Goal: Task Accomplishment & Management: Manage account settings

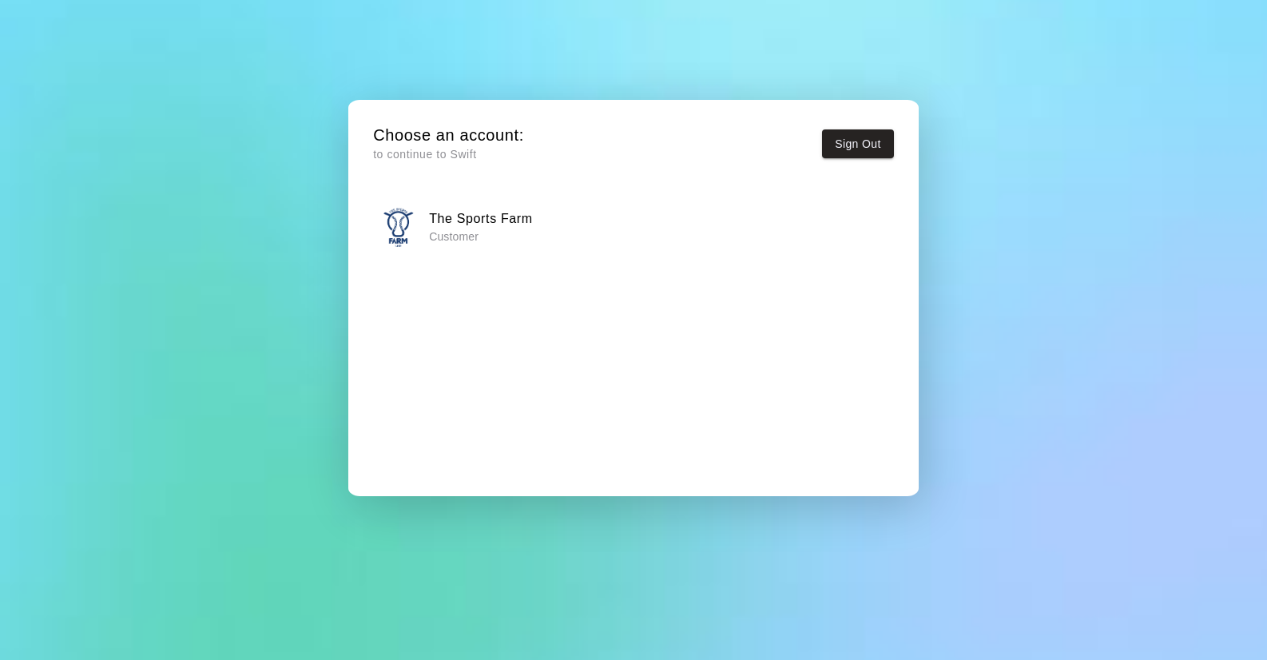
click at [454, 224] on h6 "The Sports Farm" at bounding box center [481, 218] width 104 height 21
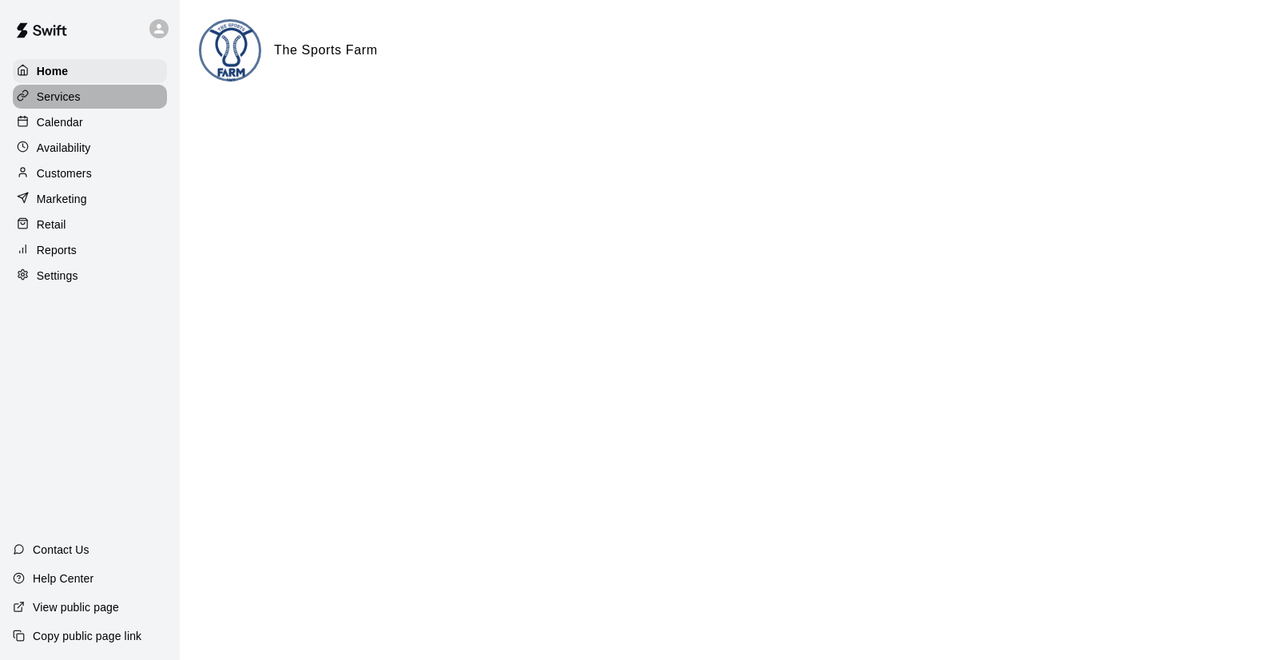
click at [60, 92] on p "Services" at bounding box center [59, 97] width 44 height 16
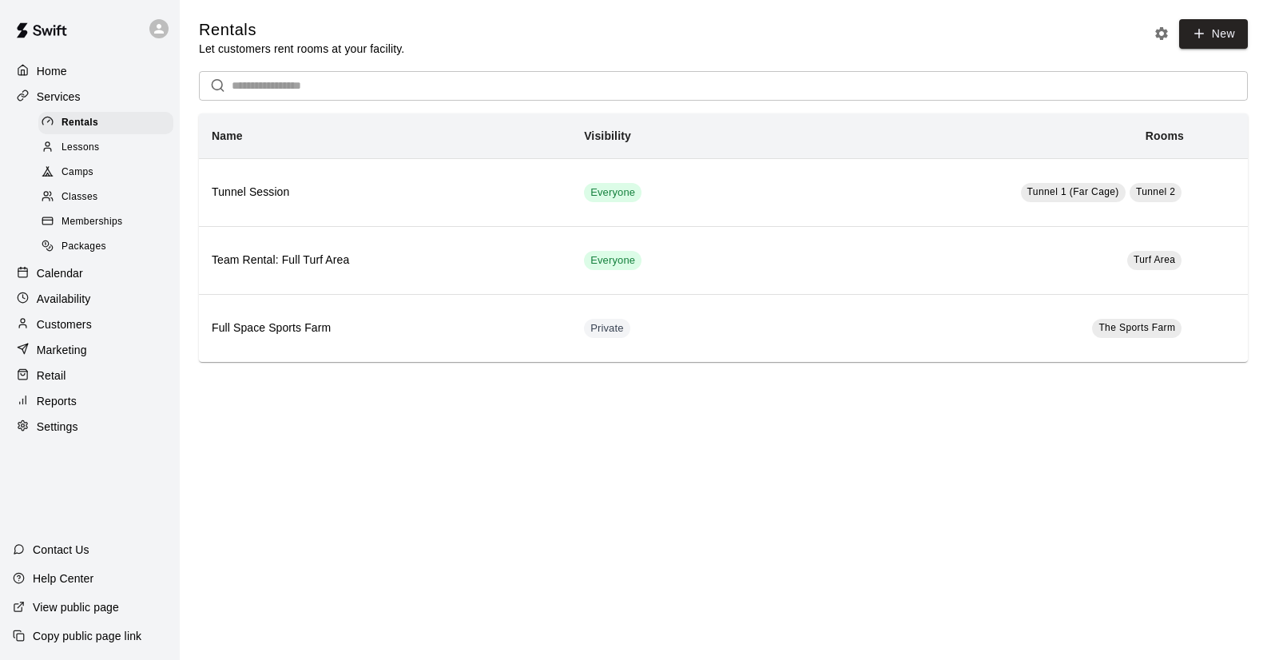
click at [87, 243] on span "Packages" at bounding box center [83, 247] width 45 height 16
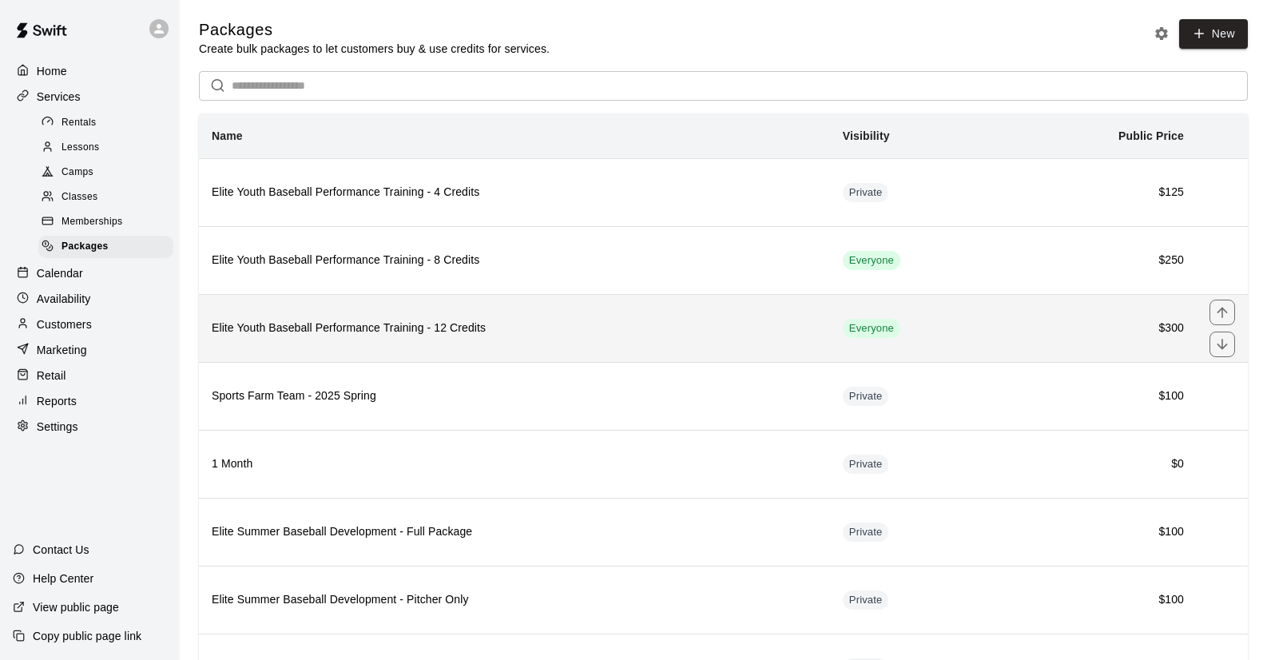
click at [426, 332] on h6 "Elite Youth Baseball Performance Training - 12 Credits" at bounding box center [514, 328] width 605 height 18
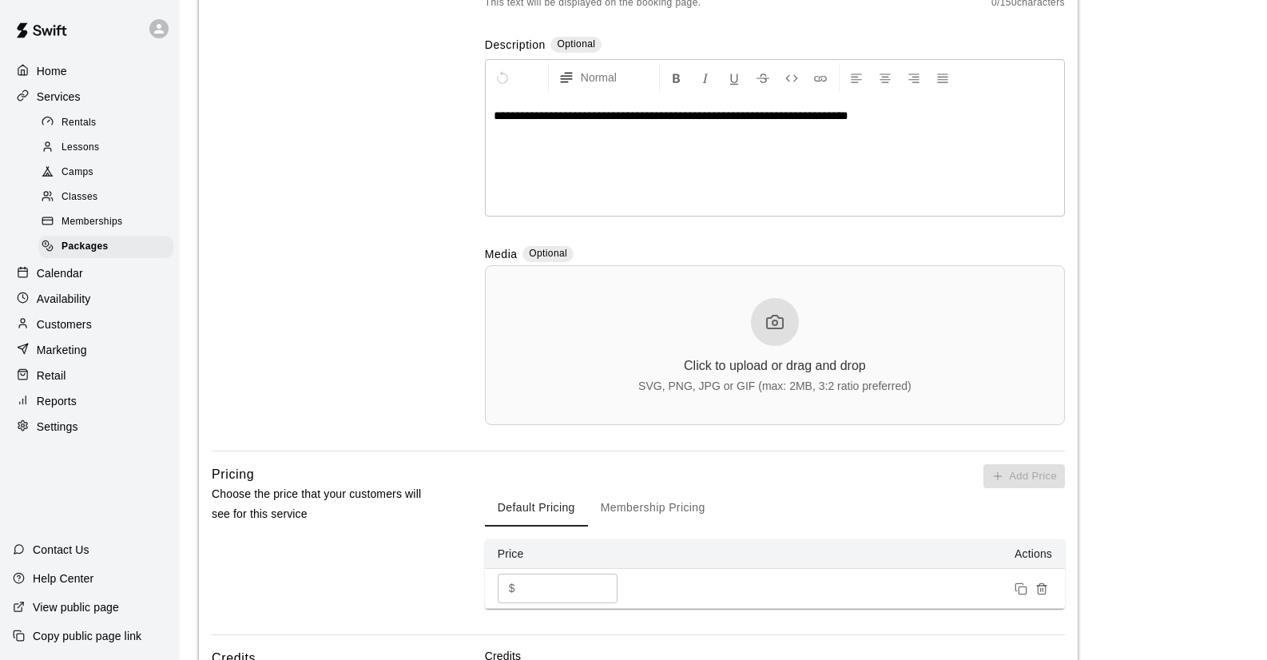
scroll to position [621, 0]
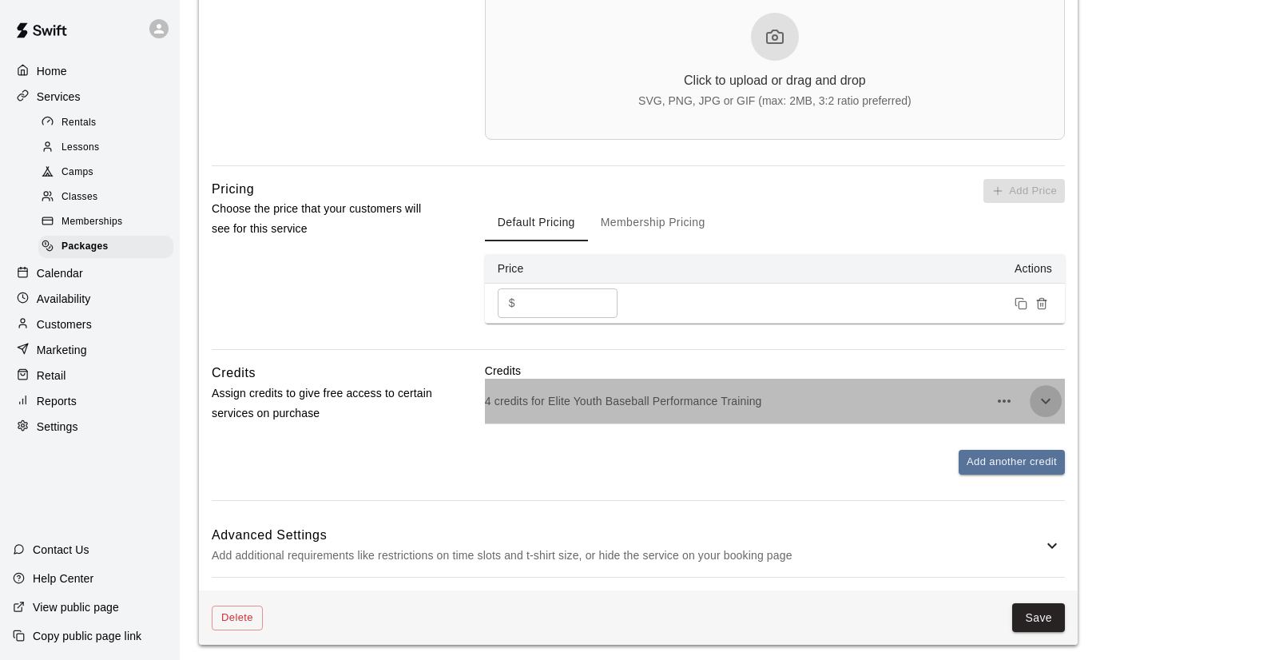
click at [1049, 399] on icon "button" at bounding box center [1045, 400] width 19 height 19
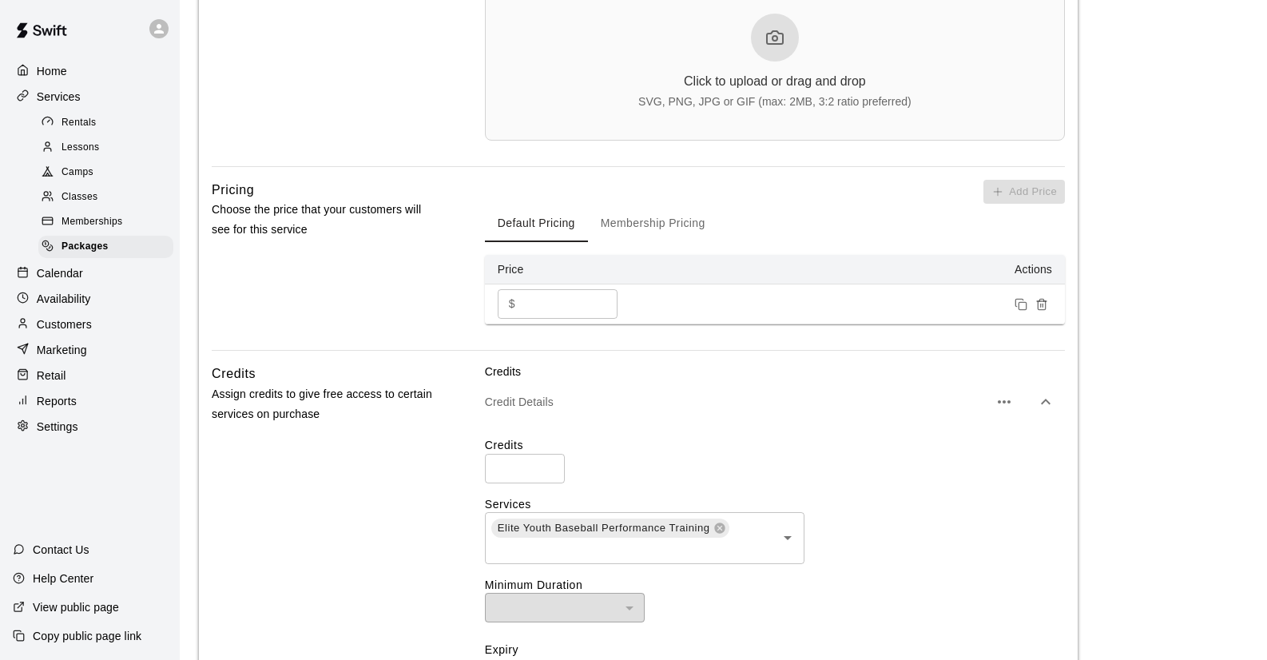
click at [549, 463] on input "*" at bounding box center [525, 469] width 80 height 30
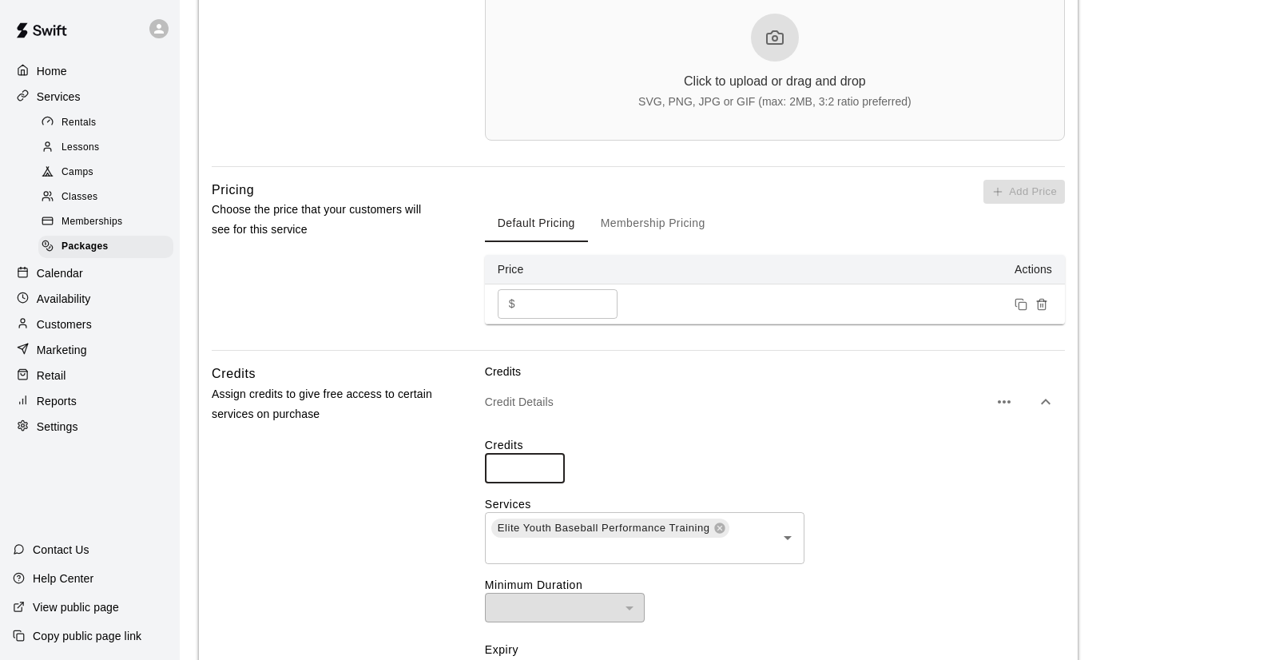
click at [549, 463] on input "**" at bounding box center [525, 469] width 80 height 30
type input "**"
click at [549, 463] on input "**" at bounding box center [525, 469] width 80 height 30
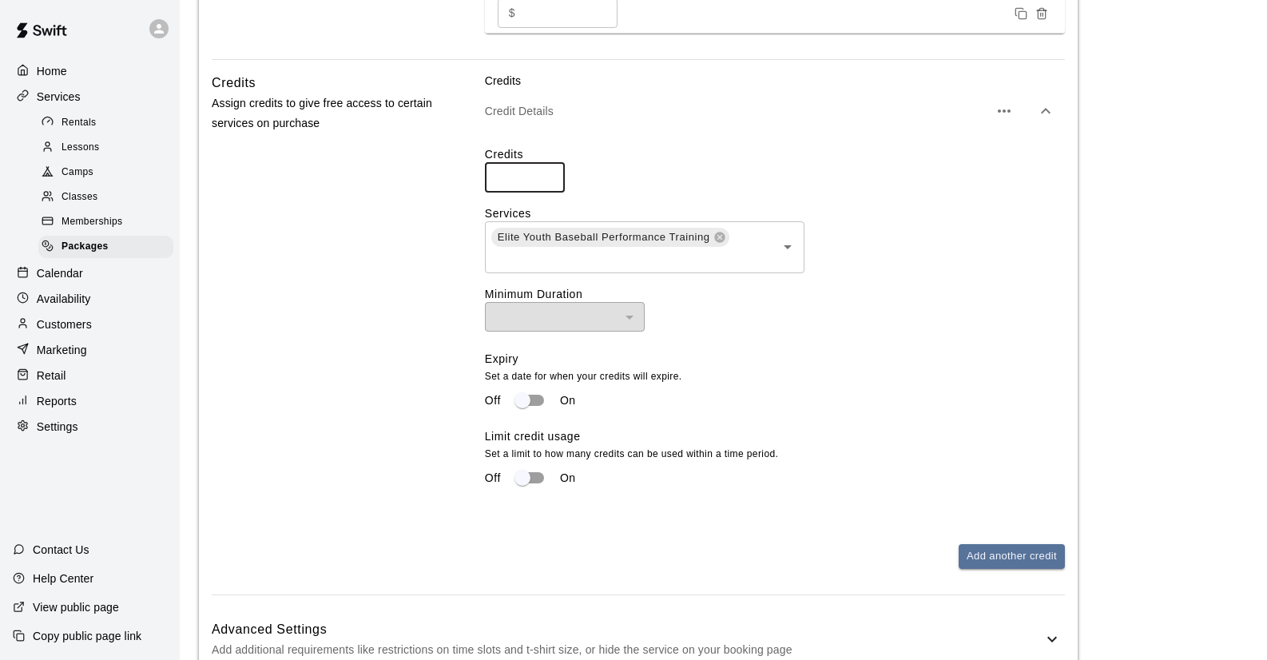
scroll to position [1002, 0]
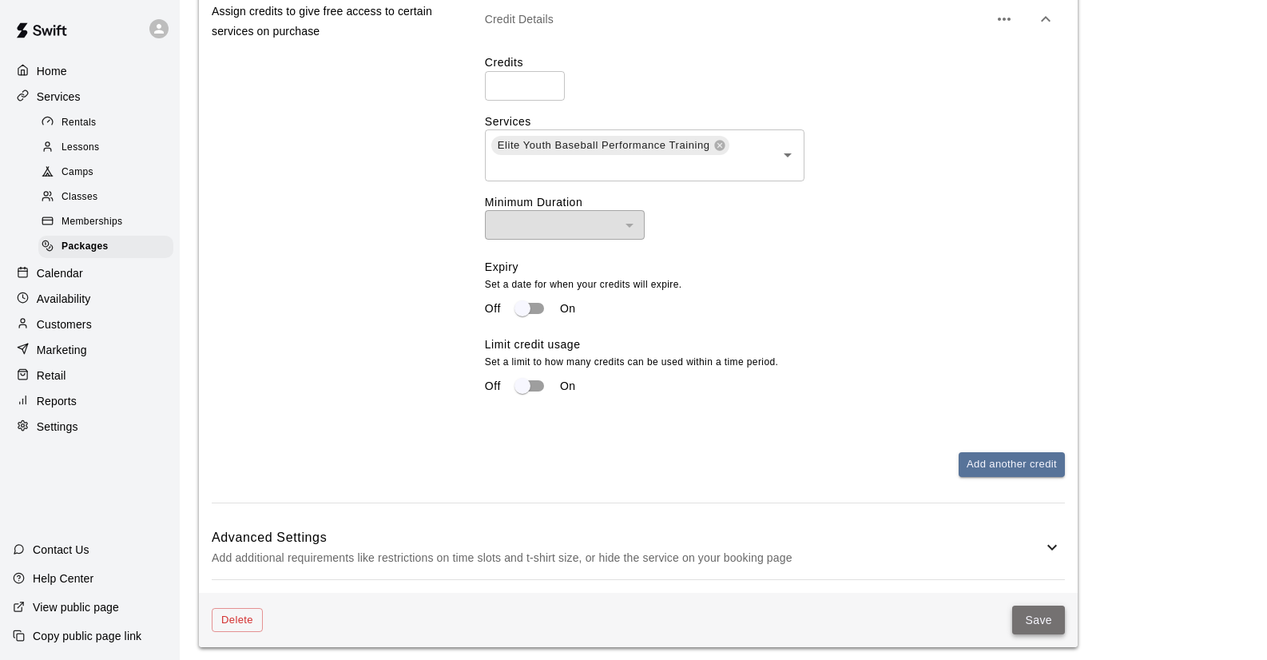
click at [1039, 621] on button "Save" at bounding box center [1038, 620] width 53 height 30
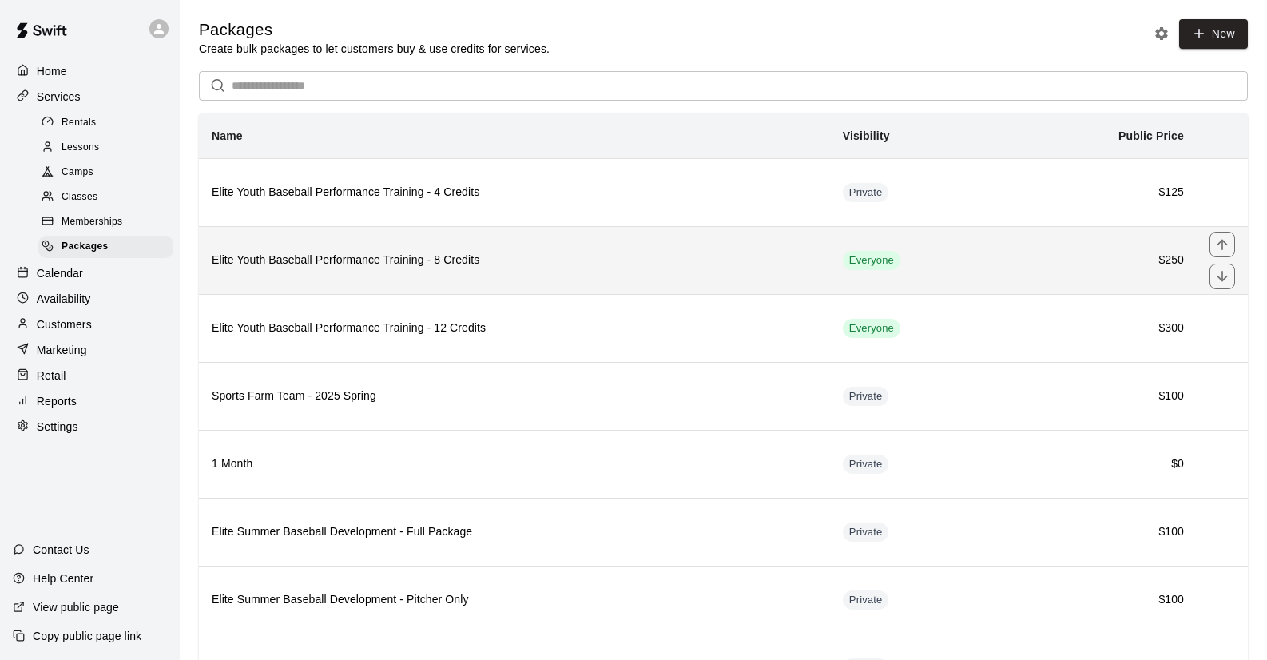
click at [378, 263] on h6 "Elite Youth Baseball Performance Training - 8 Credits" at bounding box center [514, 261] width 605 height 18
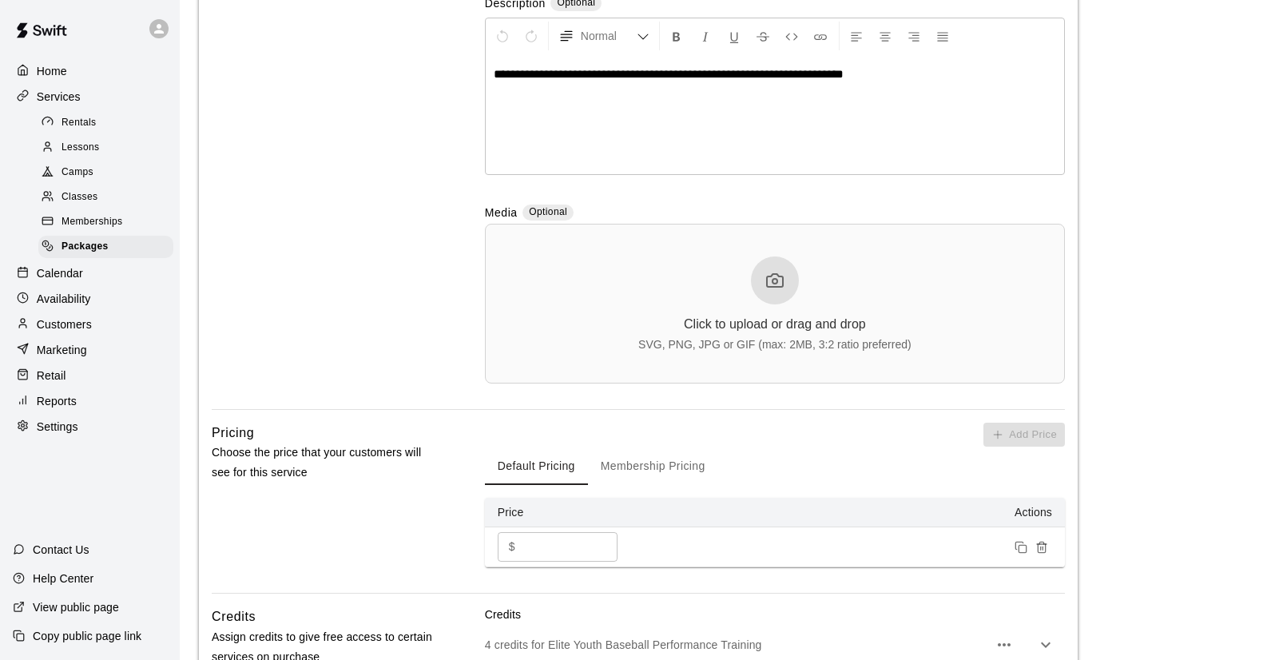
scroll to position [621, 0]
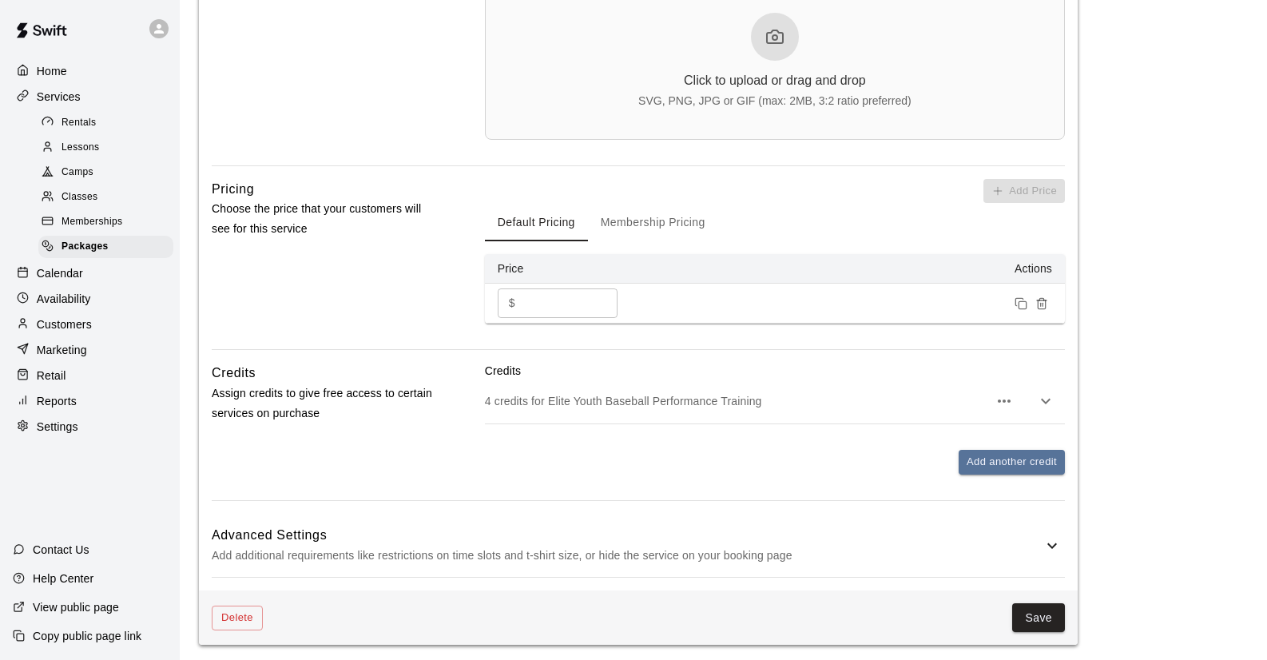
click at [826, 398] on p "4 credits for Elite Youth Baseball Performance Training" at bounding box center [736, 401] width 503 height 16
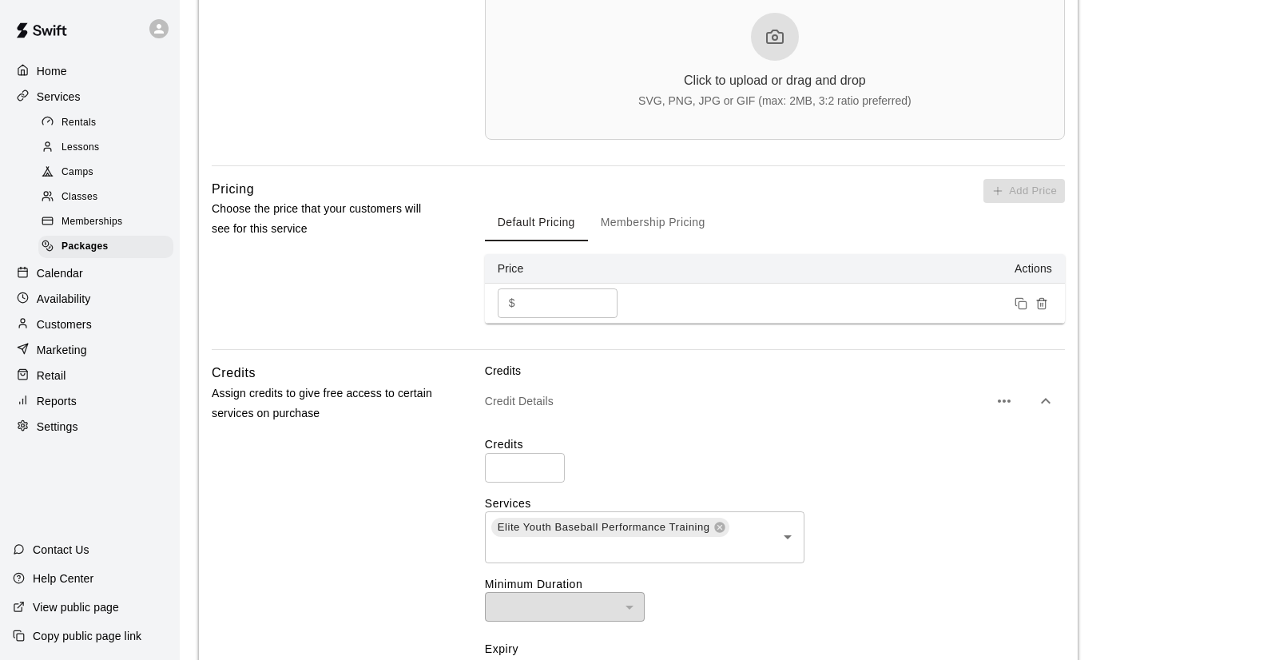
scroll to position [620, 0]
click at [545, 461] on input "*" at bounding box center [525, 469] width 80 height 30
type input "*"
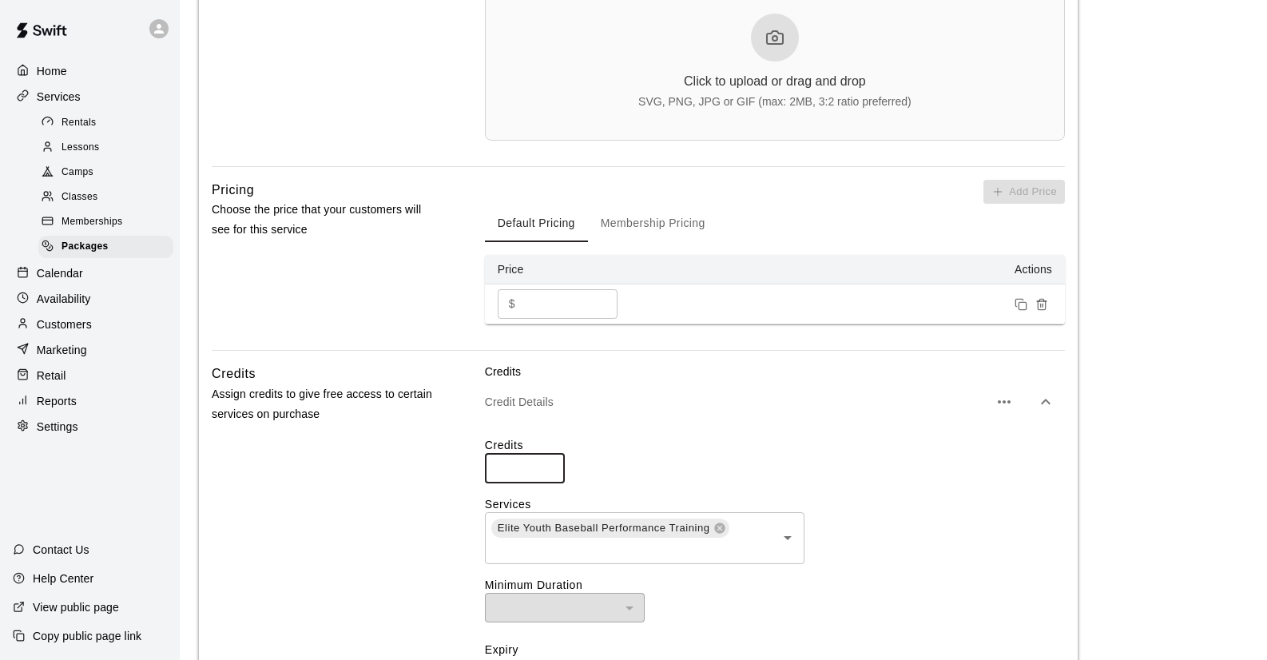
click at [545, 461] on input "*" at bounding box center [525, 469] width 80 height 30
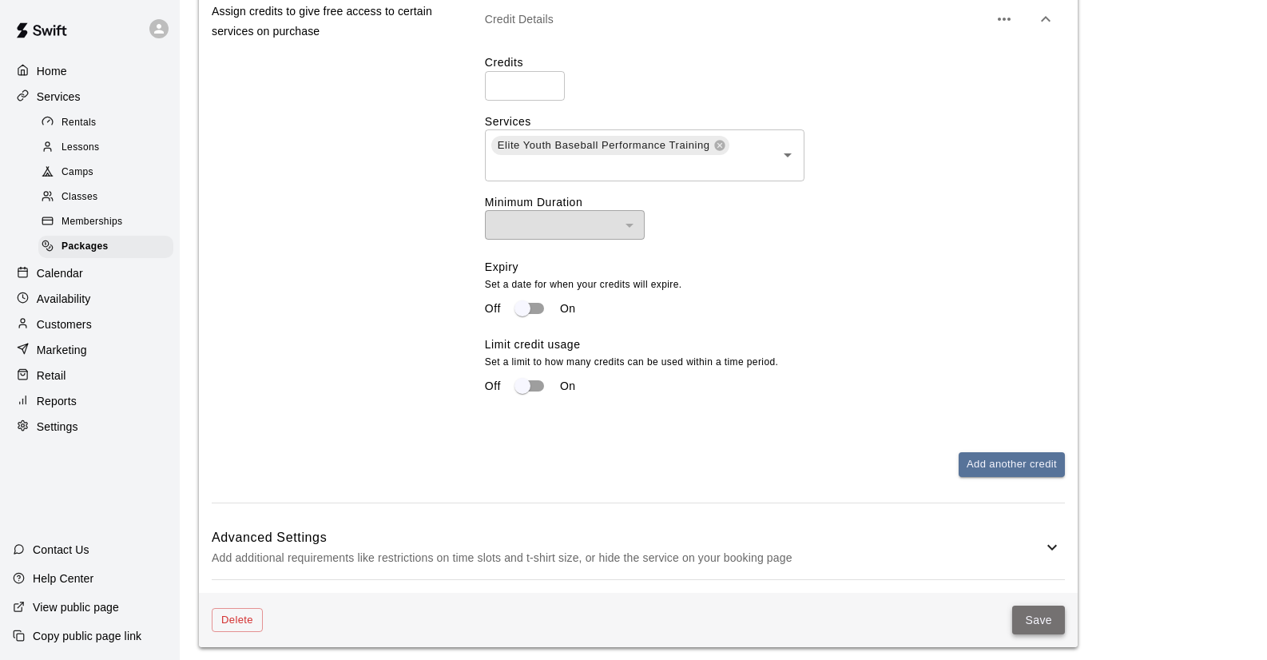
click at [1037, 608] on button "Save" at bounding box center [1038, 620] width 53 height 30
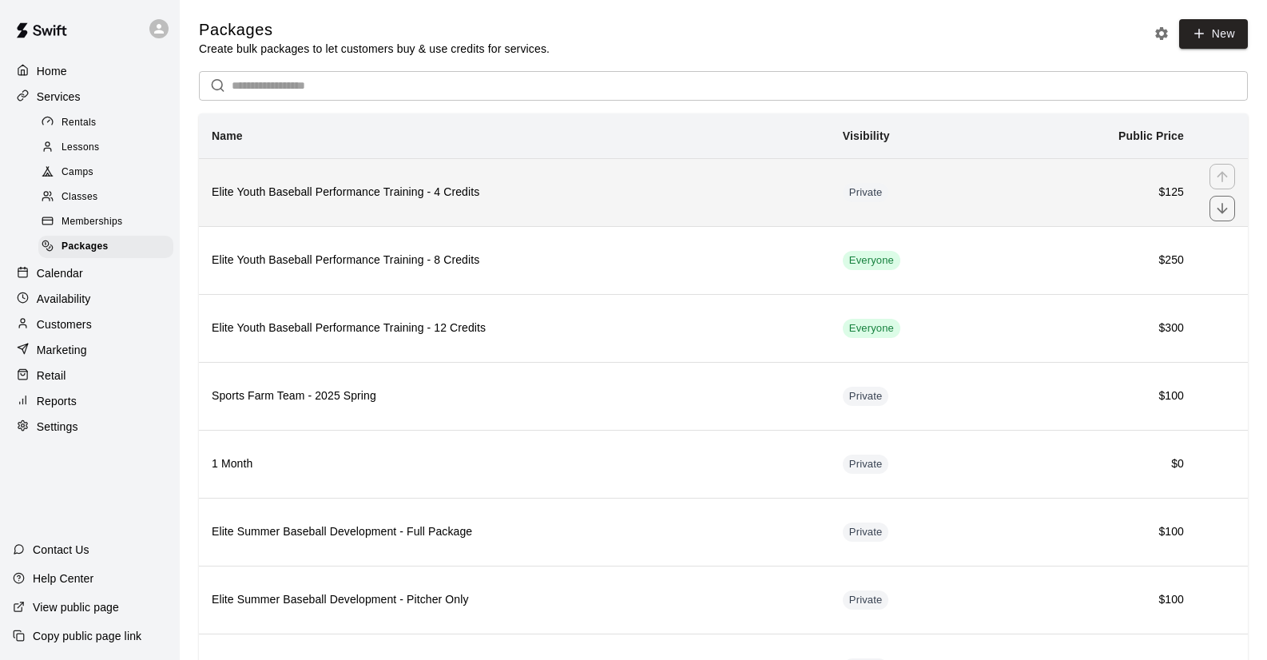
click at [386, 202] on th "Elite Youth Baseball Performance Training - 4 Credits" at bounding box center [514, 192] width 631 height 68
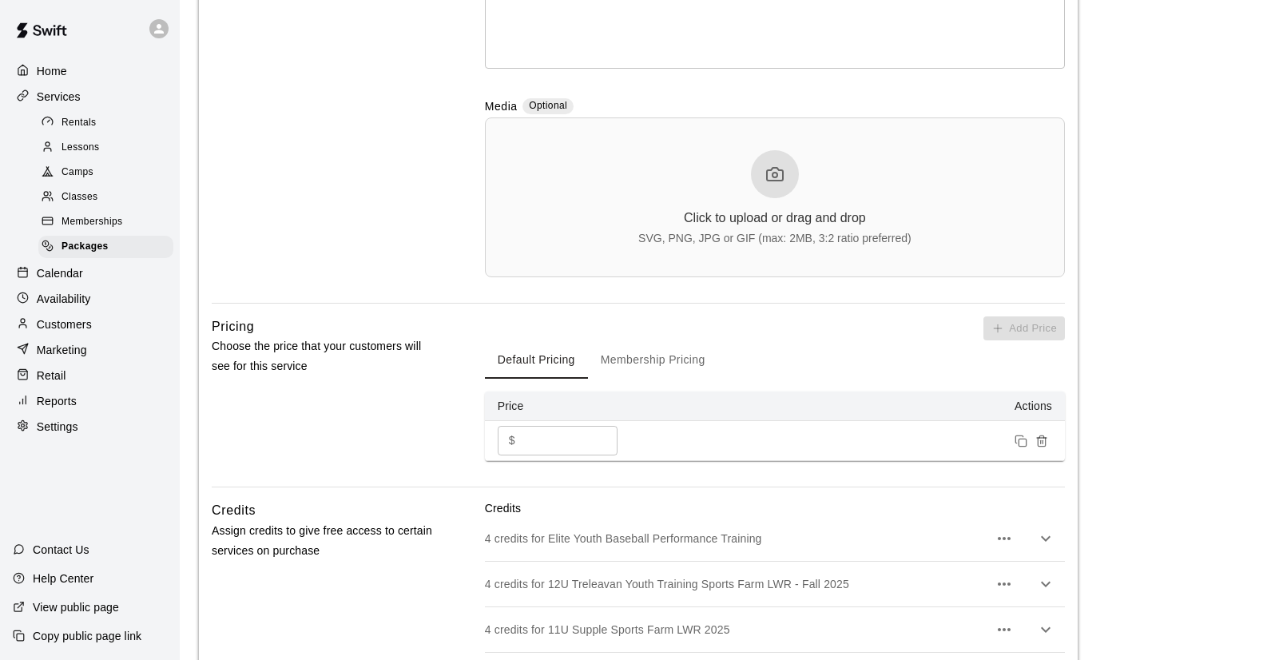
scroll to position [656, 0]
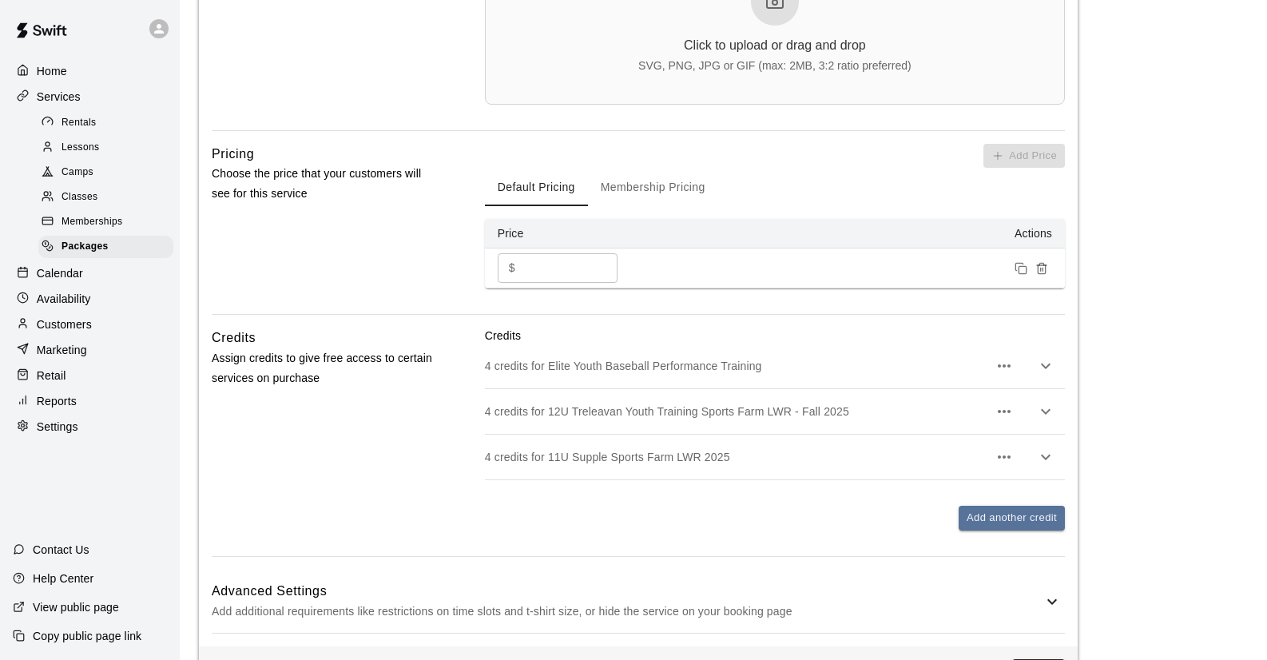
click at [1004, 410] on icon "button" at bounding box center [1004, 411] width 13 height 3
click at [956, 450] on li "Delete credit" at bounding box center [938, 449] width 120 height 26
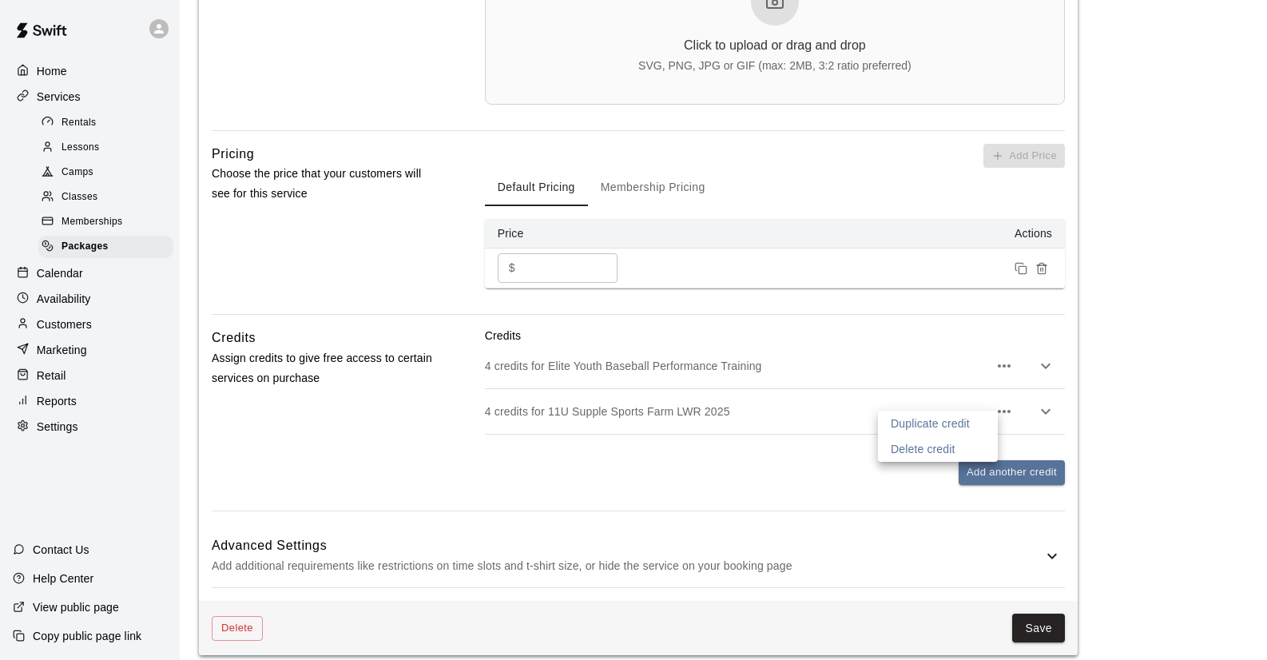
click at [1008, 411] on div at bounding box center [633, 330] width 1267 height 660
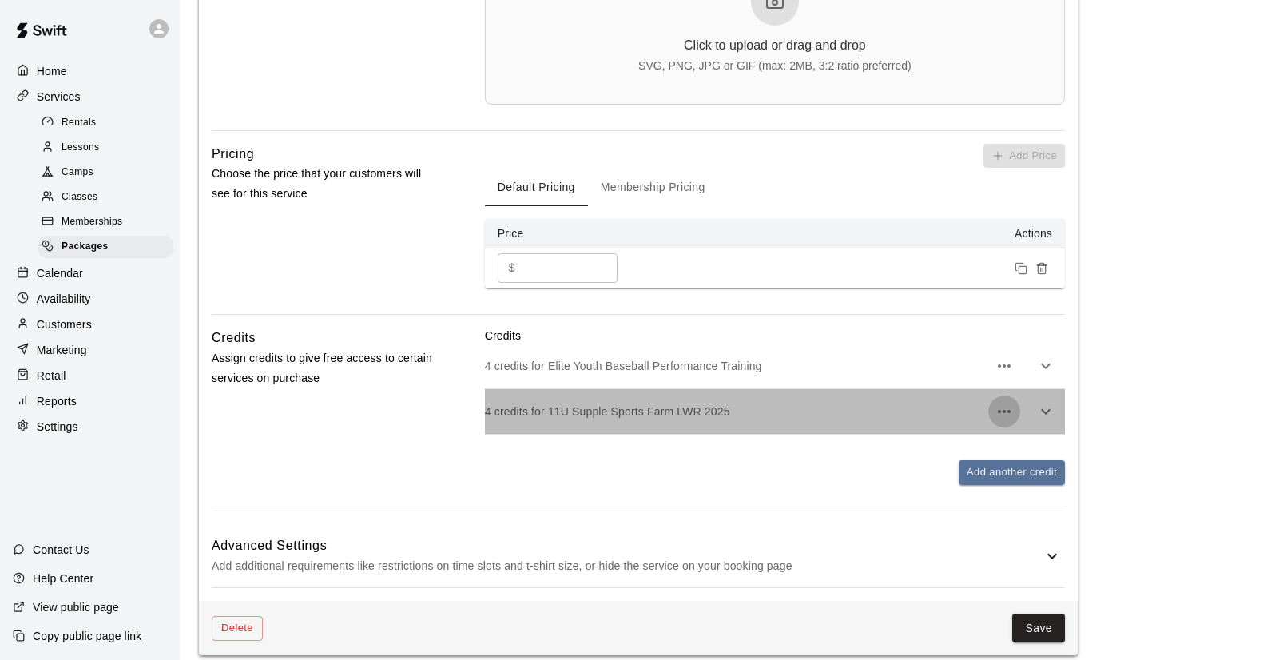
click at [1004, 410] on icon "button" at bounding box center [1004, 411] width 13 height 3
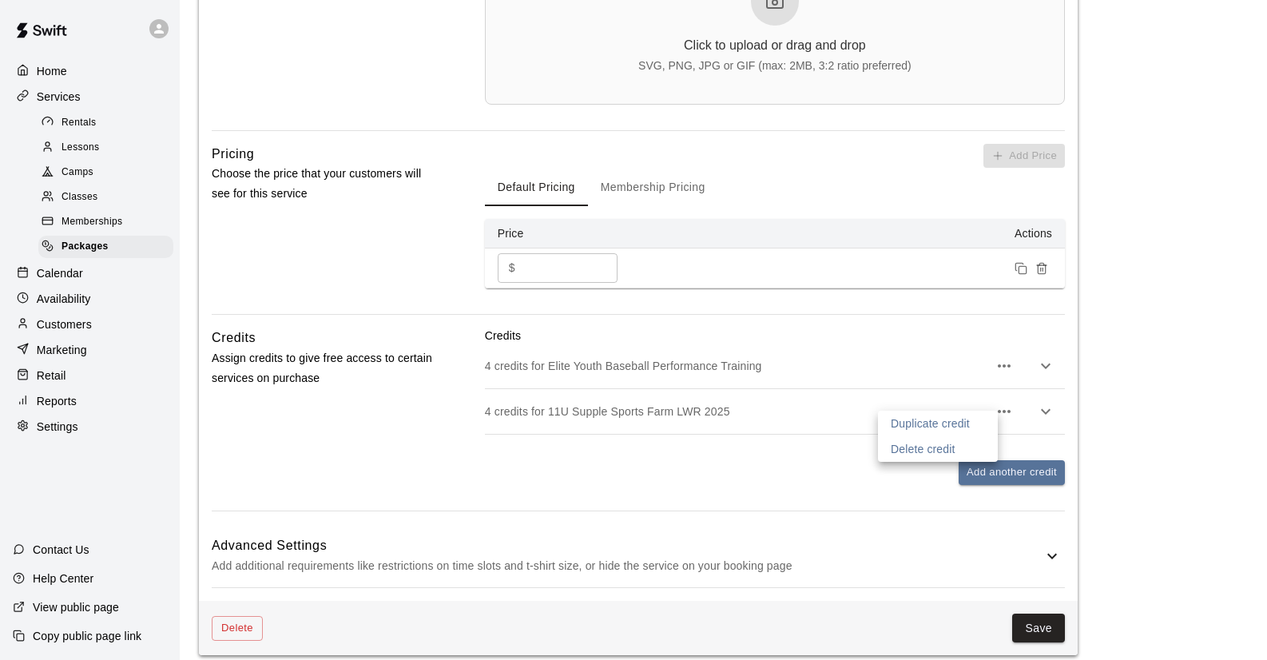
click at [968, 446] on li "Delete credit" at bounding box center [938, 449] width 120 height 26
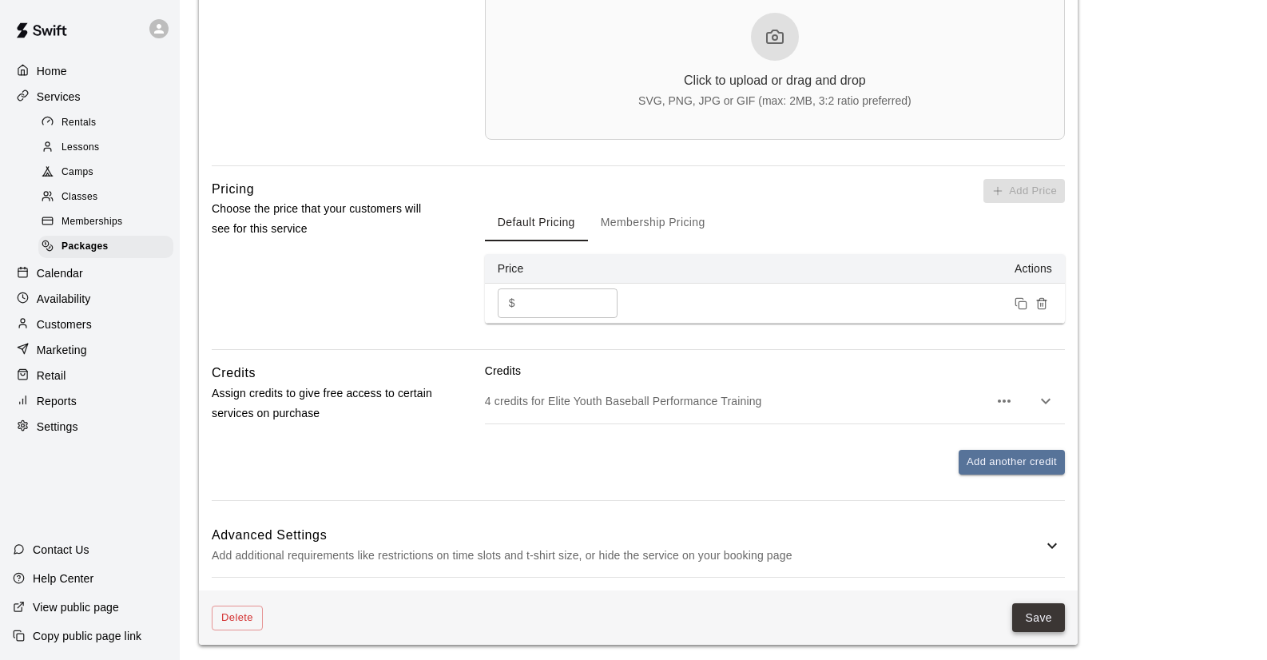
click at [1039, 617] on button "Save" at bounding box center [1038, 618] width 53 height 30
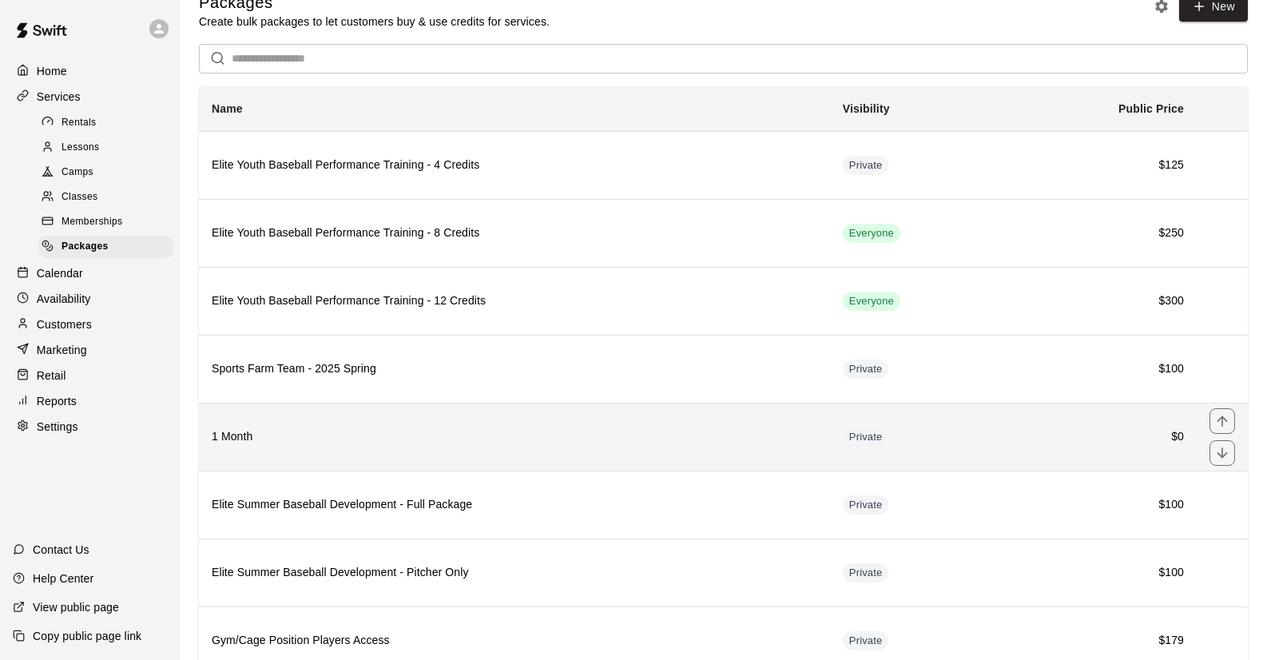
scroll to position [58, 0]
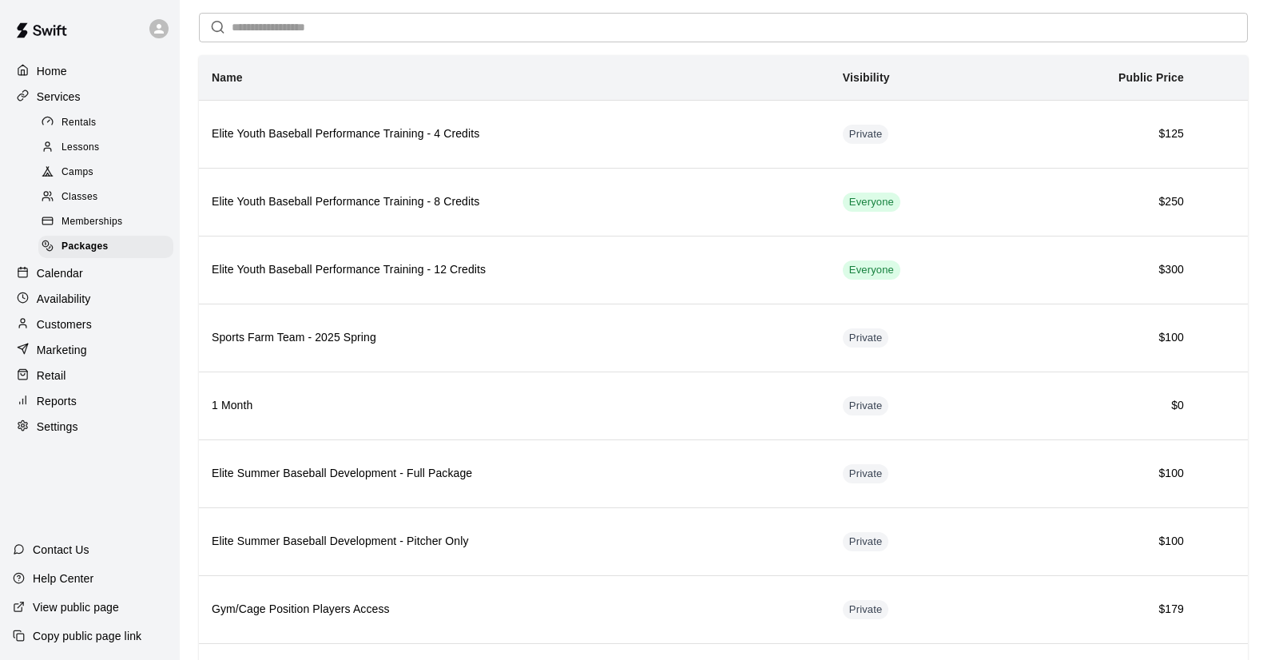
click at [96, 219] on span "Memberships" at bounding box center [91, 222] width 61 height 16
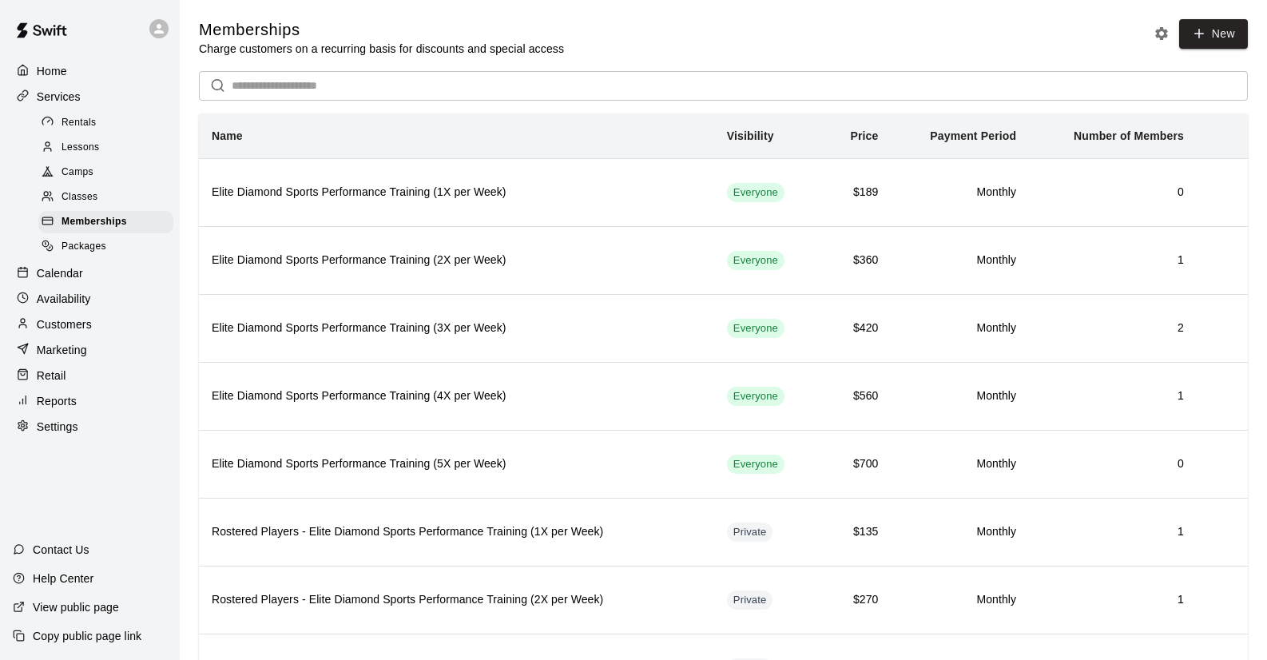
click at [81, 192] on span "Classes" at bounding box center [79, 197] width 36 height 16
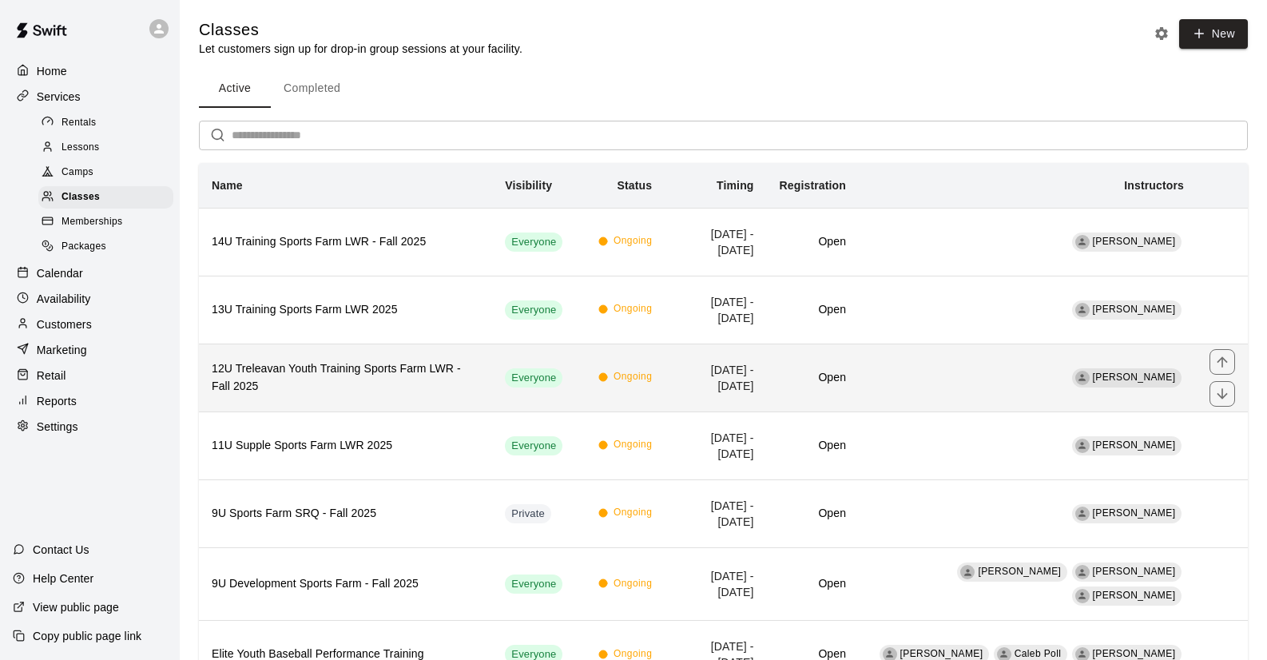
click at [357, 372] on h6 "12U Treleavan Youth Training Sports Farm LWR - Fall 2025" at bounding box center [346, 377] width 268 height 35
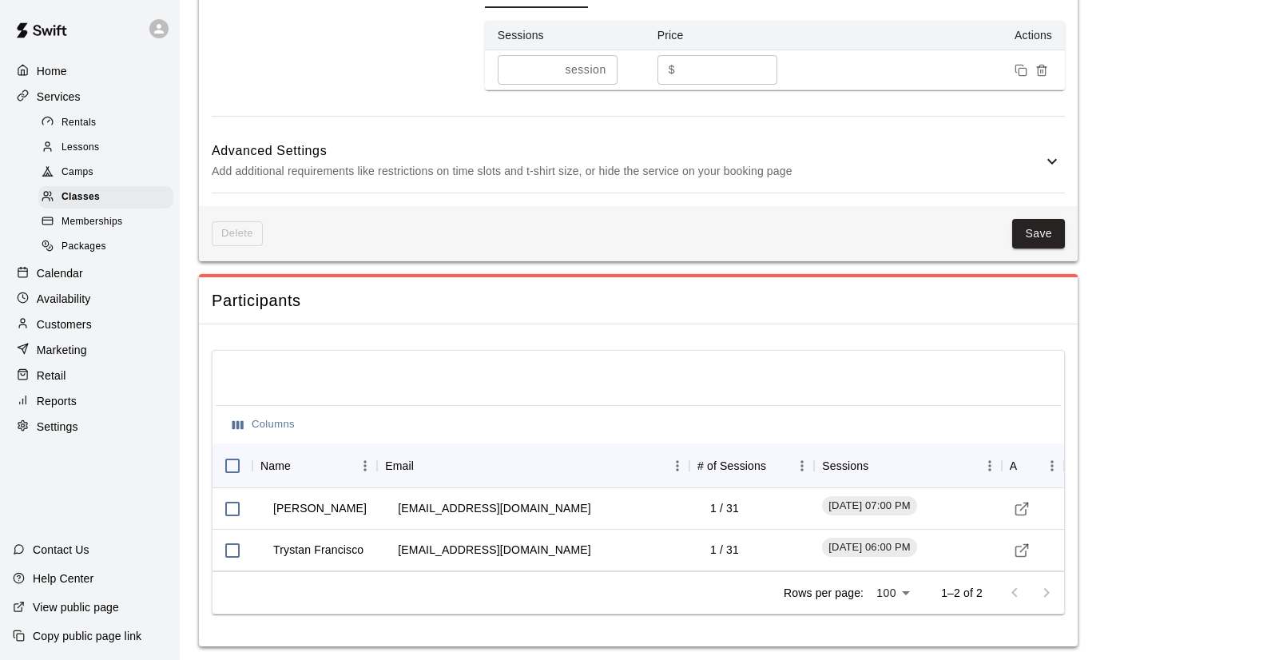
scroll to position [527, 0]
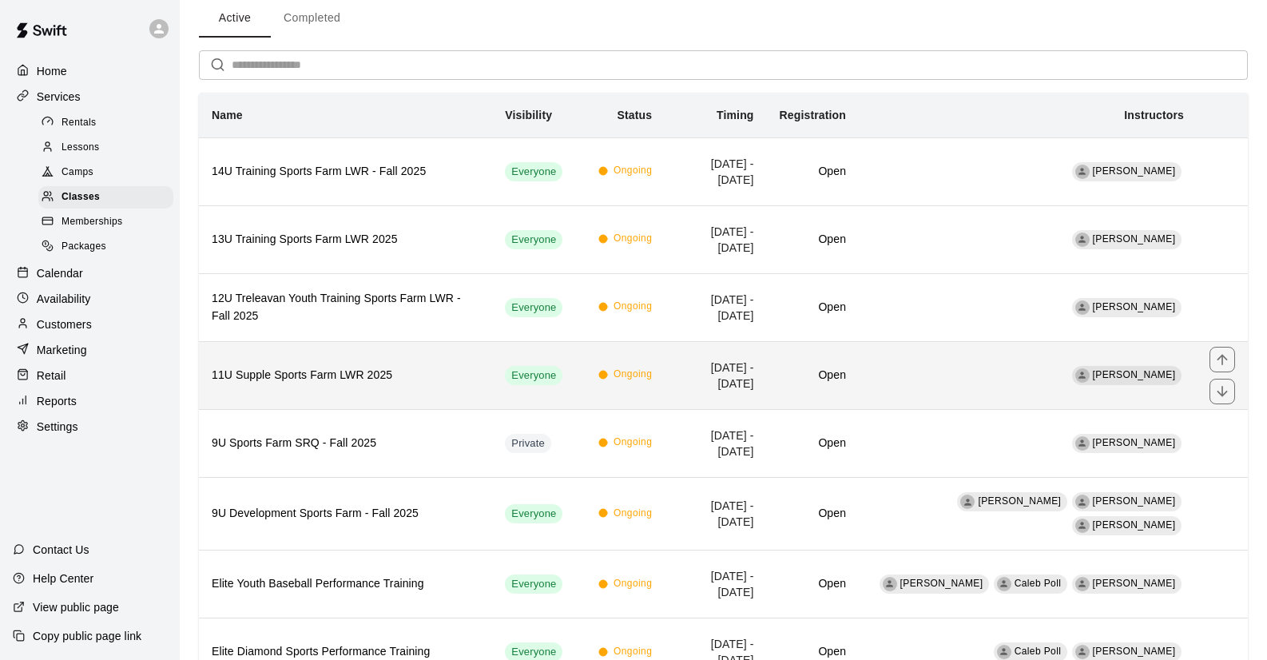
scroll to position [123, 0]
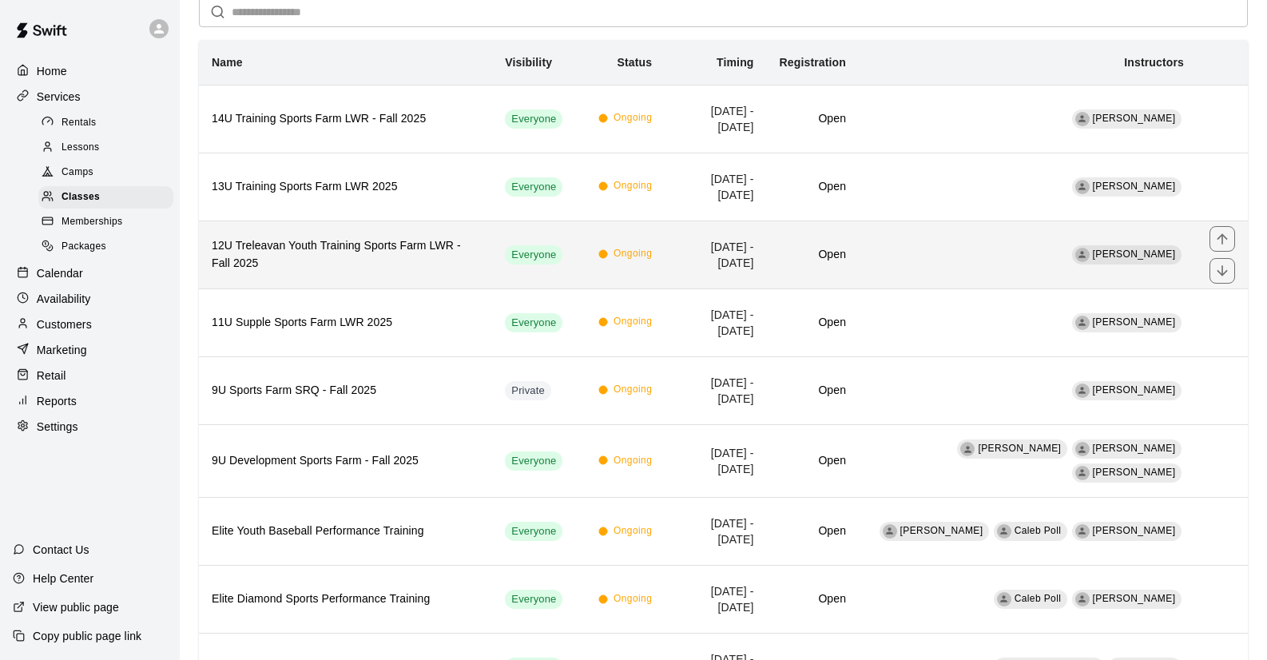
click at [387, 246] on h6 "12U Treleavan Youth Training Sports Farm LWR - Fall 2025" at bounding box center [346, 254] width 268 height 35
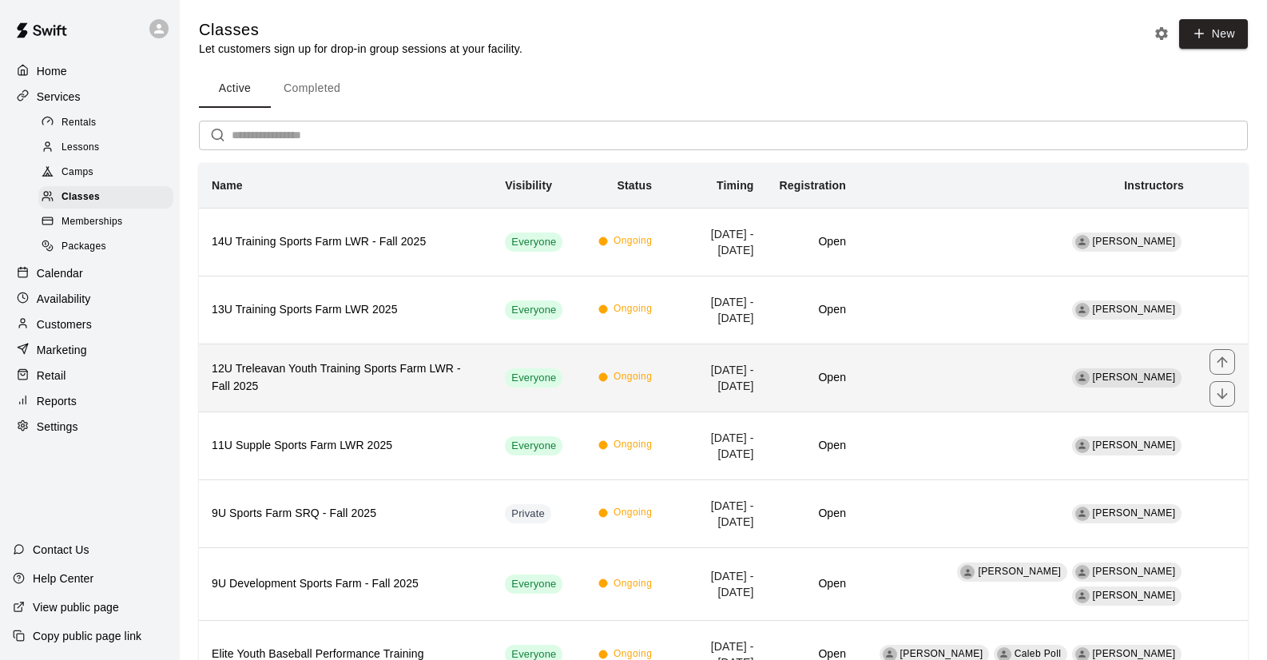
click at [407, 375] on h6 "12U Treleavan Youth Training Sports Farm LWR - Fall 2025" at bounding box center [346, 377] width 268 height 35
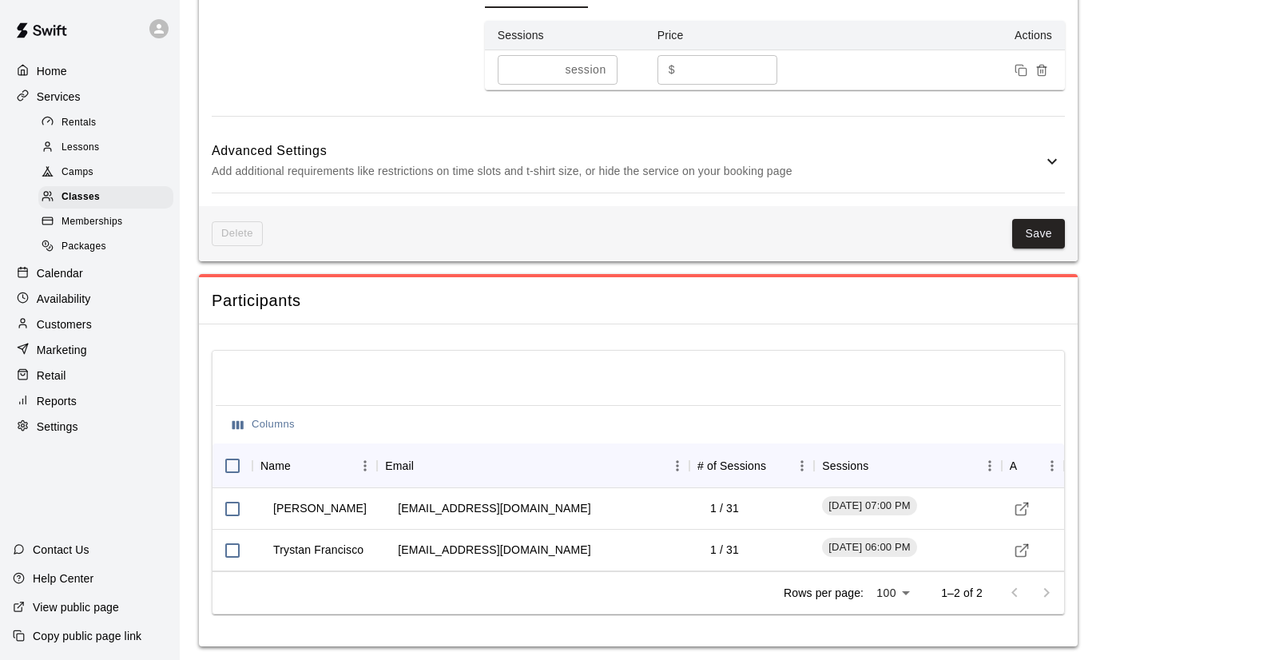
scroll to position [1075, 0]
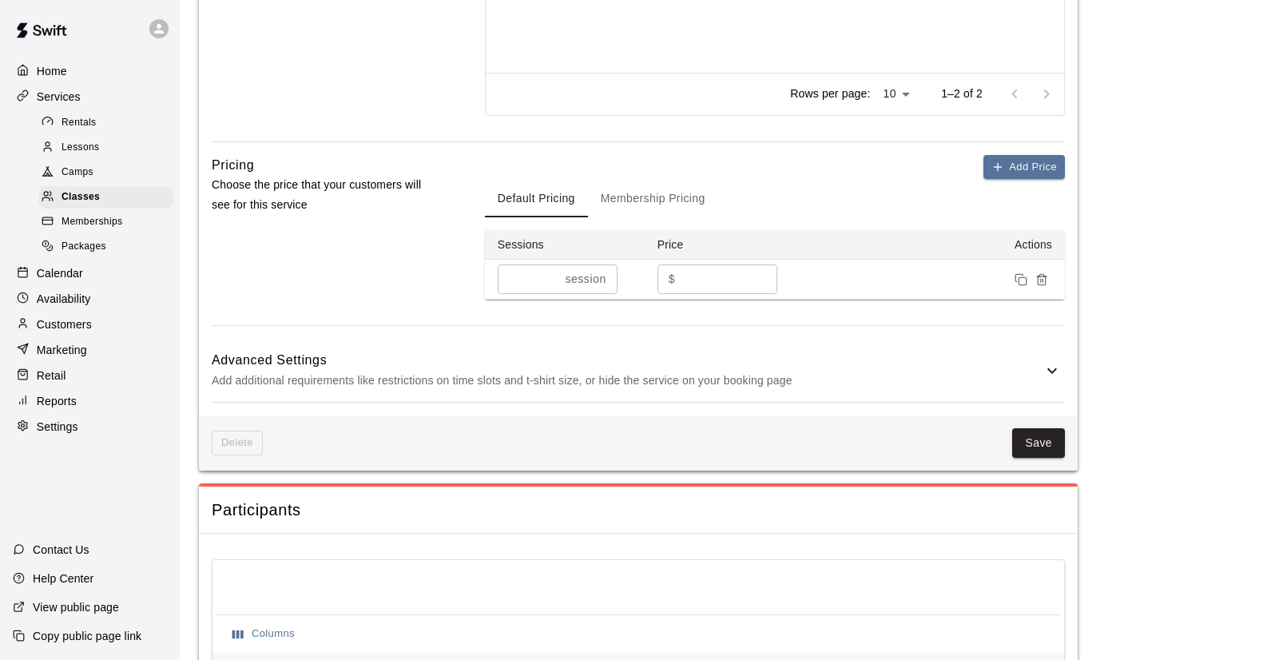
click at [106, 214] on span "Memberships" at bounding box center [91, 222] width 61 height 16
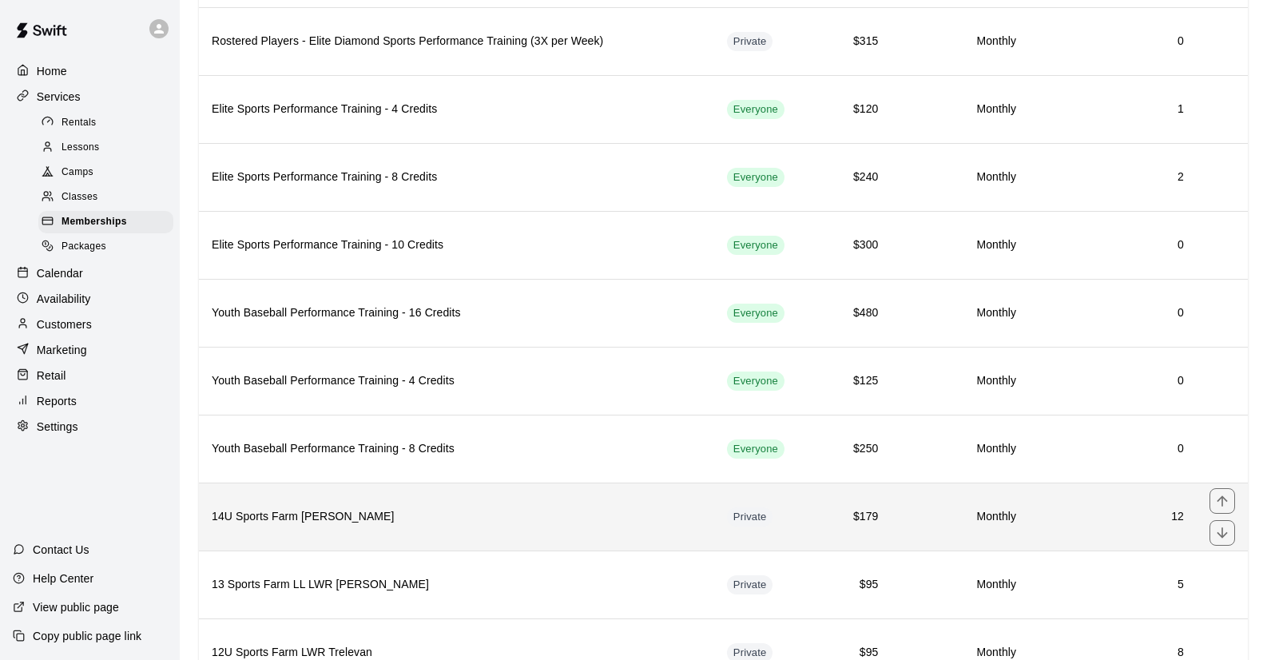
scroll to position [835, 0]
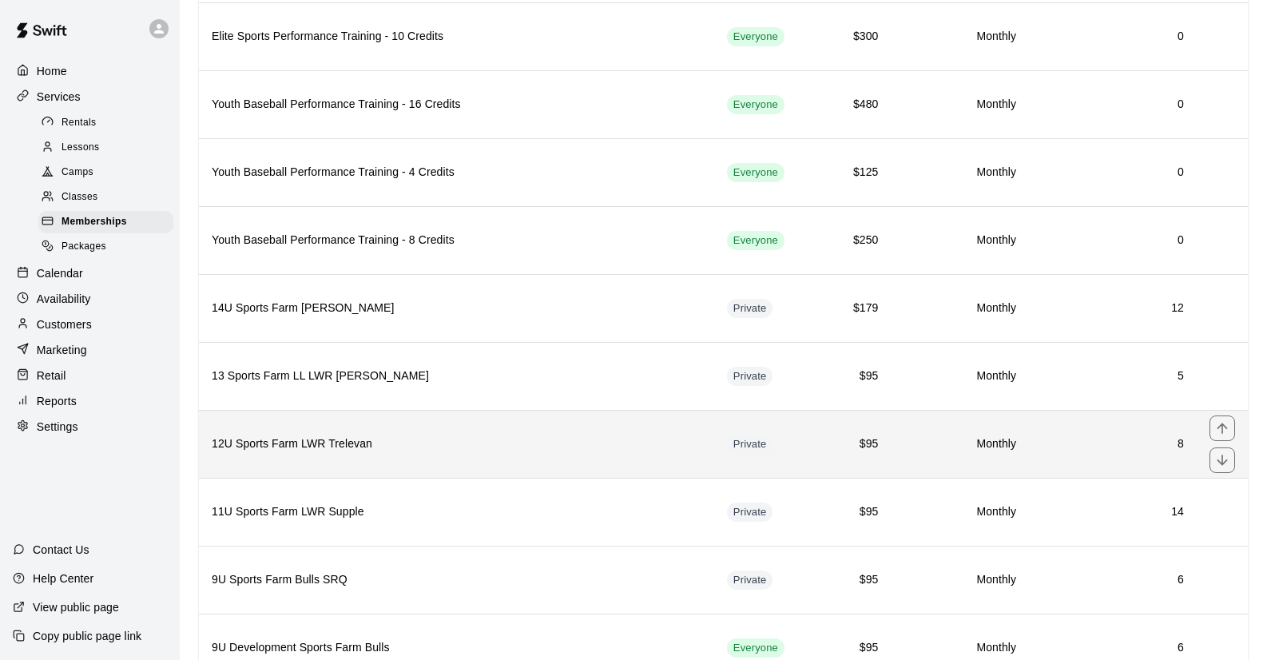
click at [335, 443] on h6 "12U Sports Farm LWR Trelevan" at bounding box center [457, 444] width 490 height 18
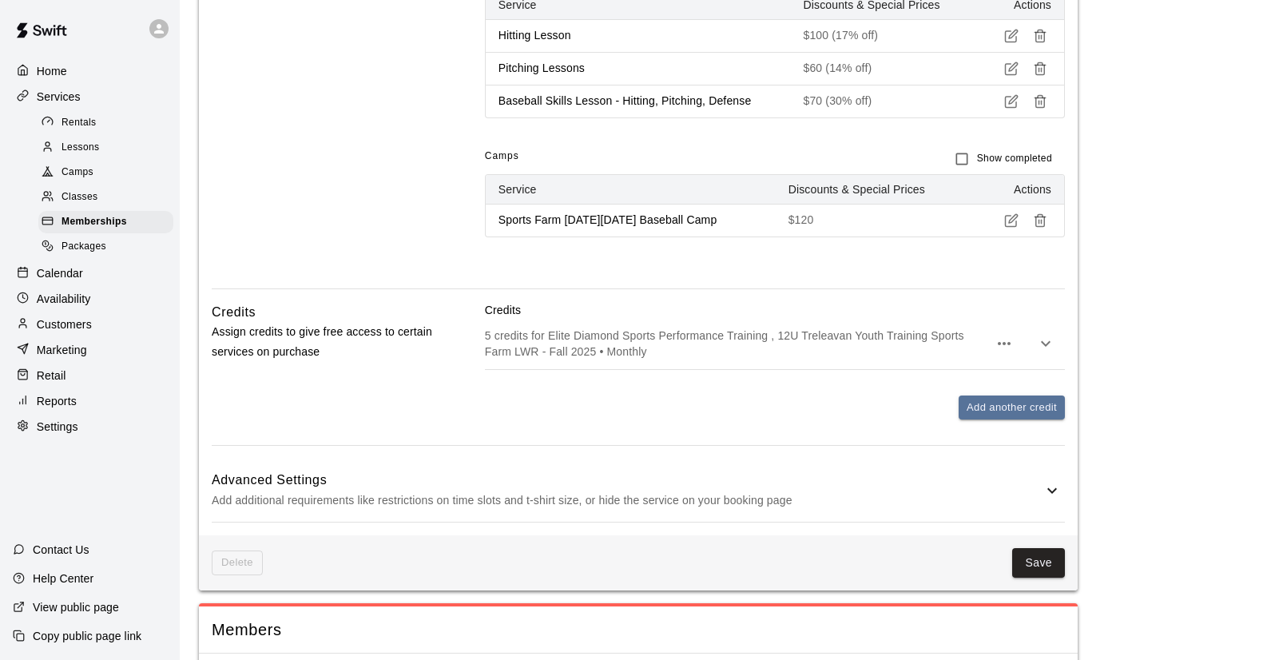
scroll to position [1300, 0]
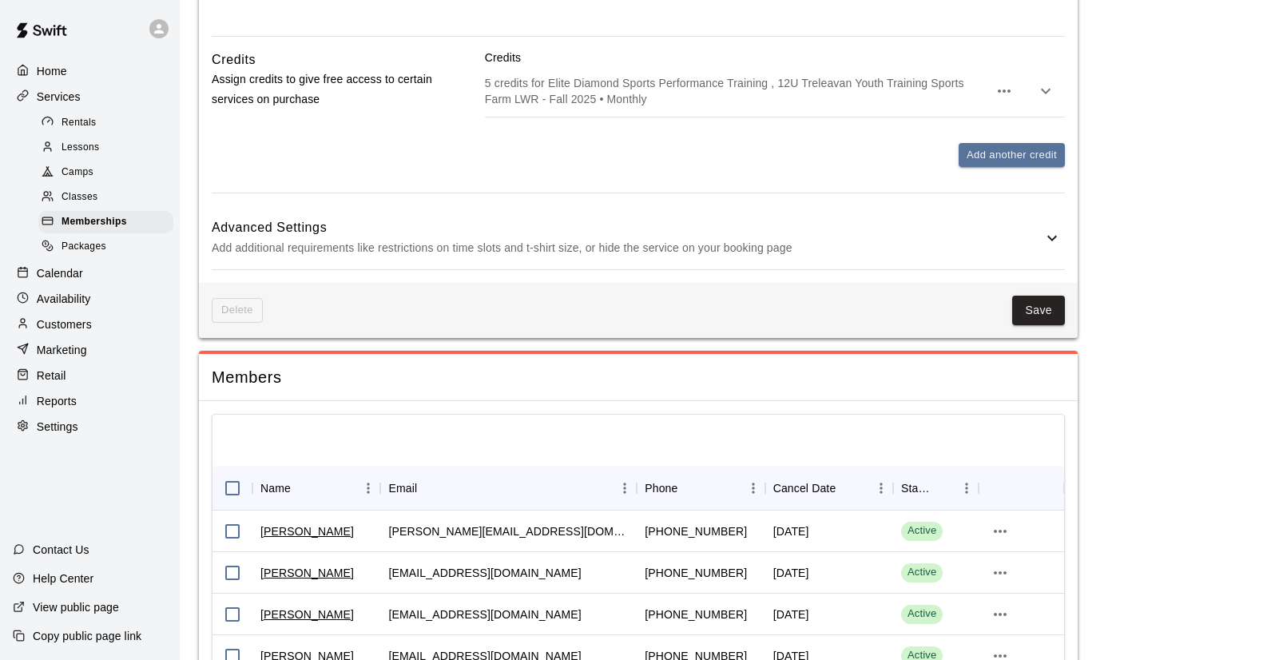
click at [545, 241] on p "Add additional requirements like restrictions on time slots and t-shirt size, o…" at bounding box center [627, 248] width 831 height 20
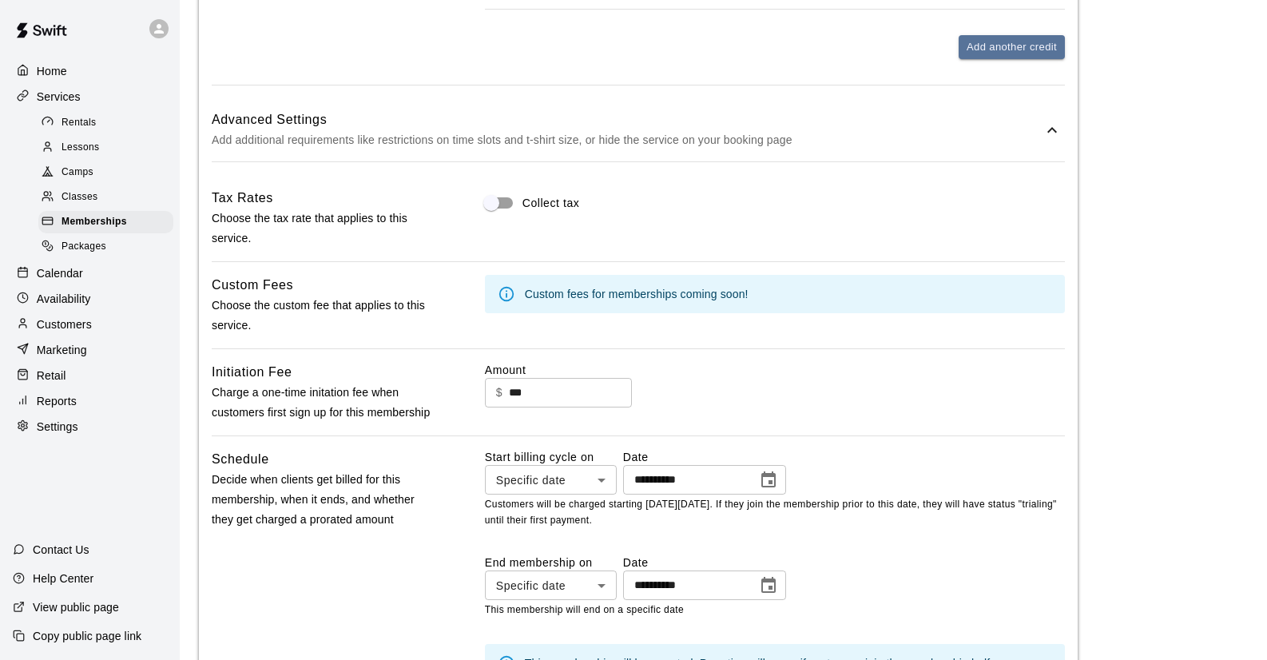
scroll to position [1493, 0]
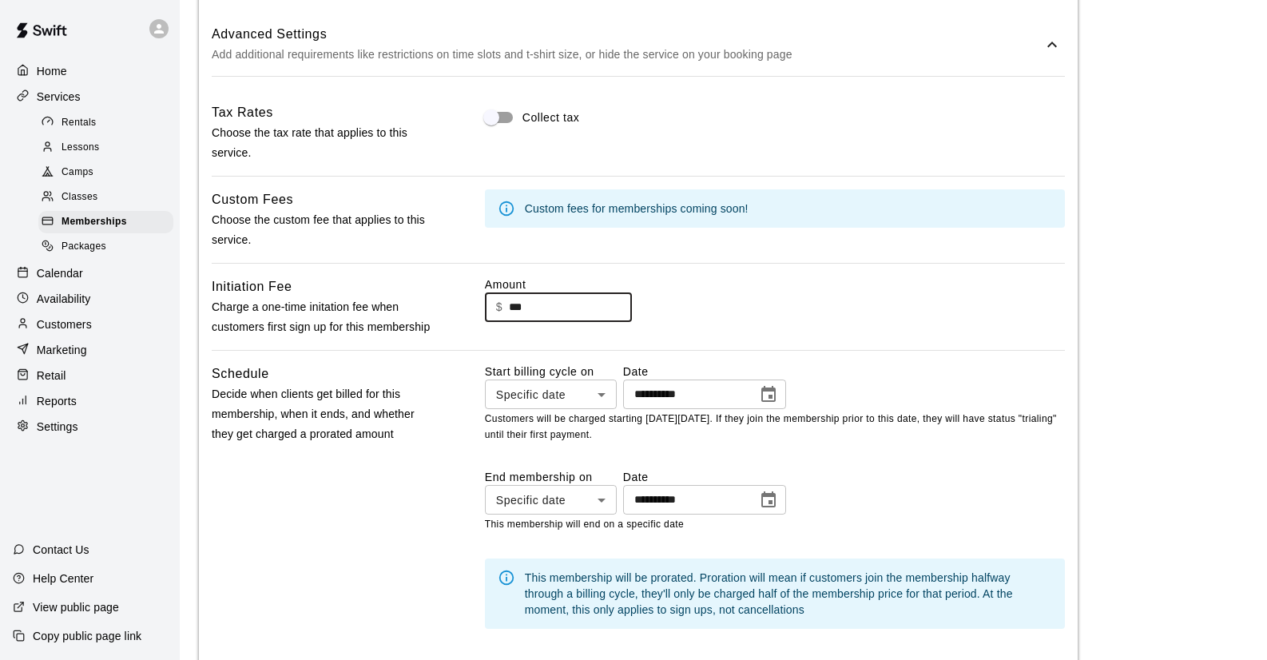
click at [539, 299] on input "***" at bounding box center [570, 307] width 123 height 30
drag, startPoint x: 539, startPoint y: 300, endPoint x: 411, endPoint y: 296, distance: 128.6
click at [411, 296] on div "Initiation Fee Charge a one-time initation fee when customers first sign up for…" at bounding box center [638, 306] width 853 height 61
type input "***"
click at [920, 371] on div "**********" at bounding box center [775, 386] width 580 height 46
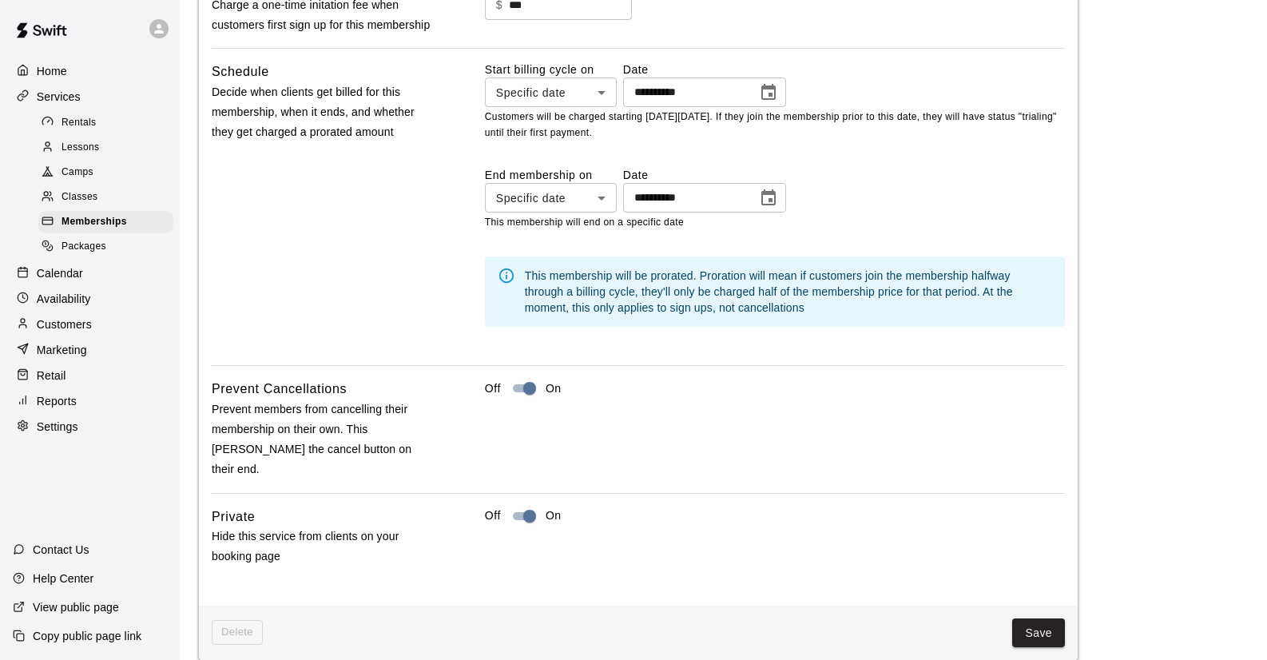
scroll to position [1995, 0]
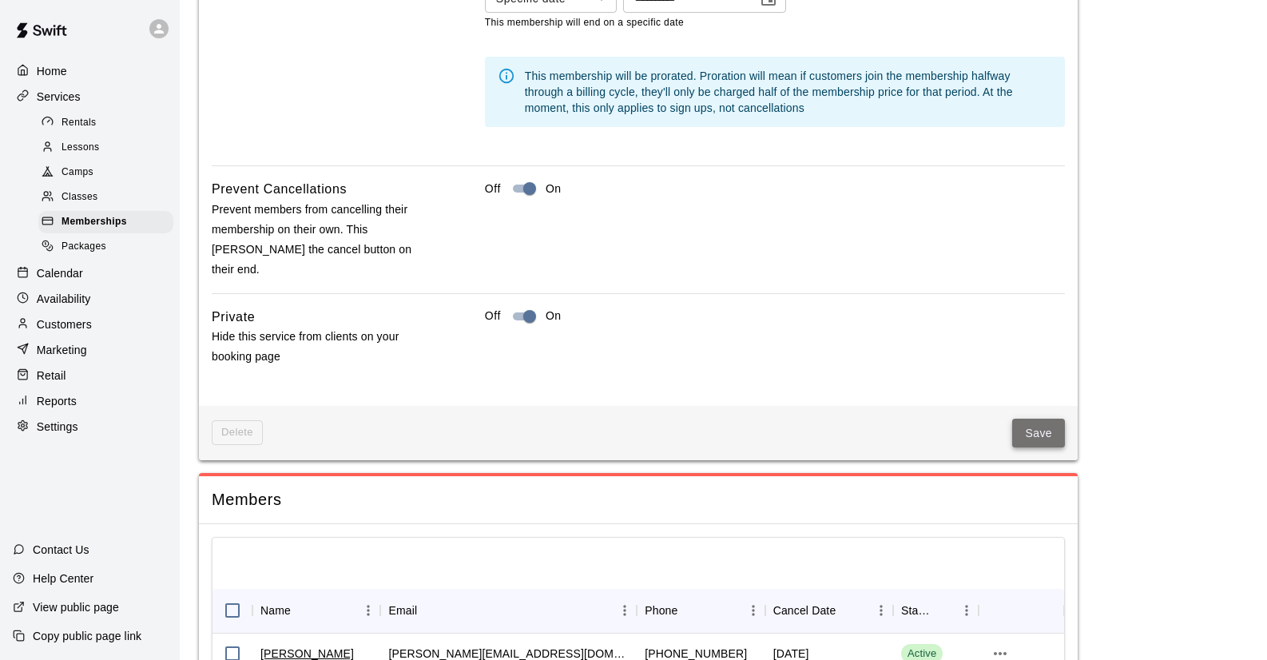
click at [1045, 418] on button "Save" at bounding box center [1038, 433] width 53 height 30
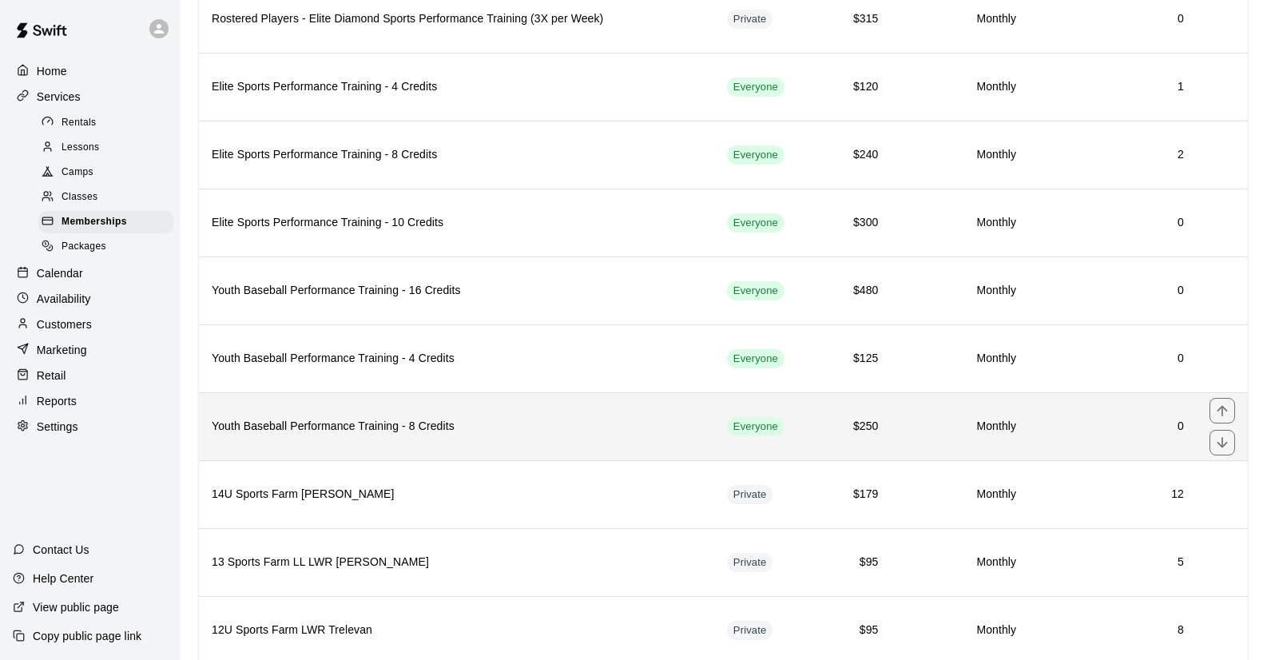
scroll to position [775, 0]
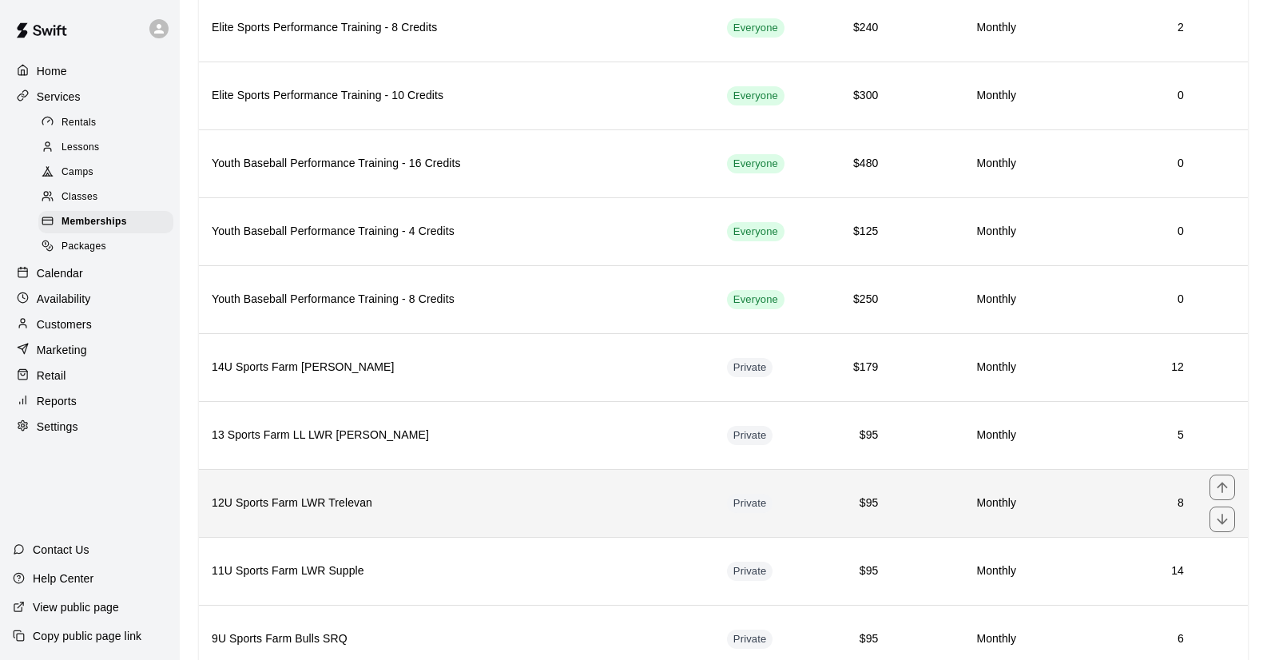
click at [371, 503] on h6 "12U Sports Farm LWR Trelevan" at bounding box center [457, 503] width 490 height 18
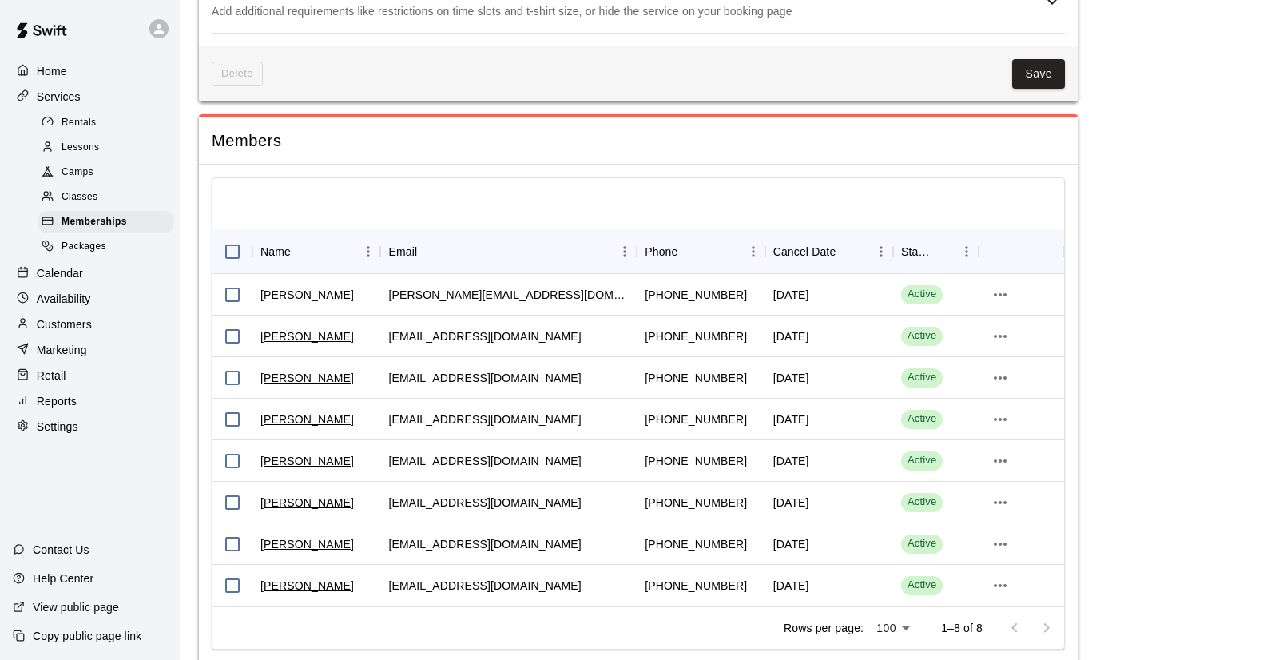
scroll to position [1206, 0]
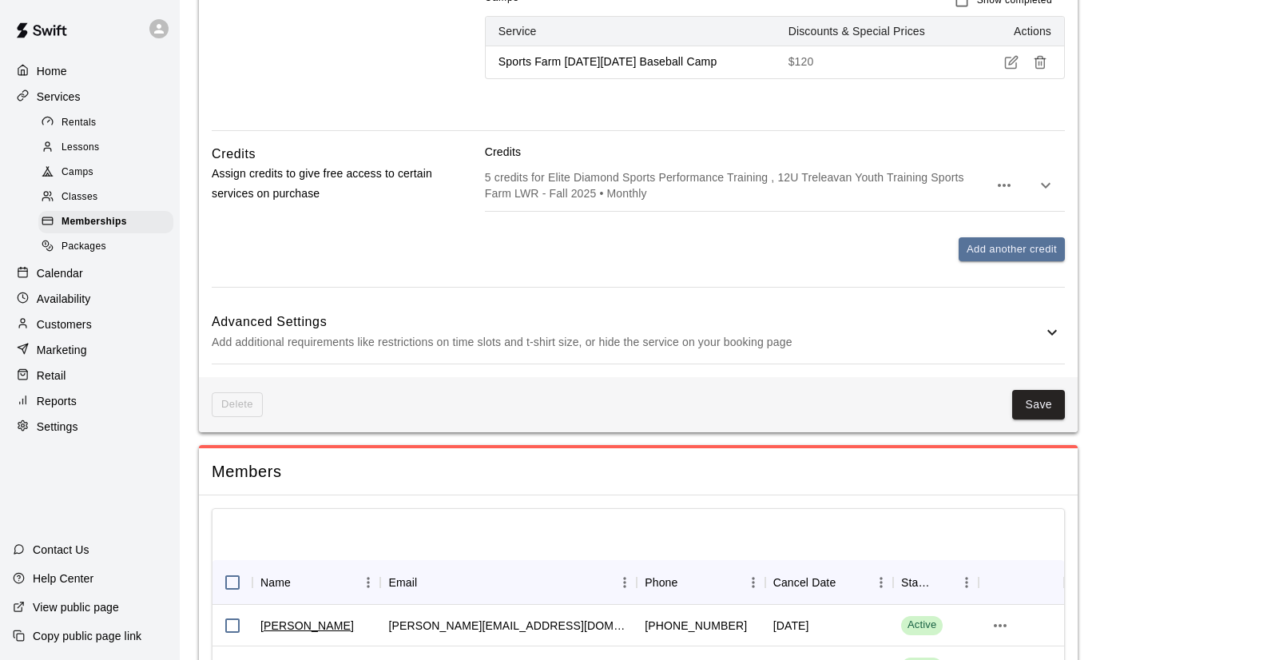
click at [606, 311] on h6 "Advanced Settings" at bounding box center [627, 321] width 831 height 21
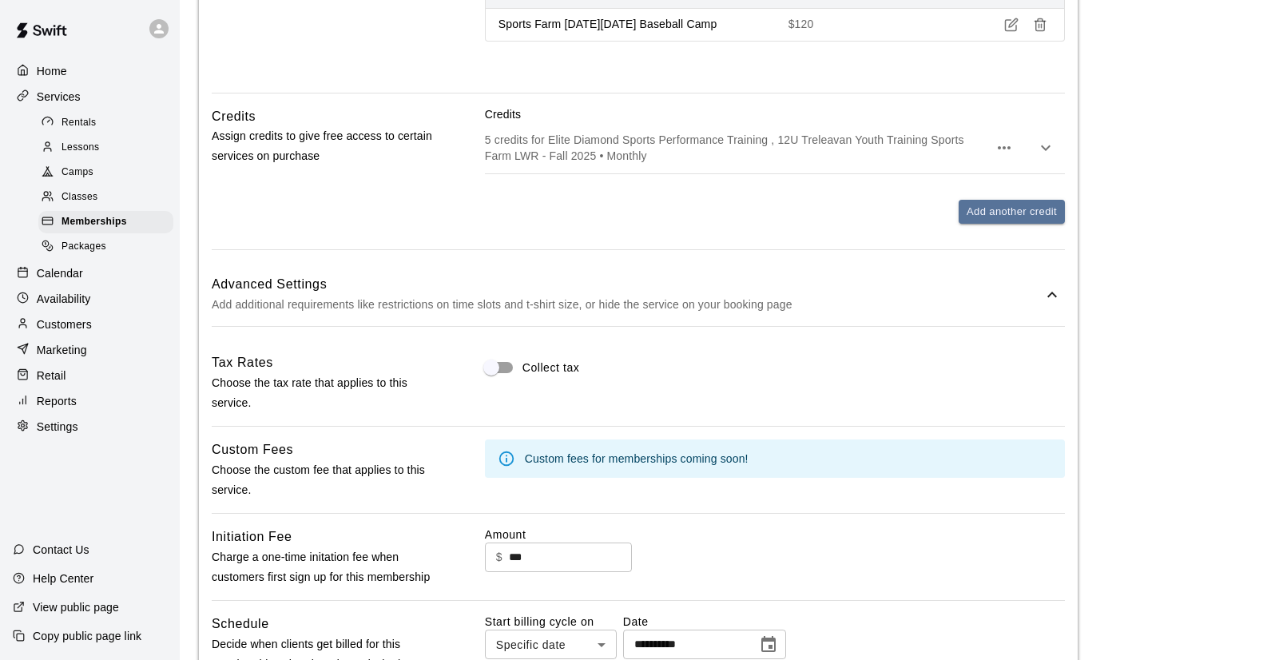
scroll to position [1247, 0]
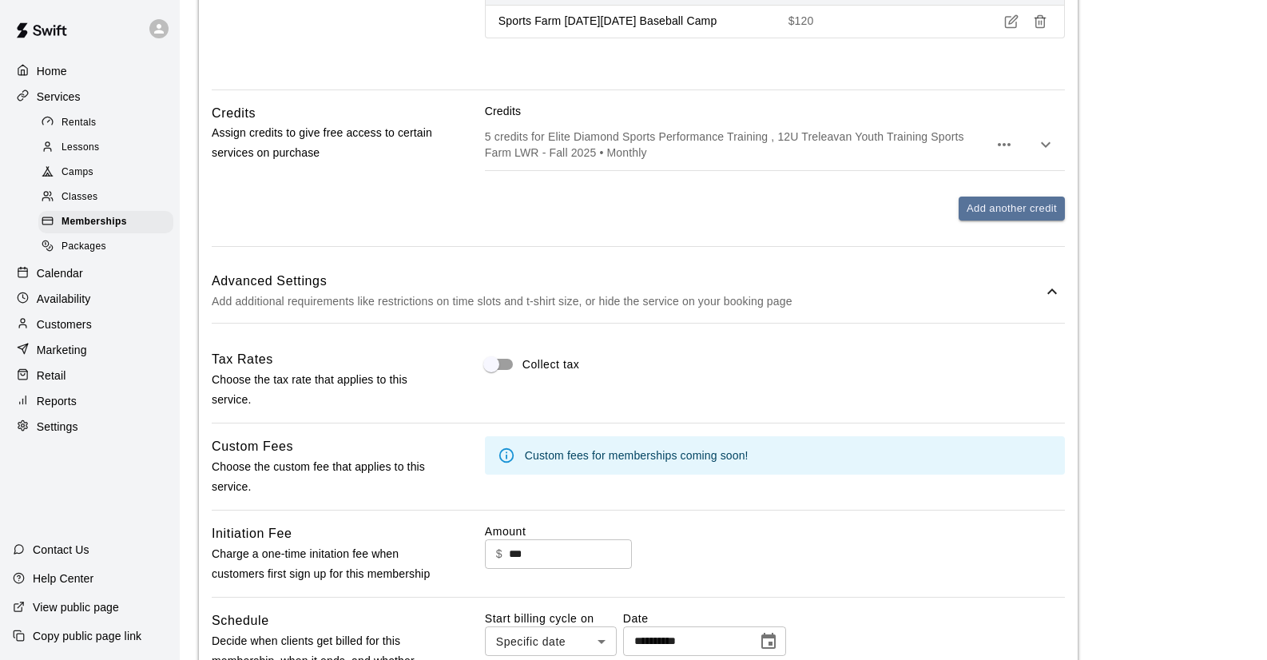
drag, startPoint x: 543, startPoint y: 545, endPoint x: 554, endPoint y: 541, distance: 11.9
click at [542, 545] on input "***" at bounding box center [570, 554] width 123 height 30
type input "*"
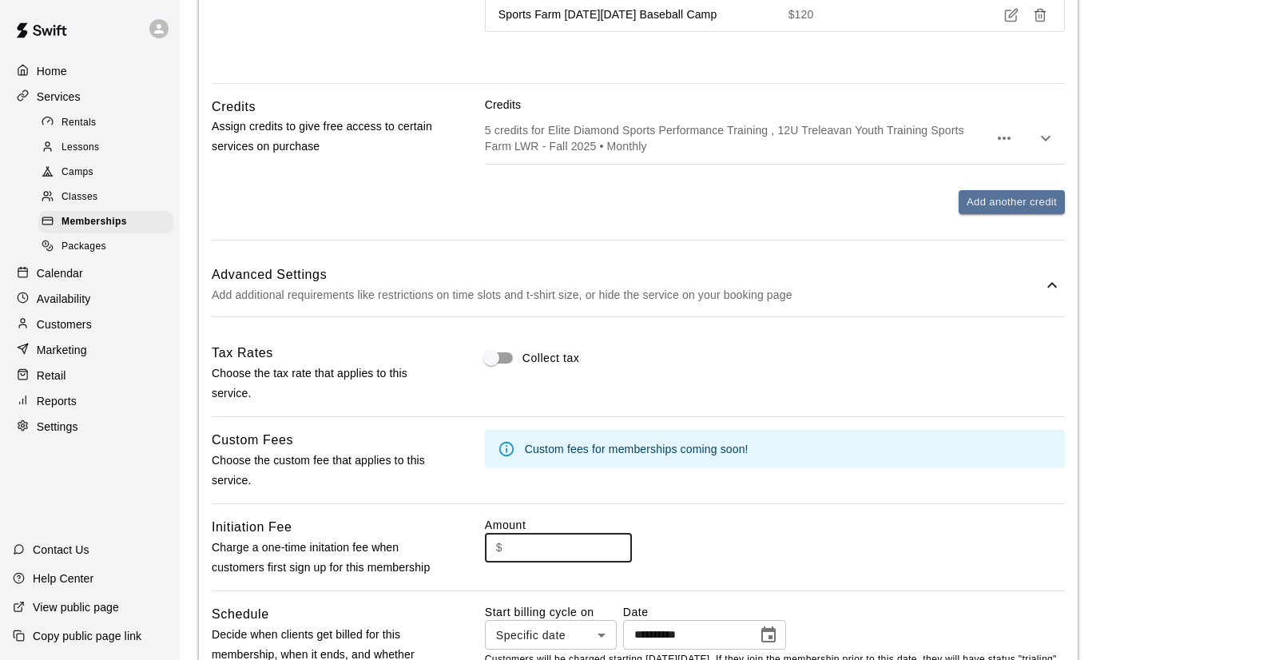
scroll to position [1359, 0]
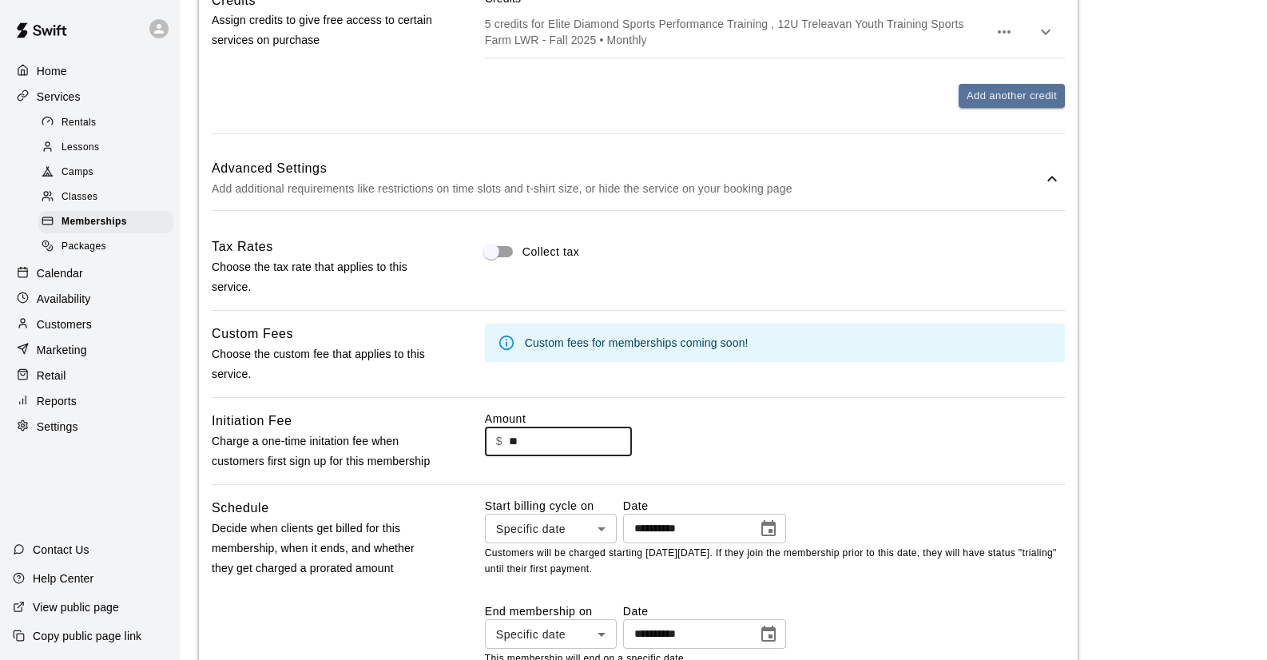
type input "**"
click at [917, 447] on div "$ ** ​" at bounding box center [775, 441] width 580 height 30
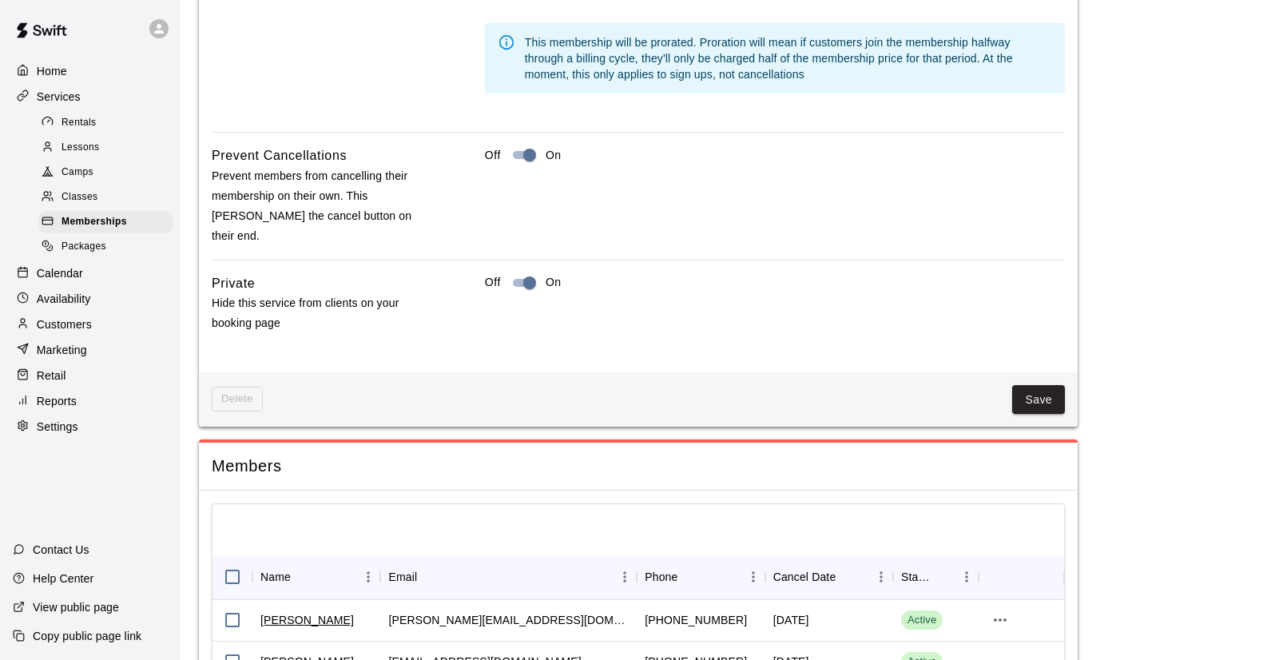
scroll to position [2032, 0]
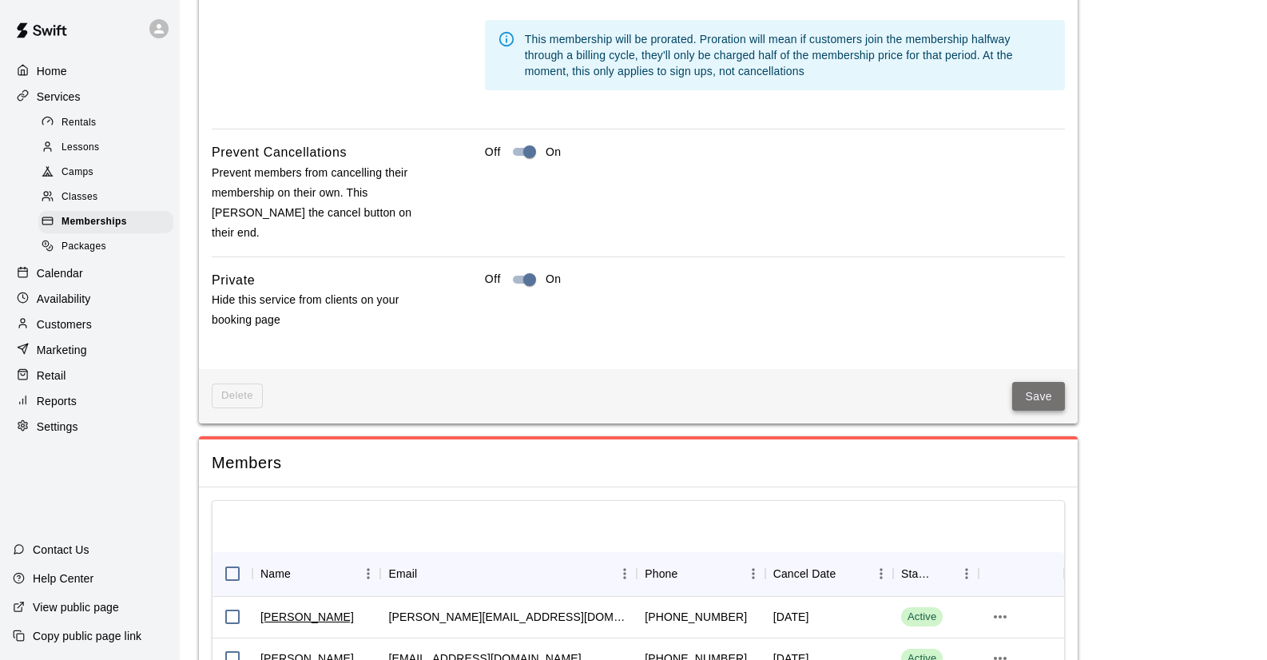
click at [1035, 382] on button "Save" at bounding box center [1038, 397] width 53 height 30
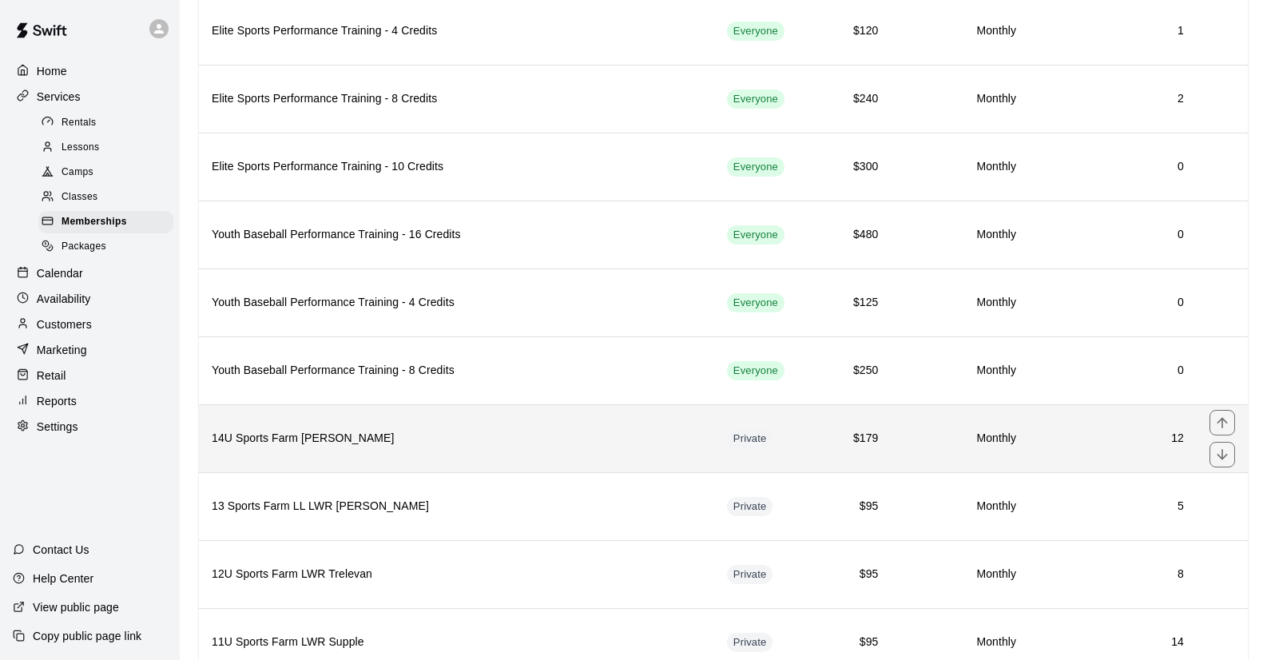
scroll to position [720, 0]
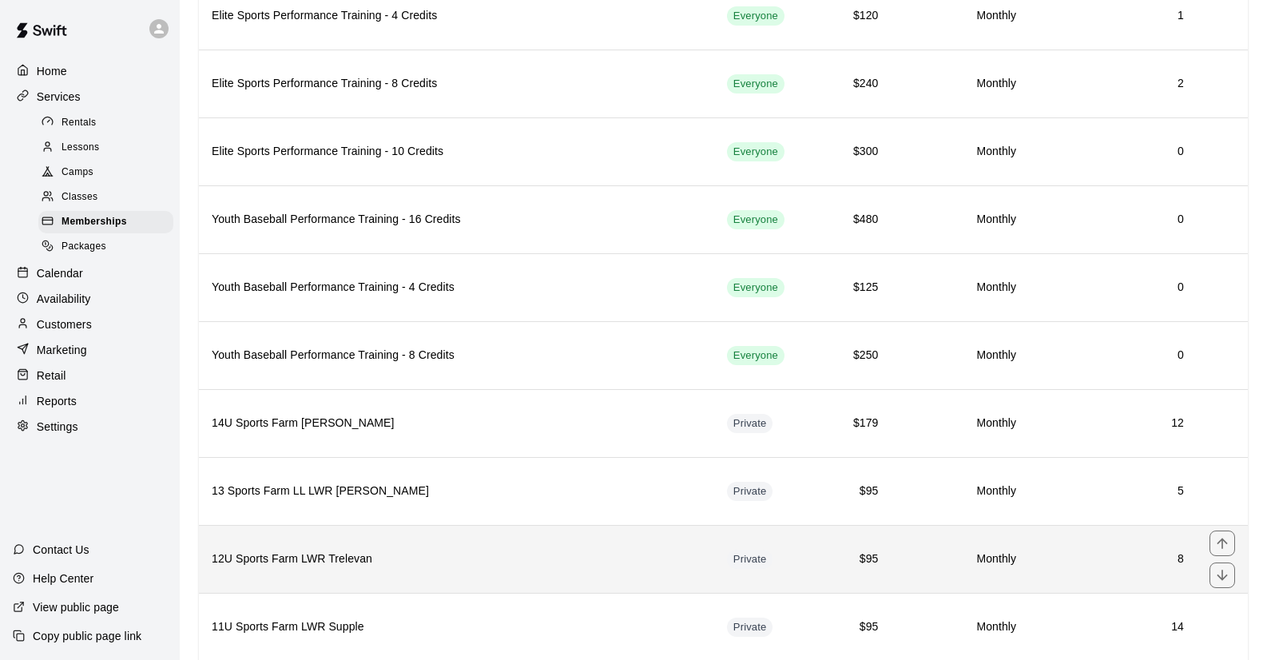
click at [338, 561] on h6 "12U Sports Farm LWR Trelevan" at bounding box center [457, 559] width 490 height 18
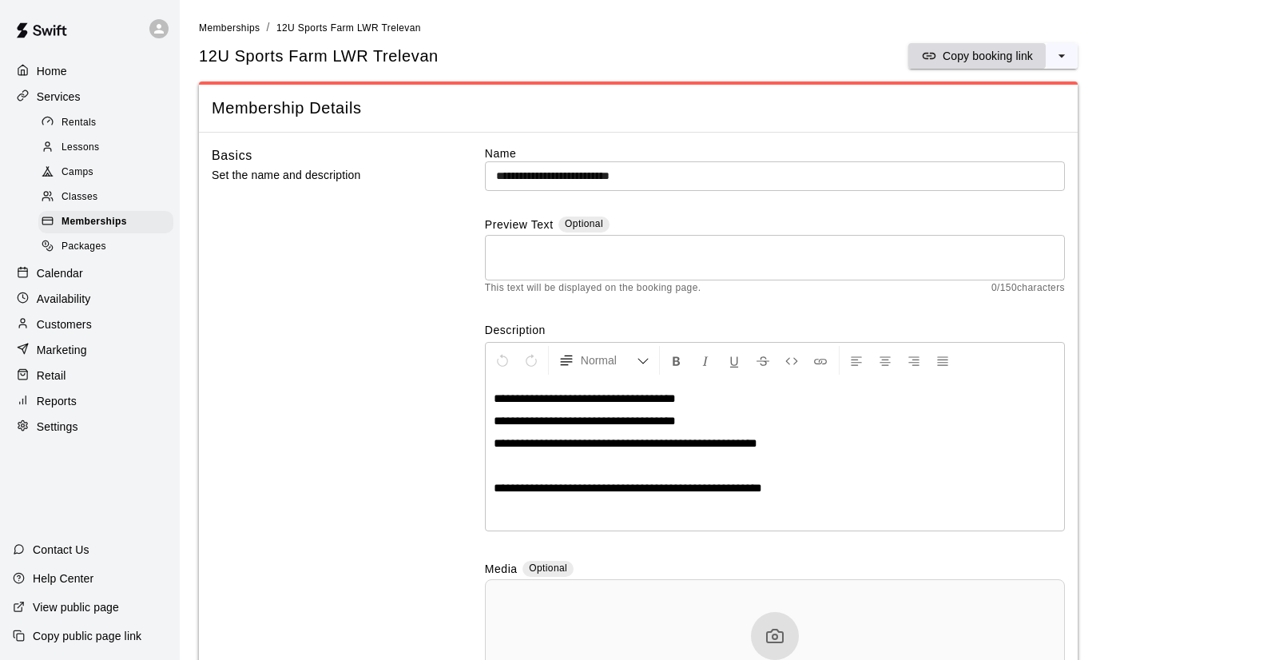
click at [987, 54] on p "Copy booking link" at bounding box center [987, 56] width 90 height 16
click at [73, 316] on p "Customers" at bounding box center [64, 324] width 55 height 16
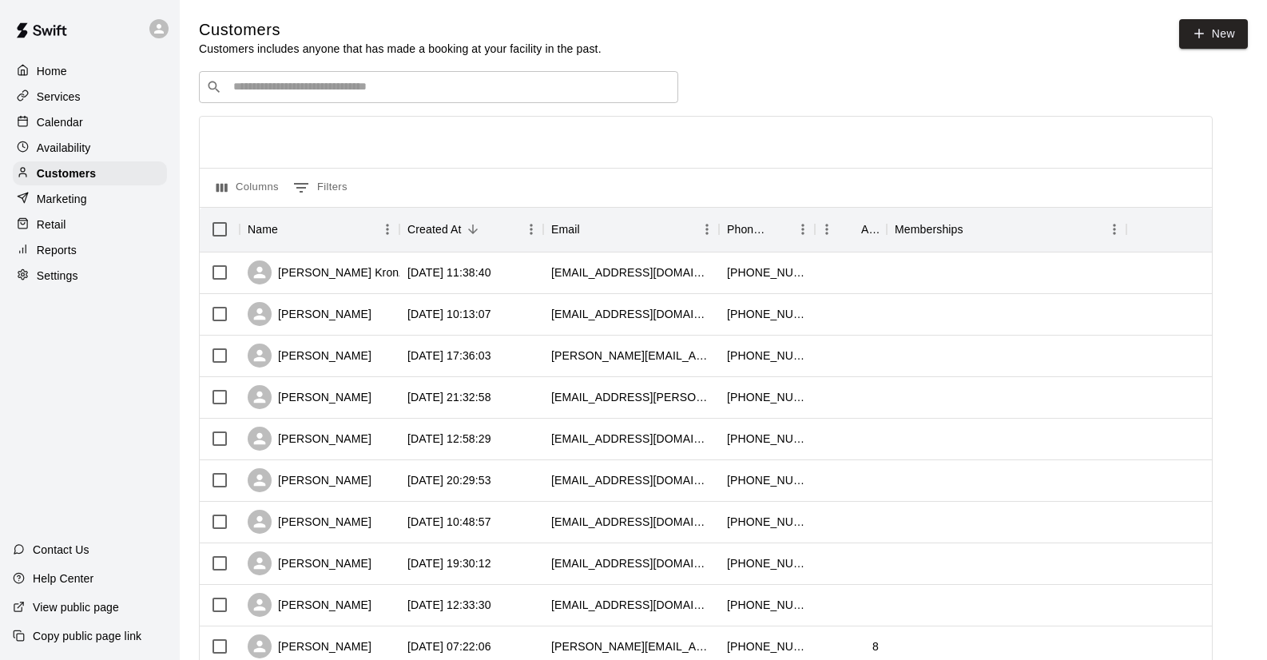
click at [470, 79] on input "Search customers by name or email" at bounding box center [449, 87] width 442 height 16
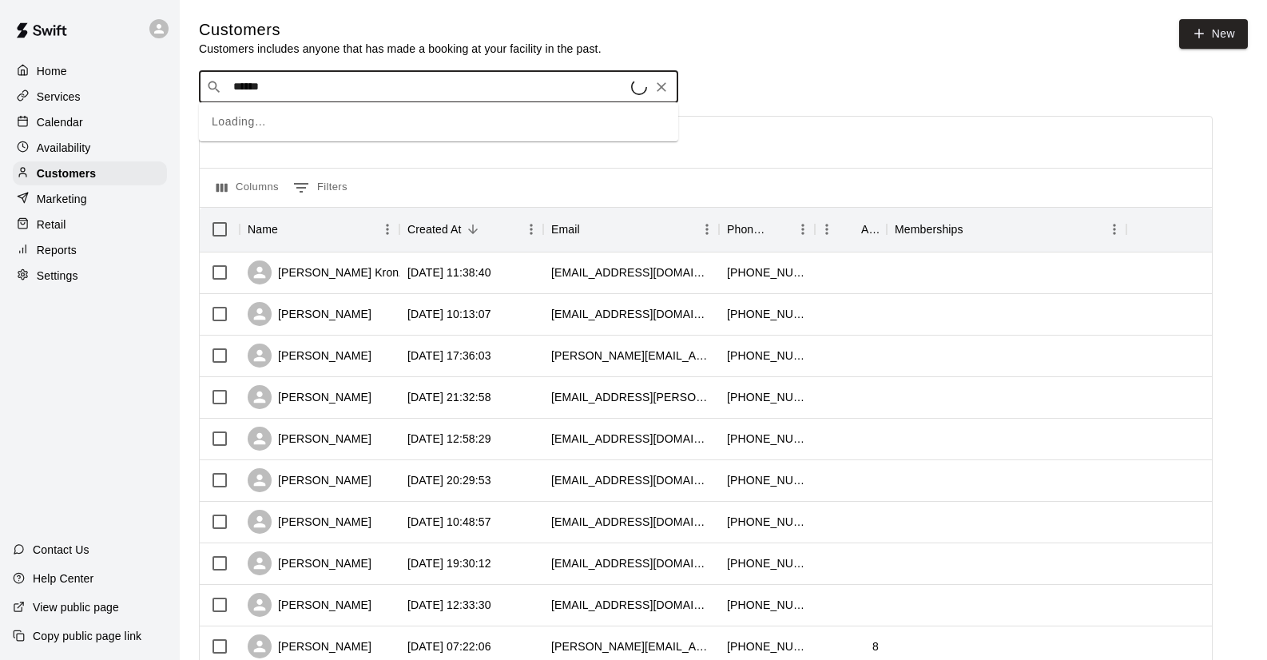
type input "*******"
click at [312, 125] on p "Trystan Francisco" at bounding box center [292, 119] width 96 height 17
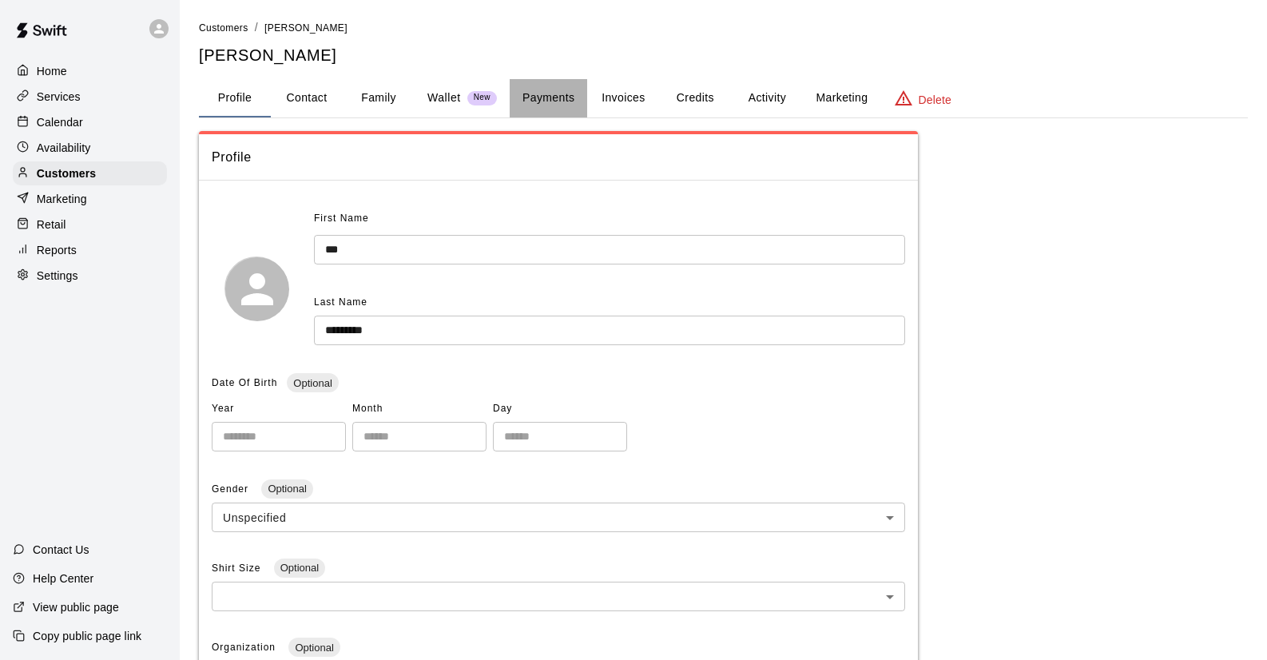
click at [545, 94] on button "Payments" at bounding box center [548, 98] width 77 height 38
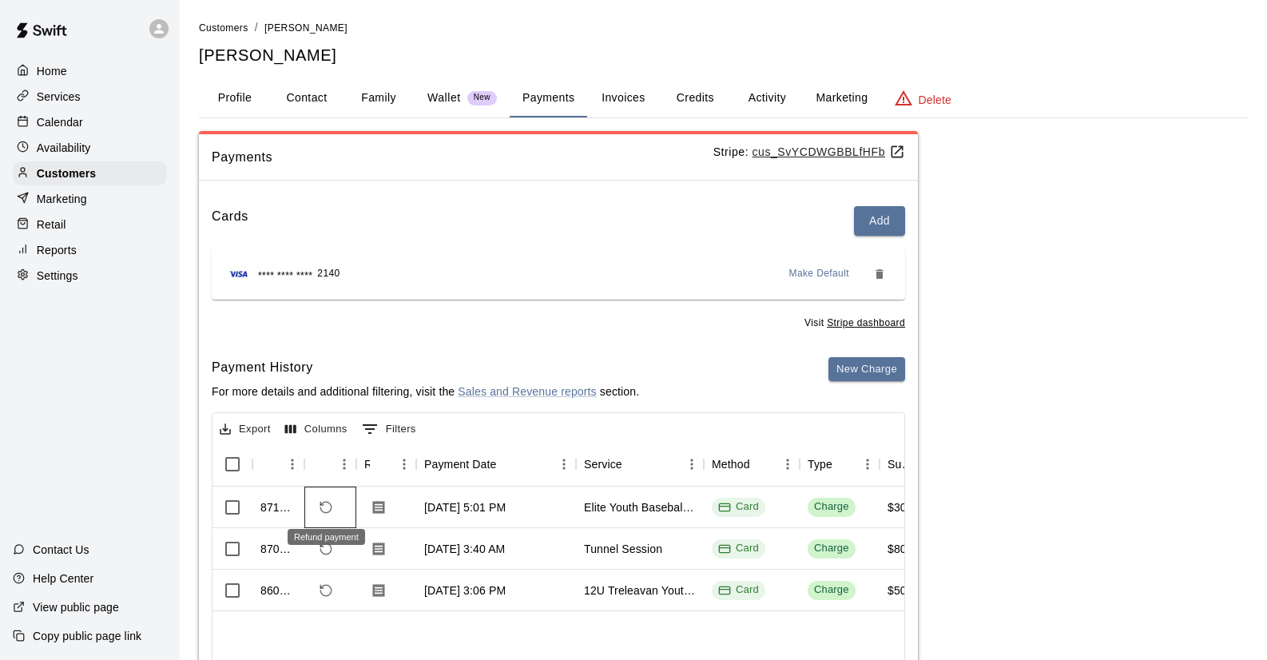
click at [327, 507] on icon "Refund payment" at bounding box center [326, 507] width 14 height 14
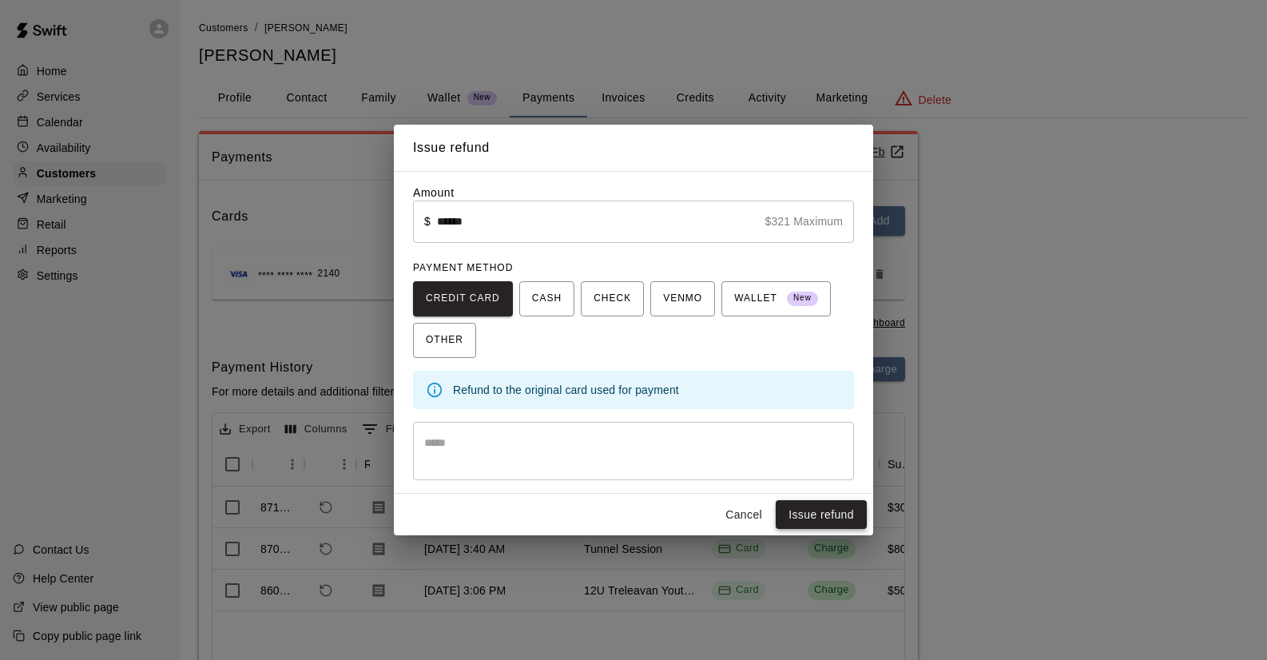
click at [828, 512] on button "Issue refund" at bounding box center [820, 515] width 91 height 30
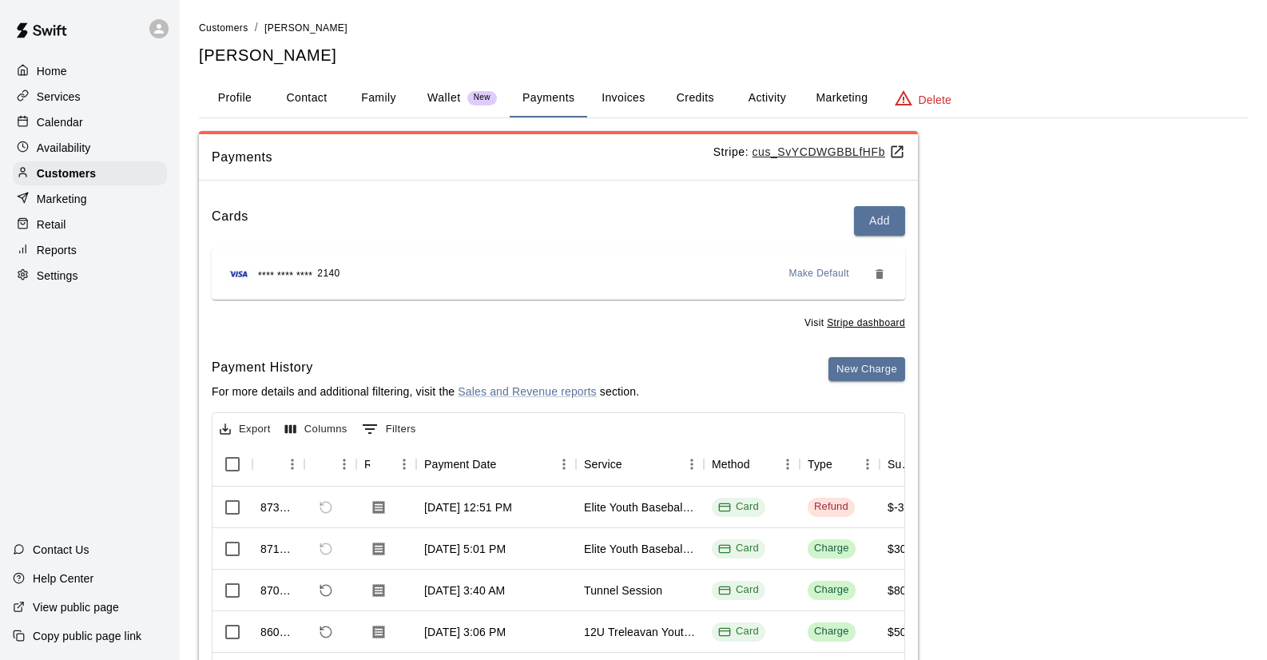
click at [73, 95] on p "Services" at bounding box center [59, 97] width 44 height 16
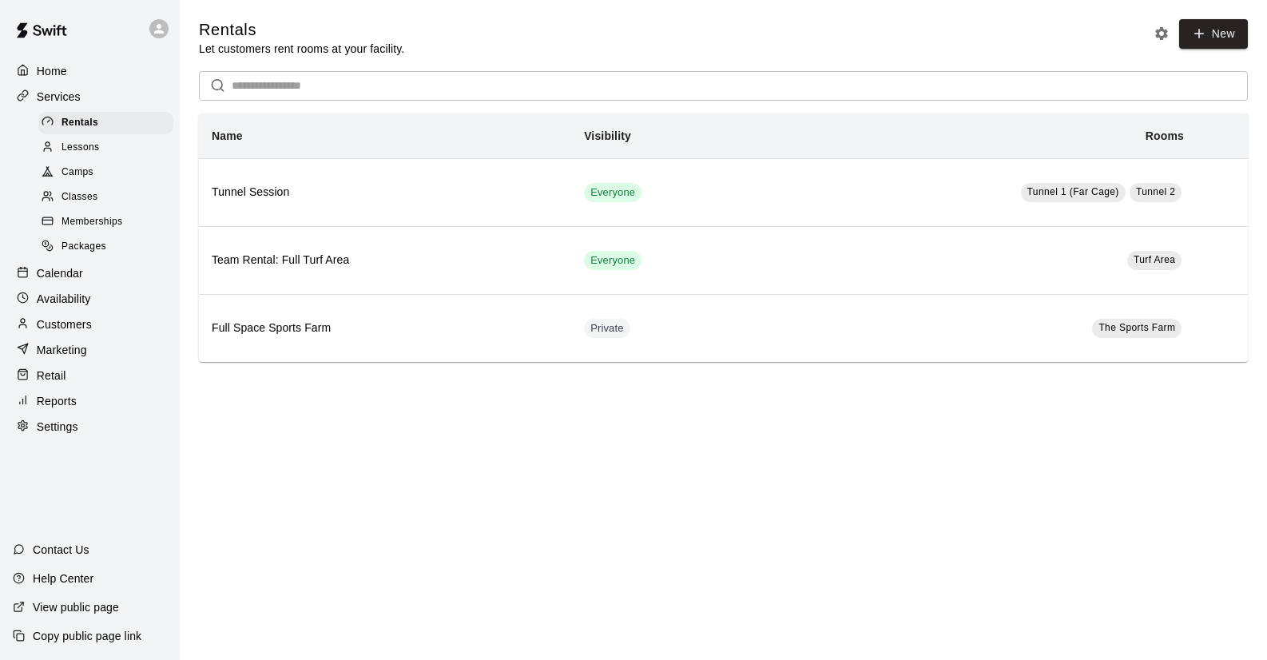
click at [94, 217] on span "Memberships" at bounding box center [91, 222] width 61 height 16
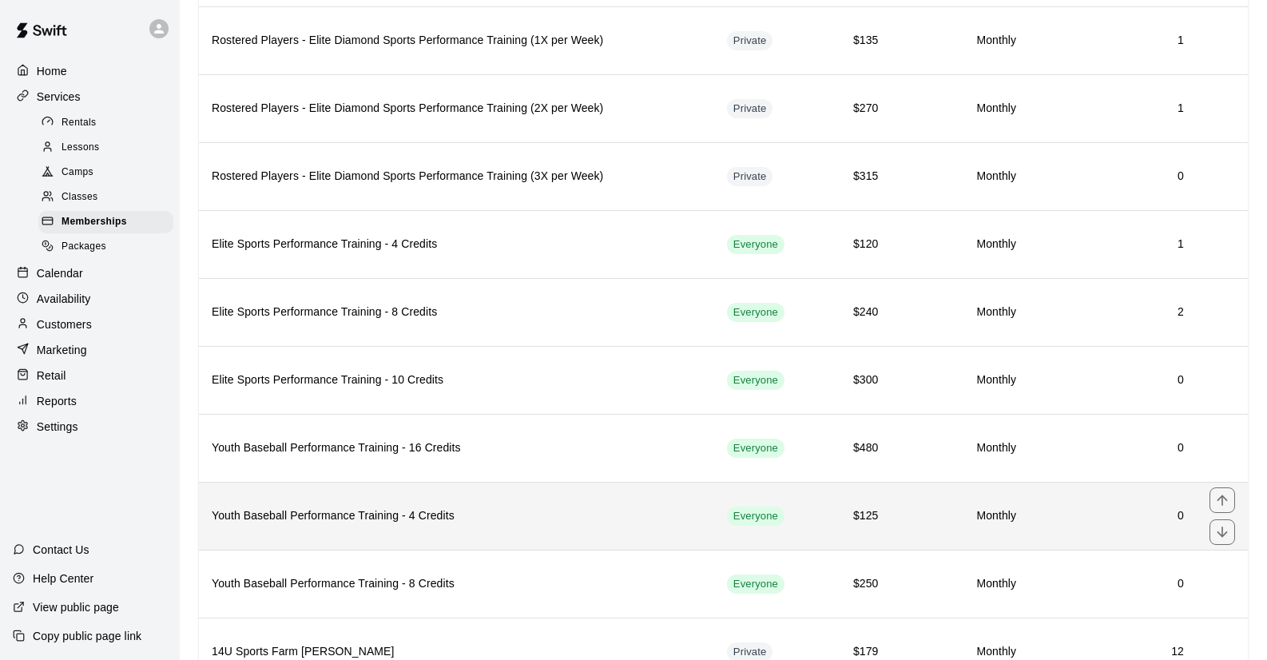
scroll to position [934, 0]
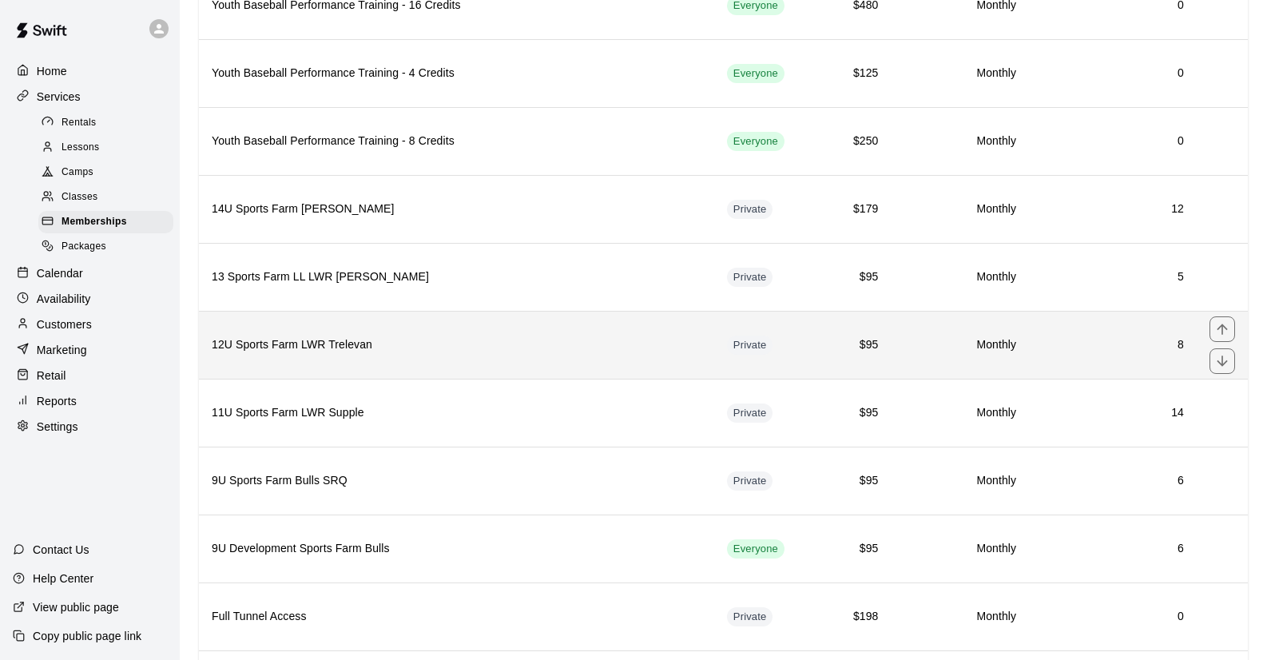
click at [345, 345] on h6 "12U Sports Farm LWR Trelevan" at bounding box center [457, 345] width 490 height 18
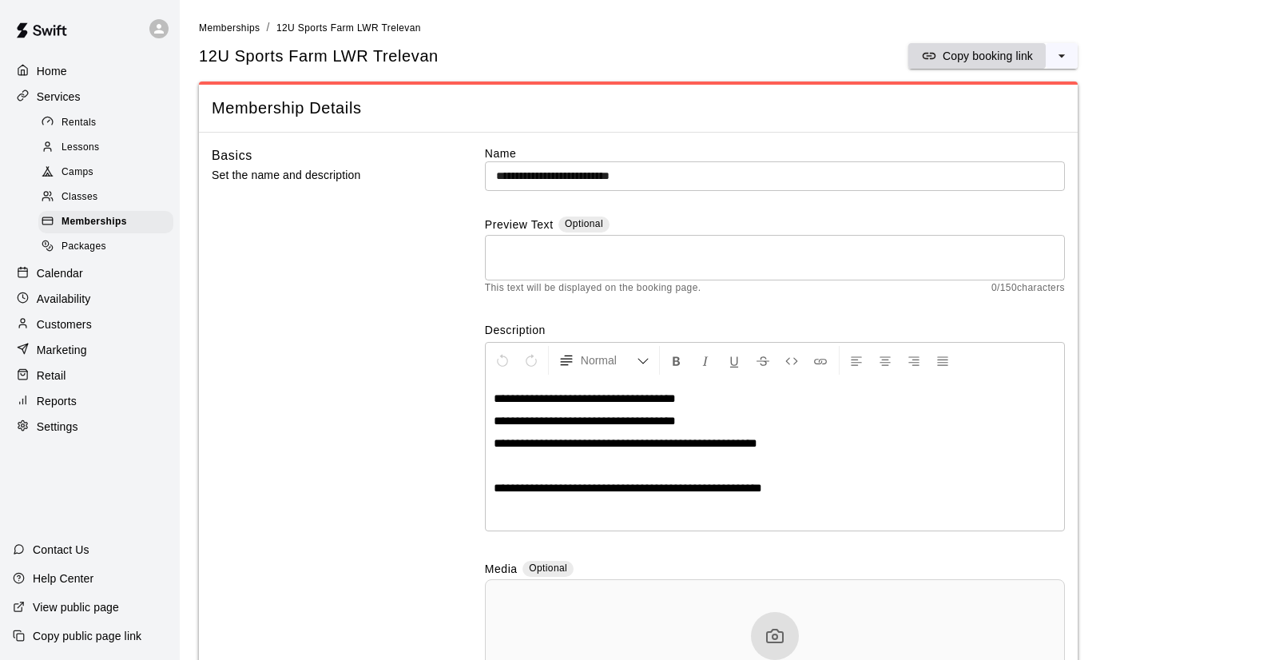
click at [984, 59] on p "Copy booking link" at bounding box center [987, 56] width 90 height 16
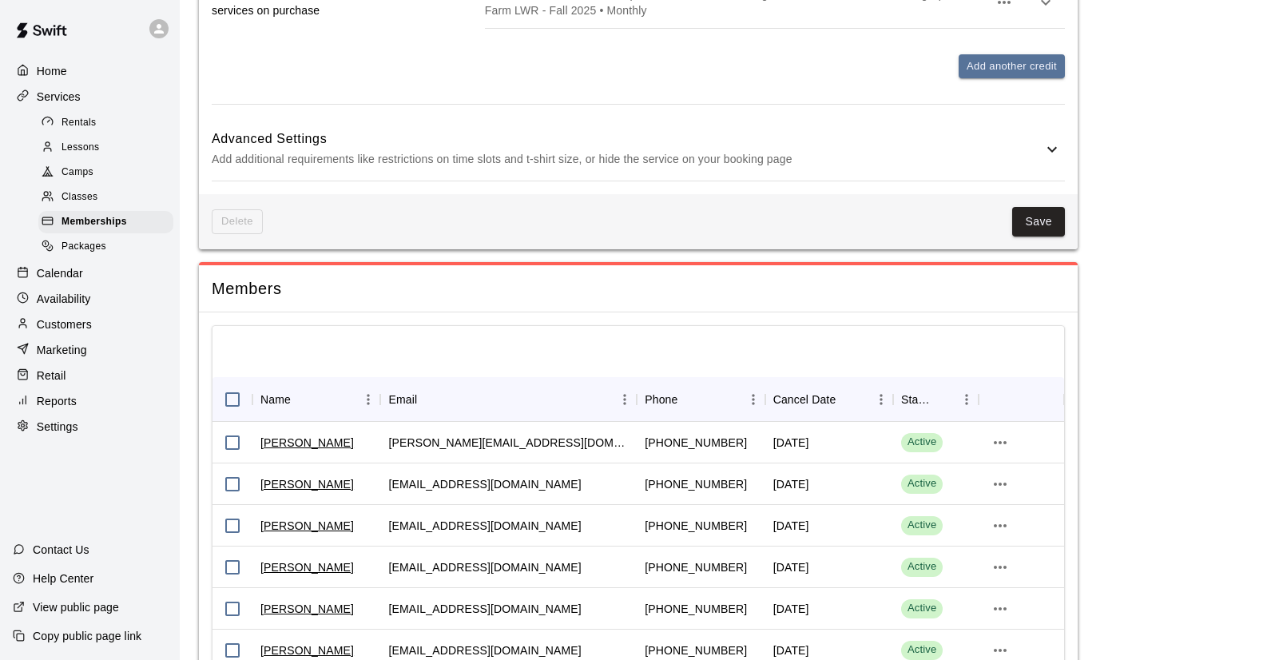
scroll to position [1571, 0]
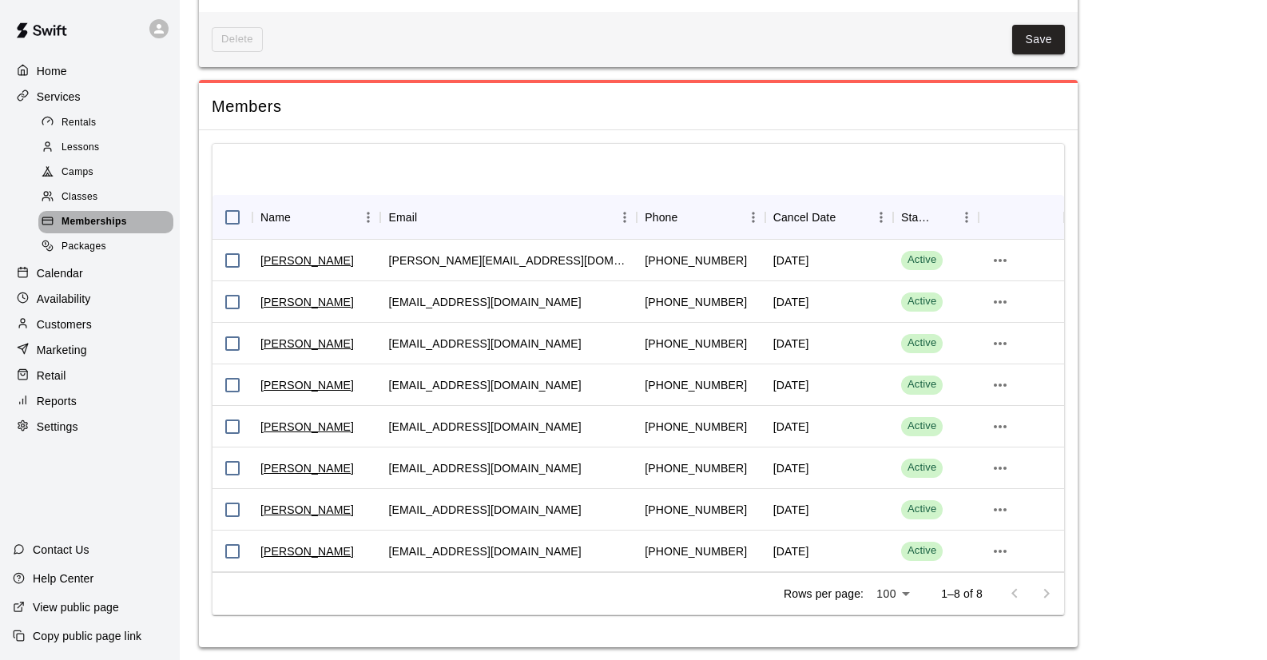
click at [97, 216] on span "Memberships" at bounding box center [93, 222] width 65 height 16
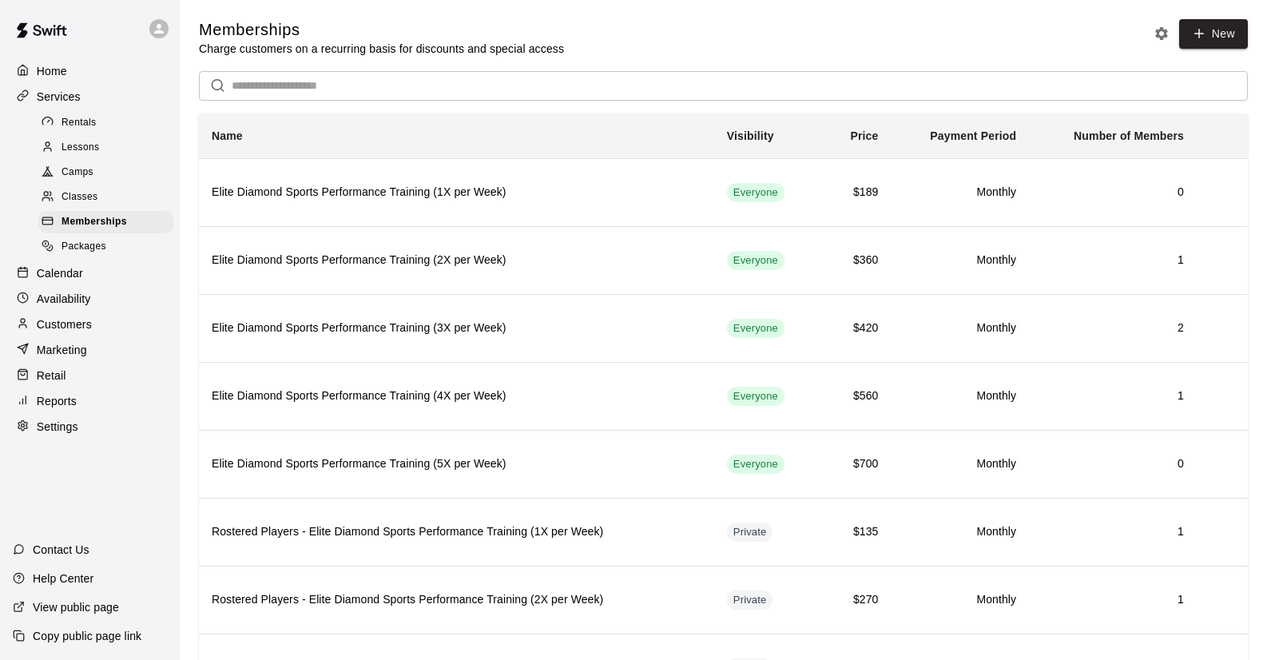
click at [50, 73] on p "Home" at bounding box center [52, 71] width 30 height 16
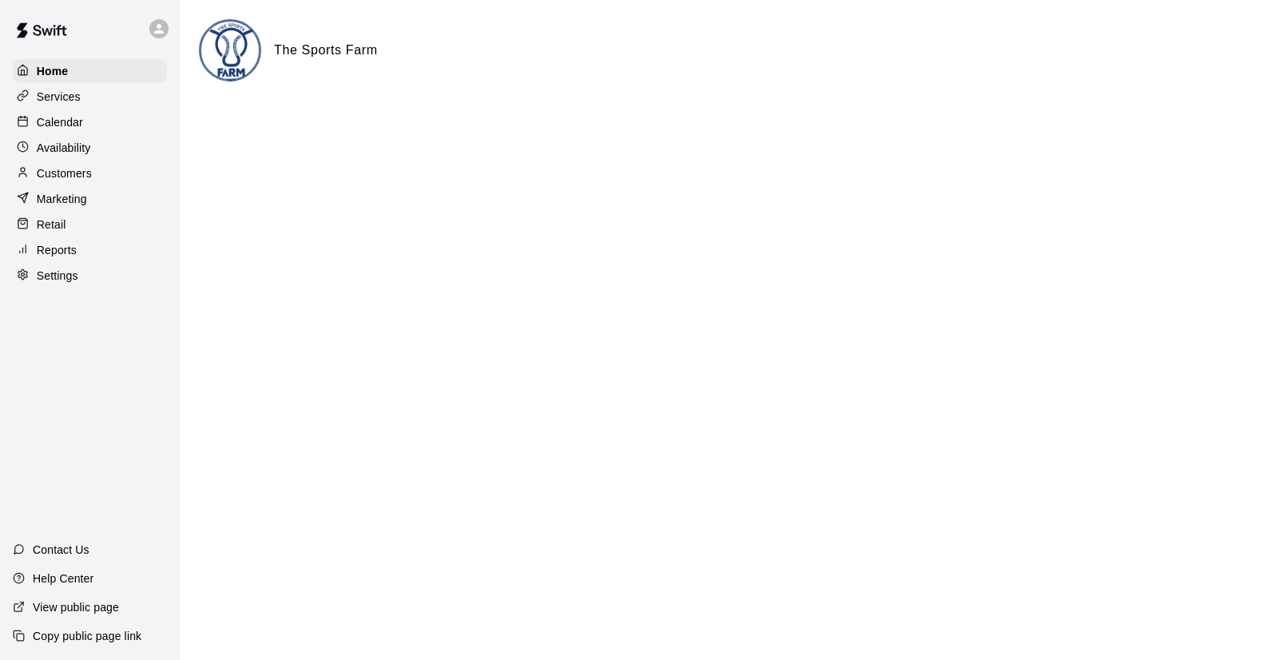
click at [73, 173] on p "Customers" at bounding box center [64, 173] width 55 height 16
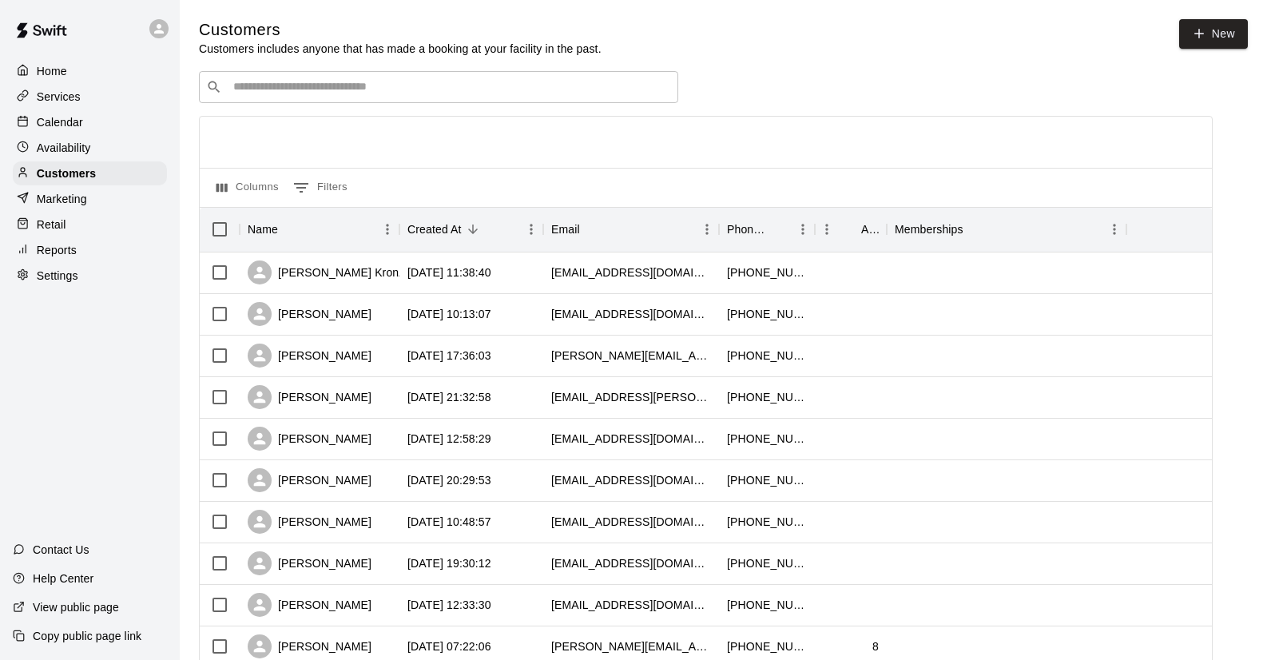
click at [445, 81] on input "Search customers by name or email" at bounding box center [449, 87] width 442 height 16
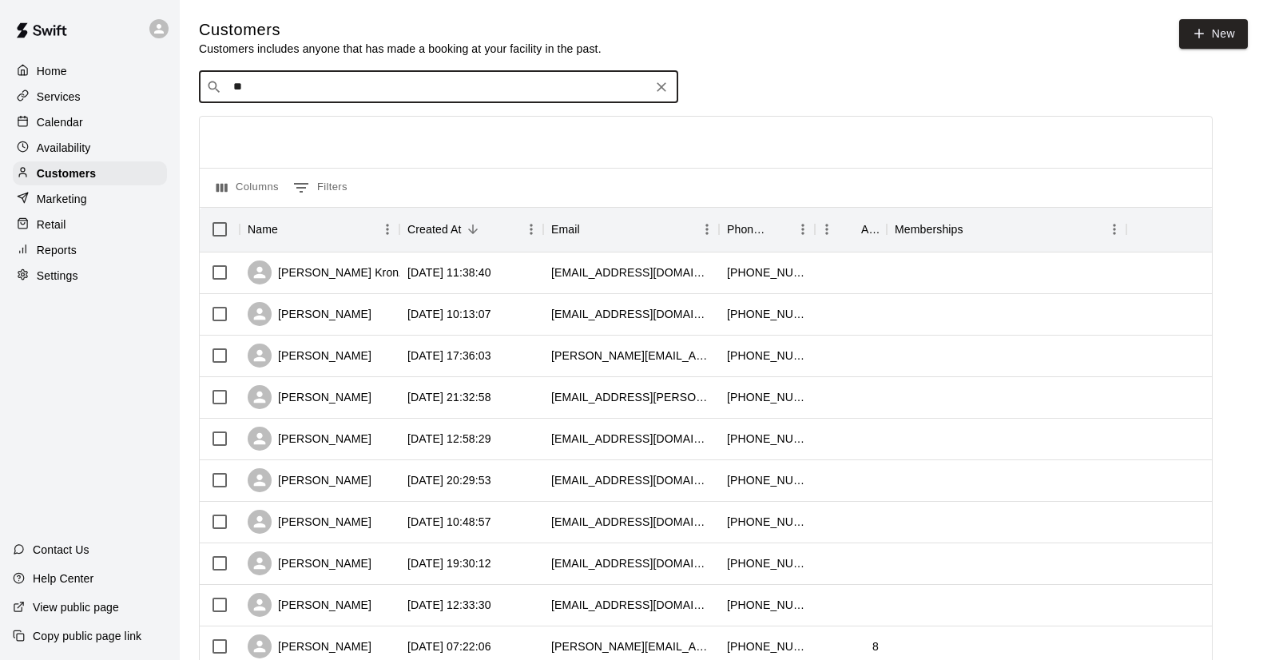
type input "***"
click at [313, 131] on span "[EMAIL_ADDRESS][DOMAIN_NAME]" at bounding box center [330, 136] width 172 height 11
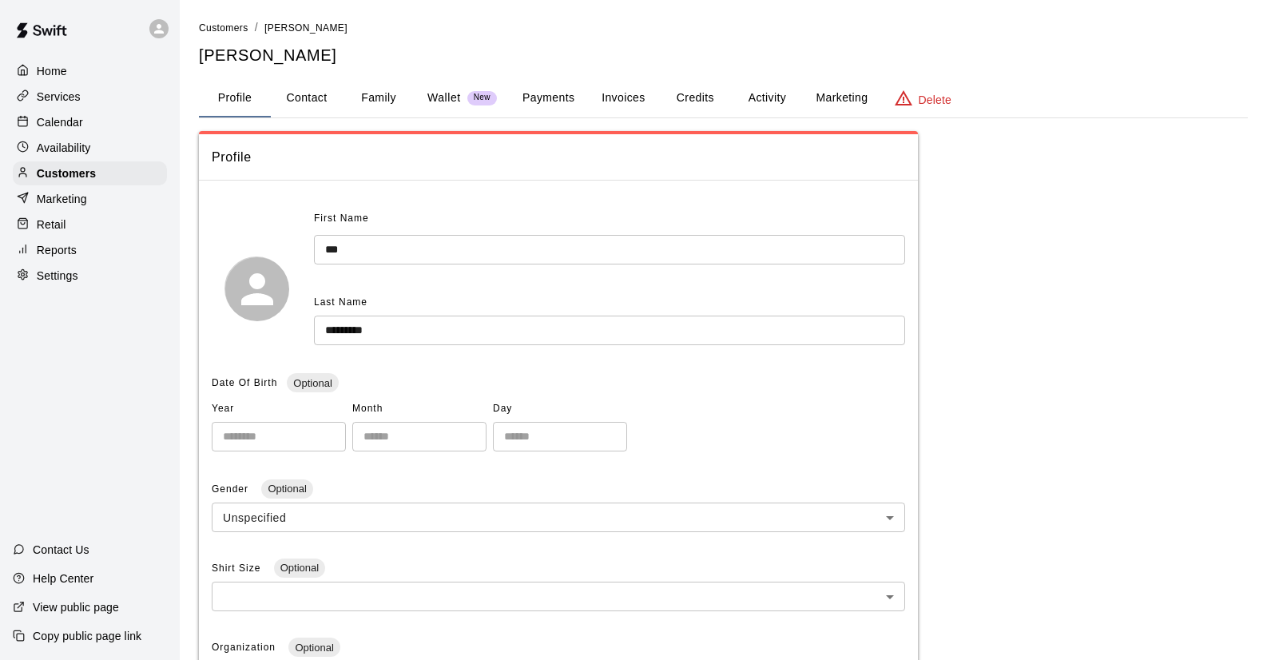
click at [395, 96] on button "Family" at bounding box center [379, 98] width 72 height 38
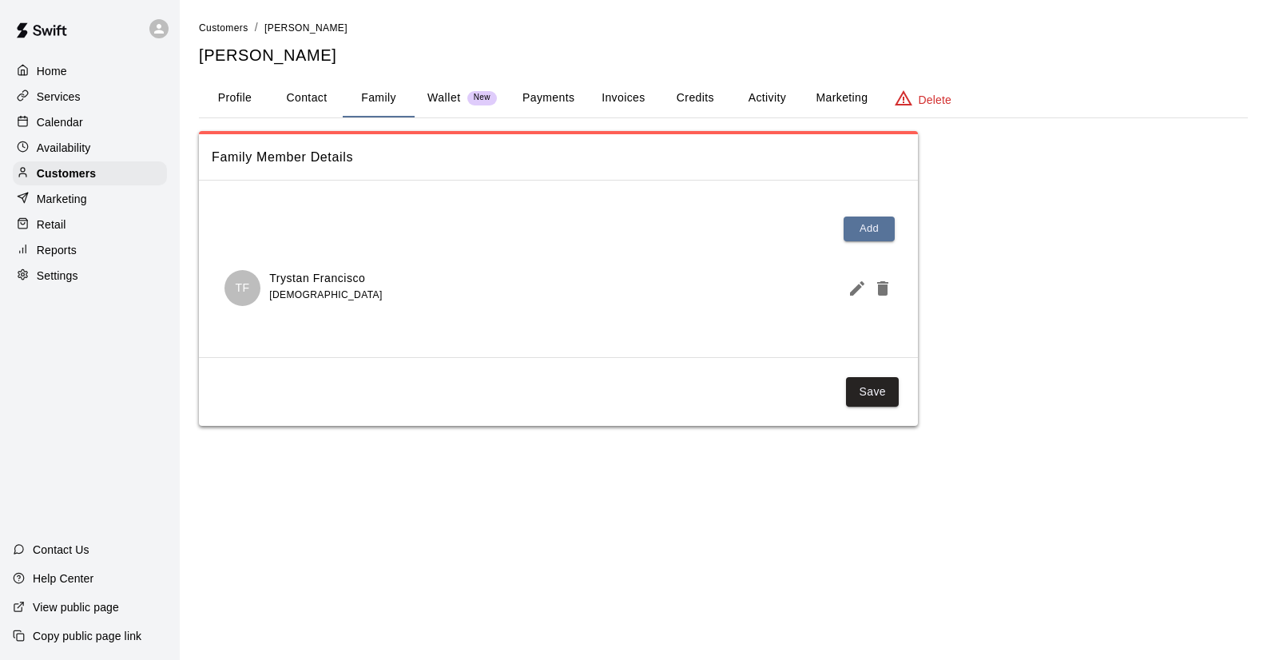
click at [310, 101] on button "Contact" at bounding box center [307, 98] width 72 height 38
select select "**"
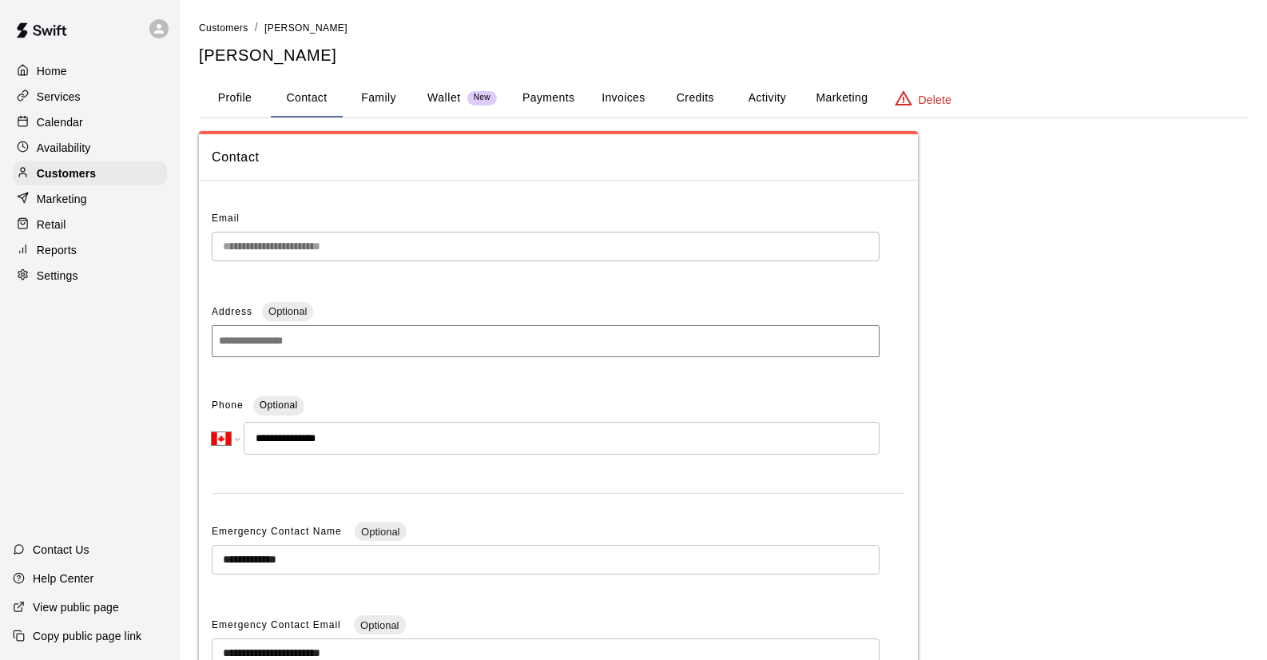
click at [382, 96] on button "Family" at bounding box center [379, 98] width 72 height 38
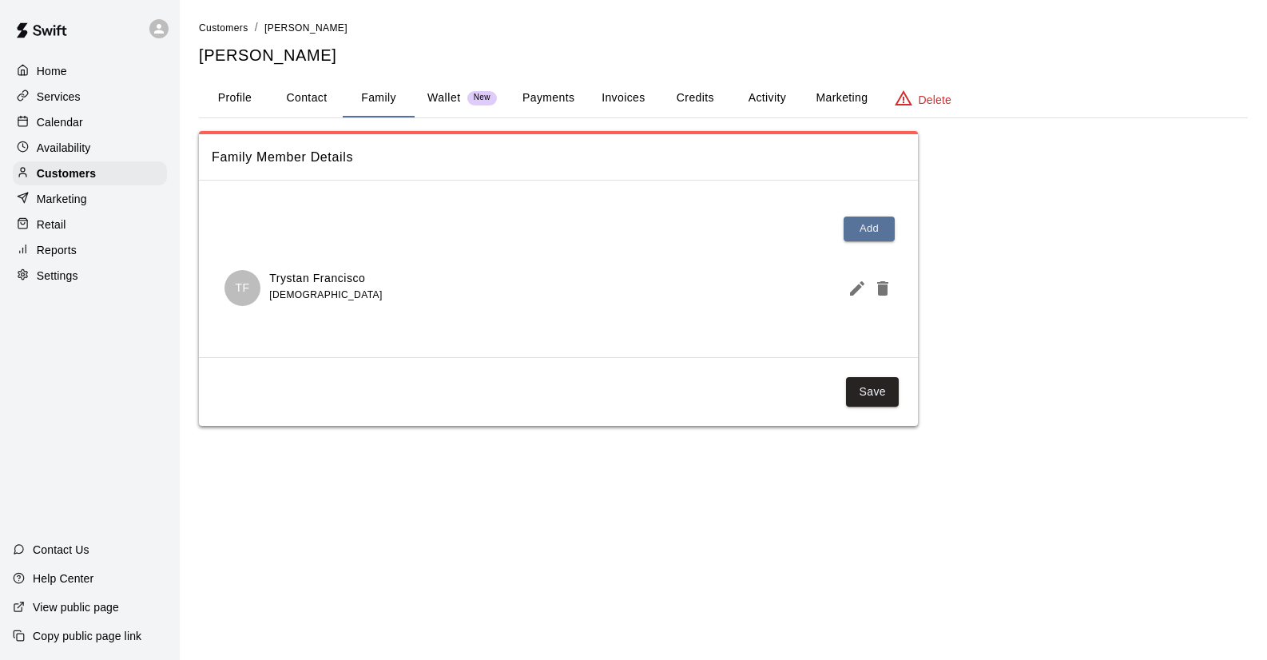
click at [324, 97] on button "Contact" at bounding box center [307, 98] width 72 height 38
select select "**"
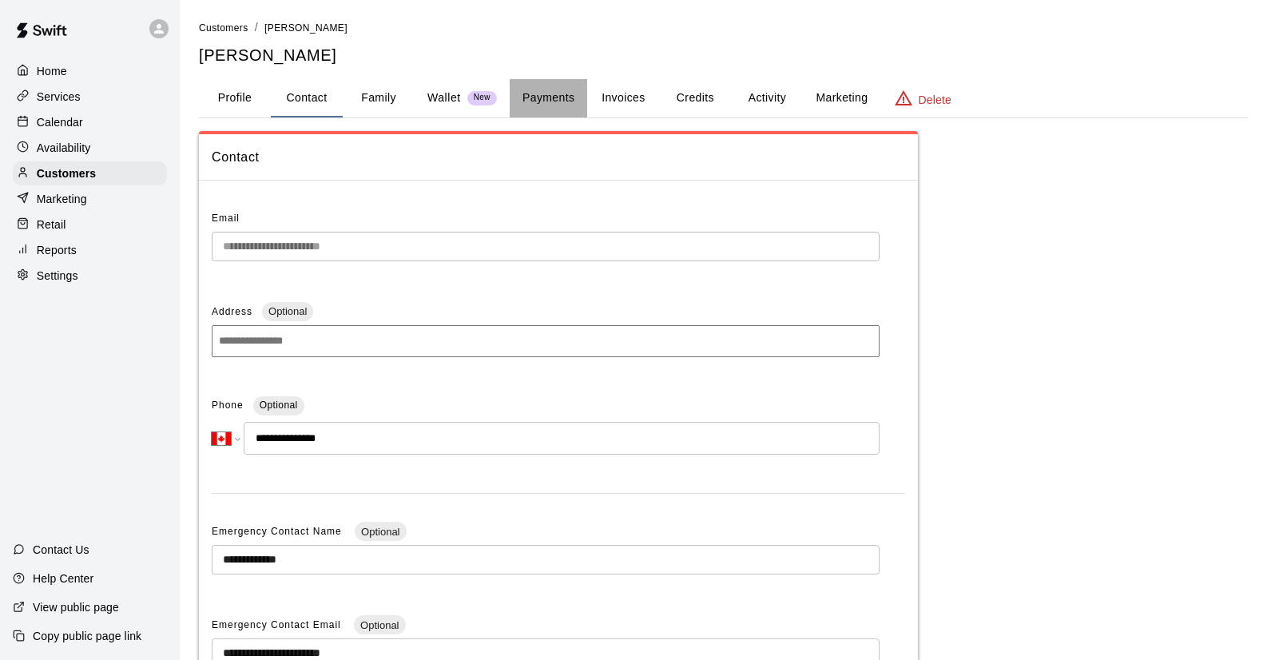
click at [545, 97] on button "Payments" at bounding box center [548, 98] width 77 height 38
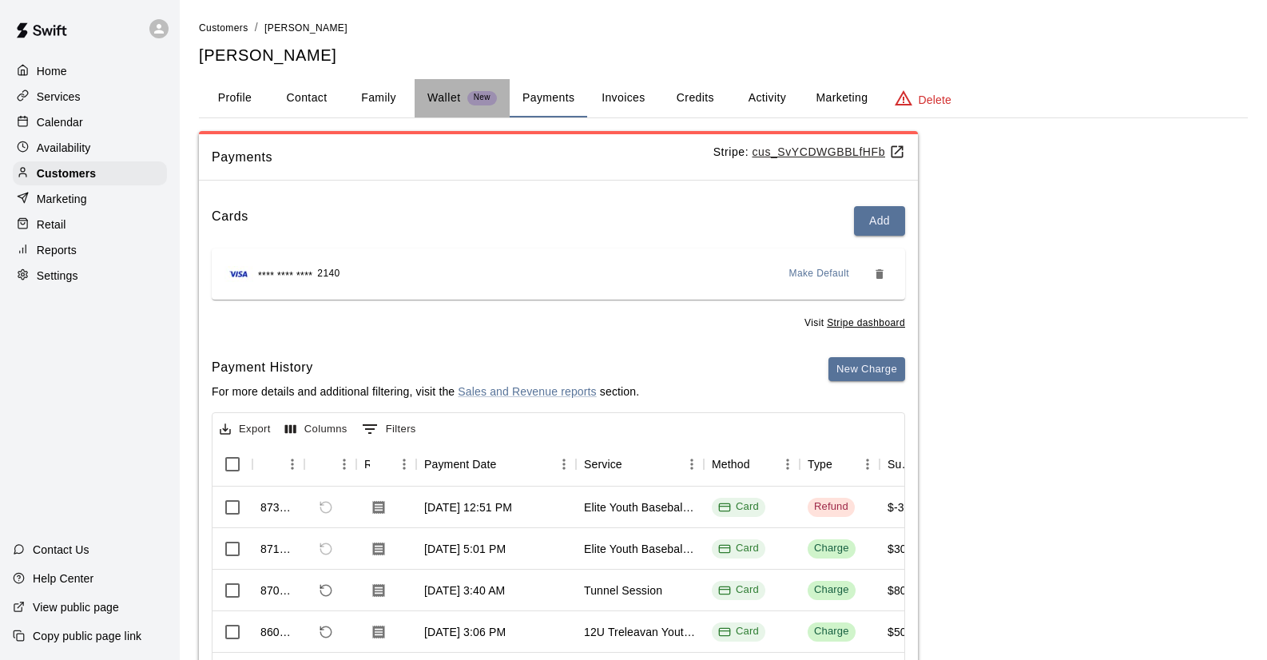
click at [465, 96] on div "Wallet New" at bounding box center [461, 97] width 69 height 17
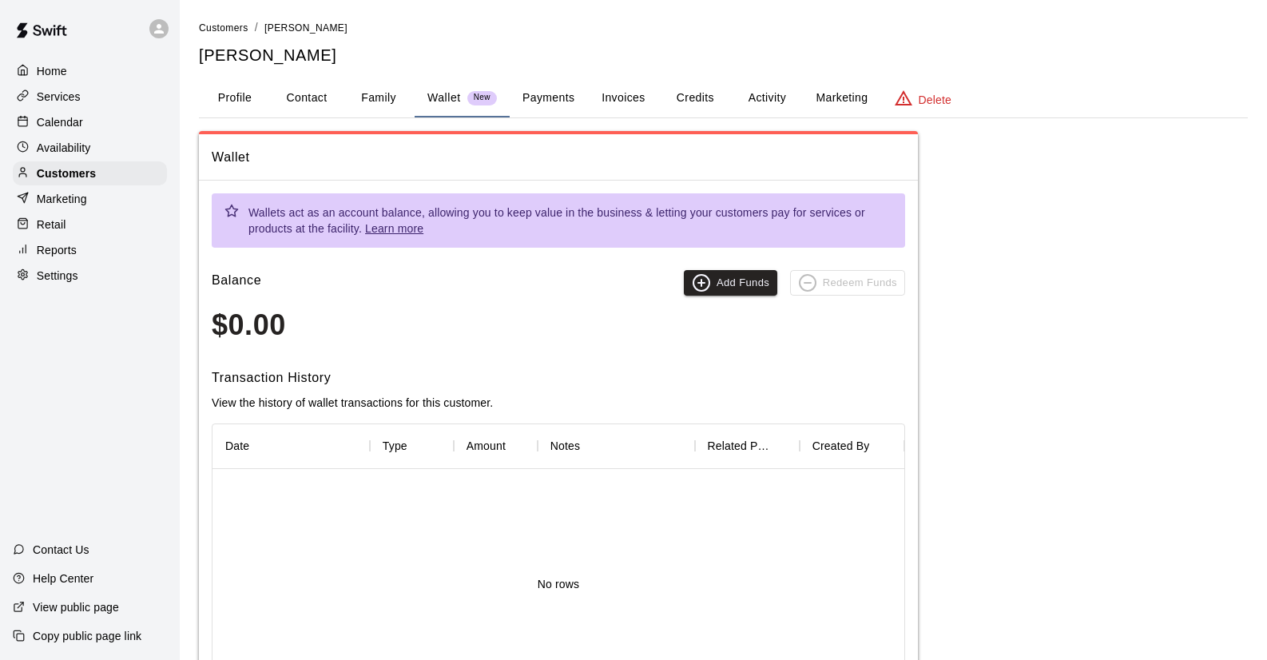
click at [375, 102] on button "Family" at bounding box center [379, 98] width 72 height 38
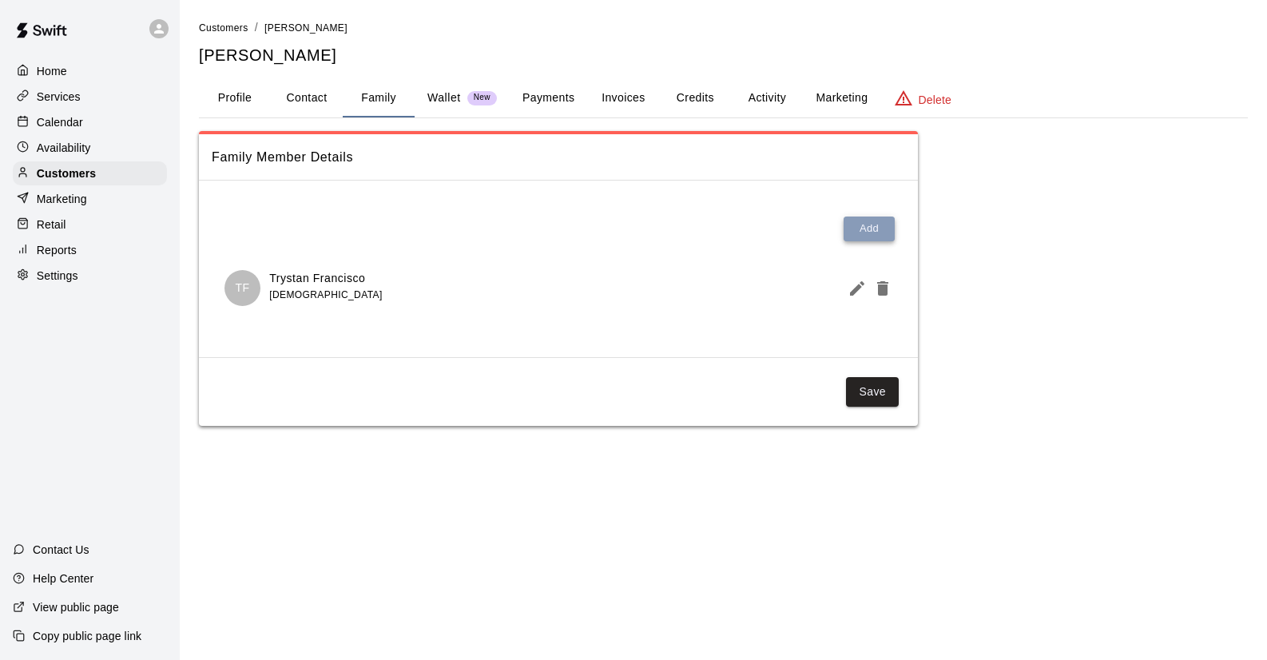
click at [855, 228] on button "Add" at bounding box center [868, 228] width 51 height 25
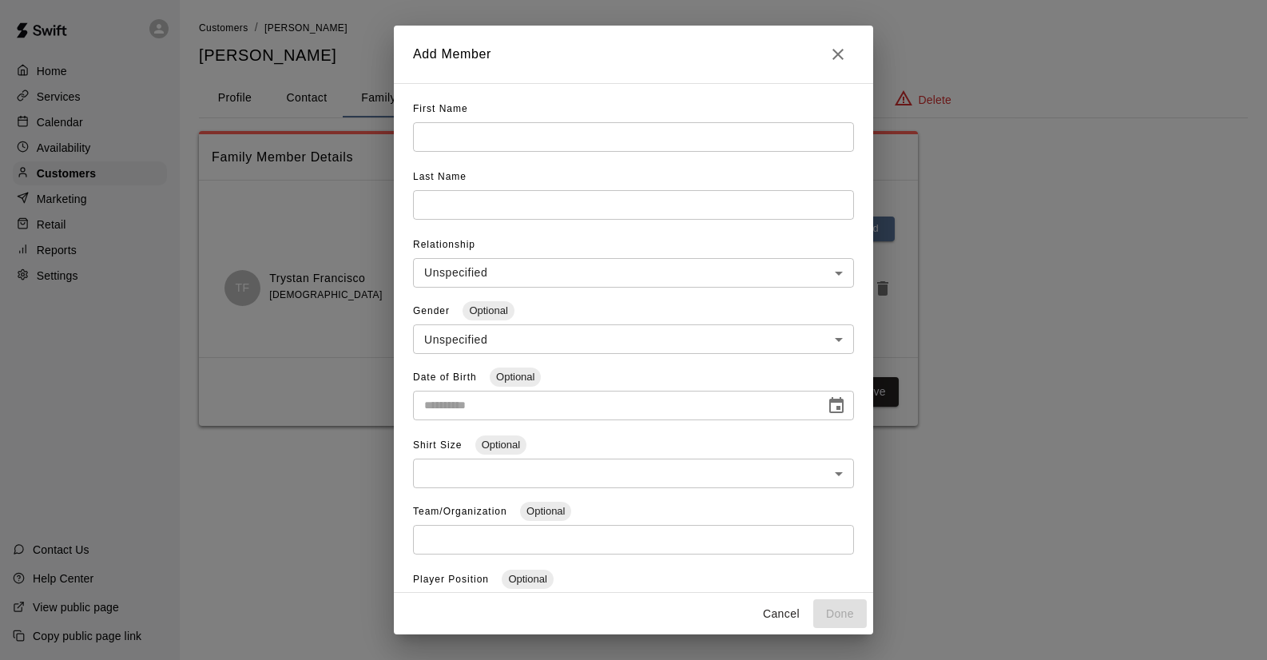
click at [775, 615] on button "Cancel" at bounding box center [781, 614] width 51 height 30
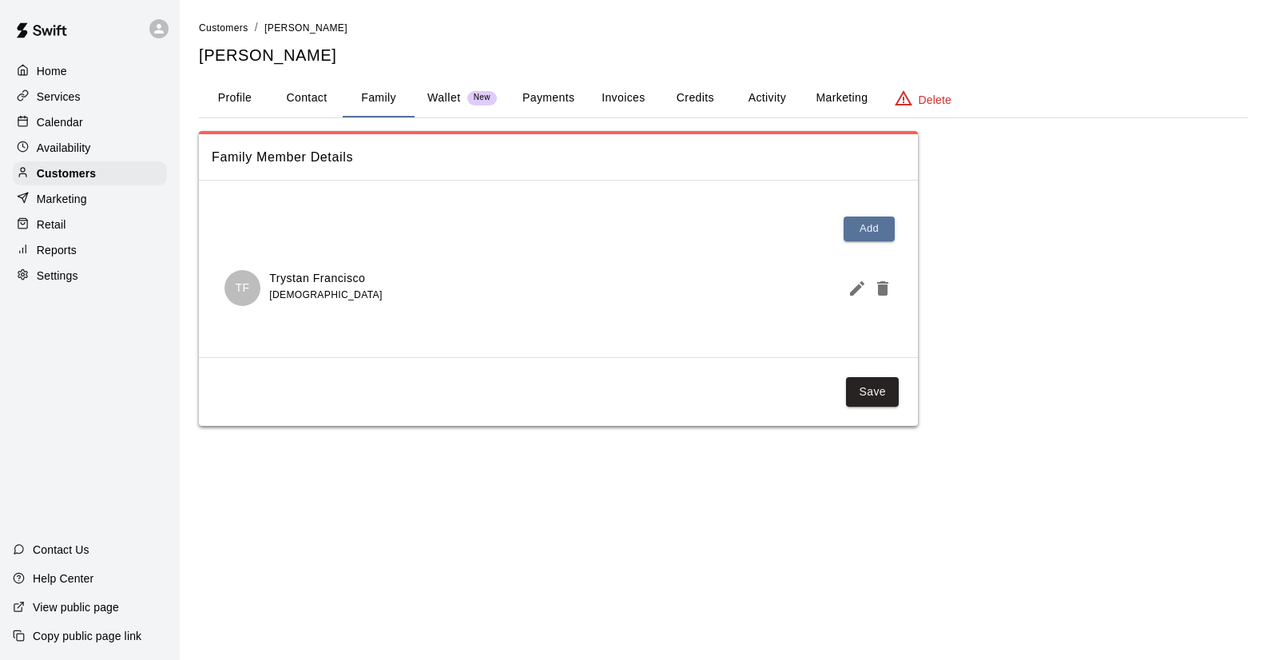
click at [771, 91] on button "Activity" at bounding box center [767, 98] width 72 height 38
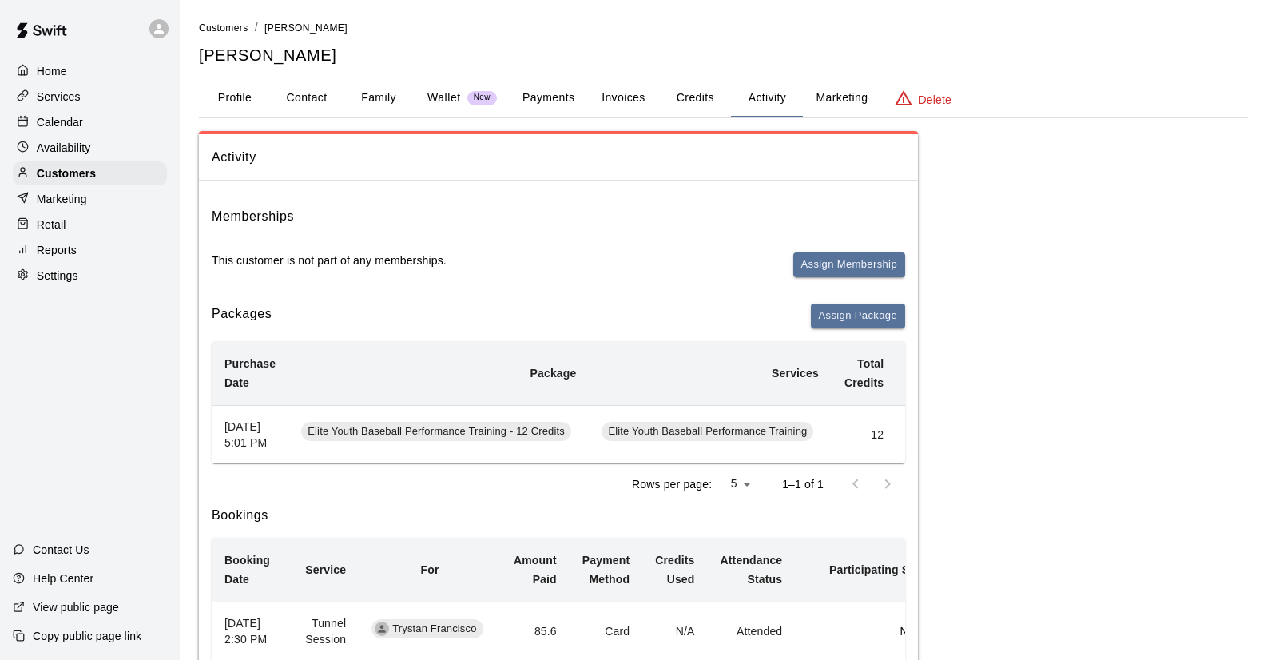
click at [61, 89] on p "Services" at bounding box center [59, 97] width 44 height 16
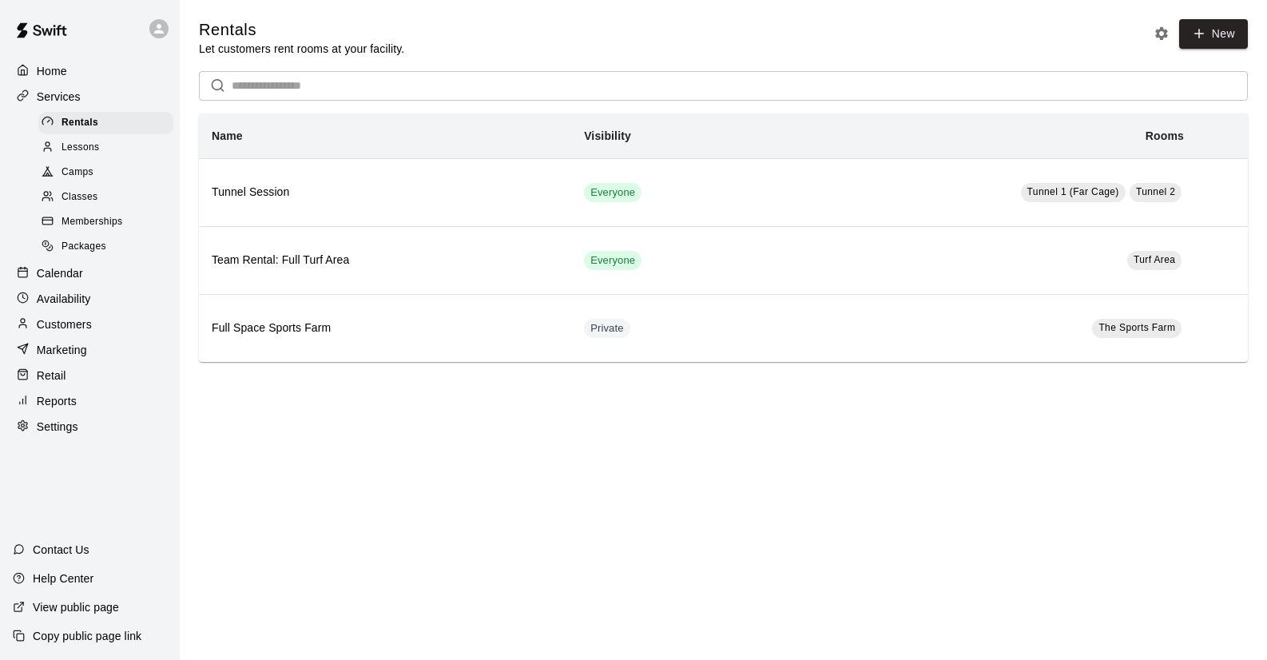
click at [95, 222] on span "Memberships" at bounding box center [91, 222] width 61 height 16
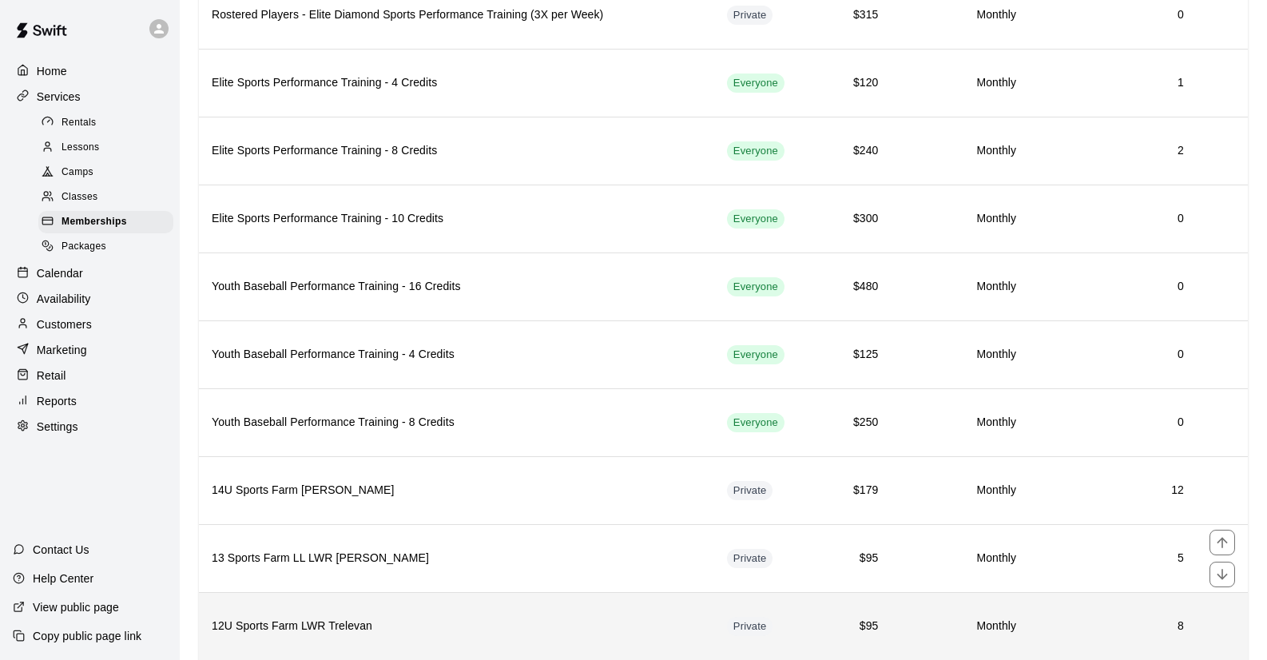
scroll to position [701, 0]
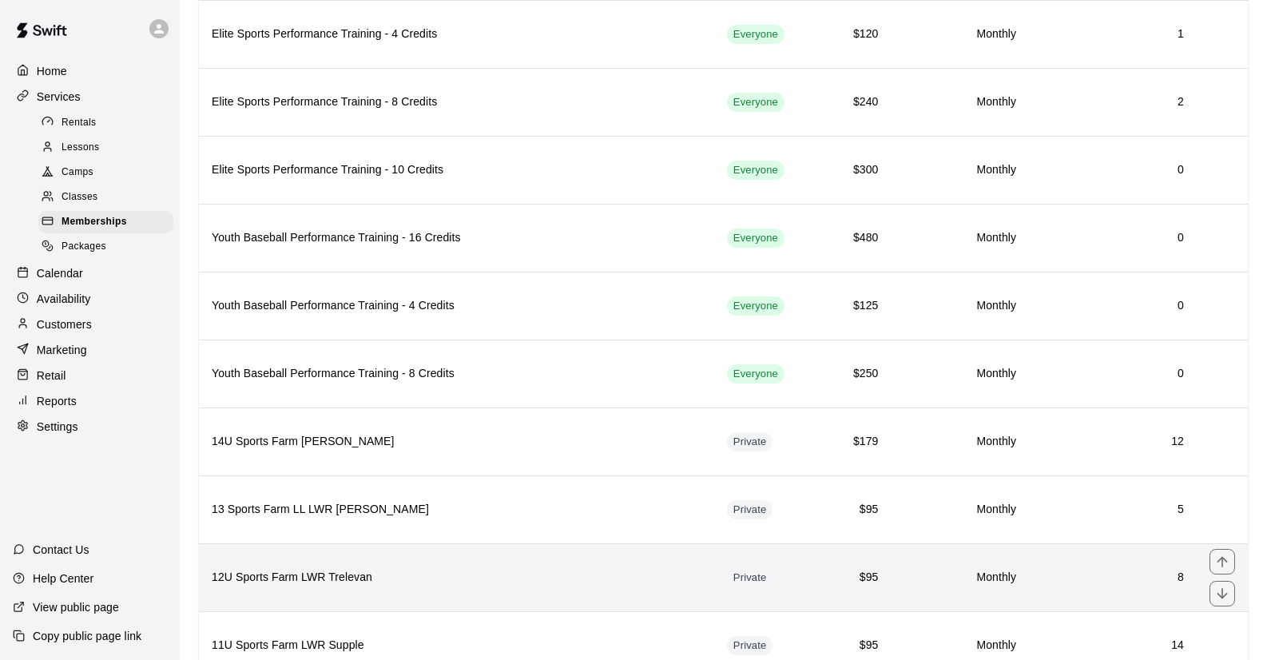
click at [330, 578] on h6 "12U Sports Farm LWR Trelevan" at bounding box center [457, 578] width 490 height 18
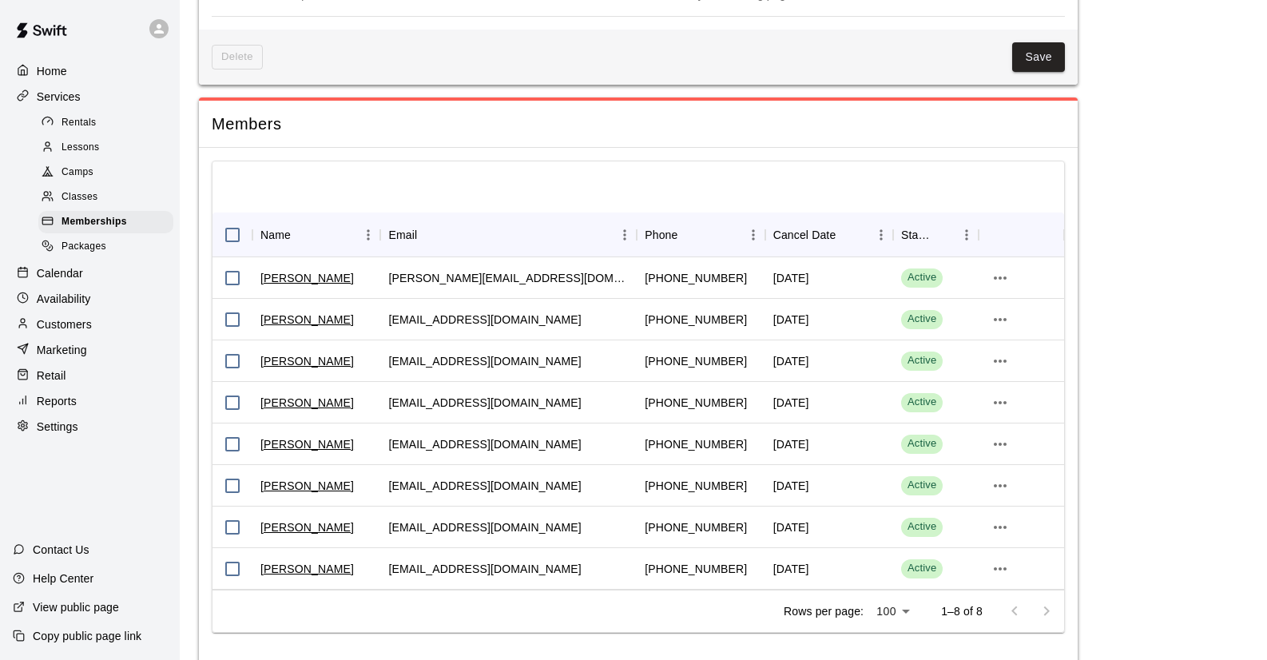
scroll to position [1571, 0]
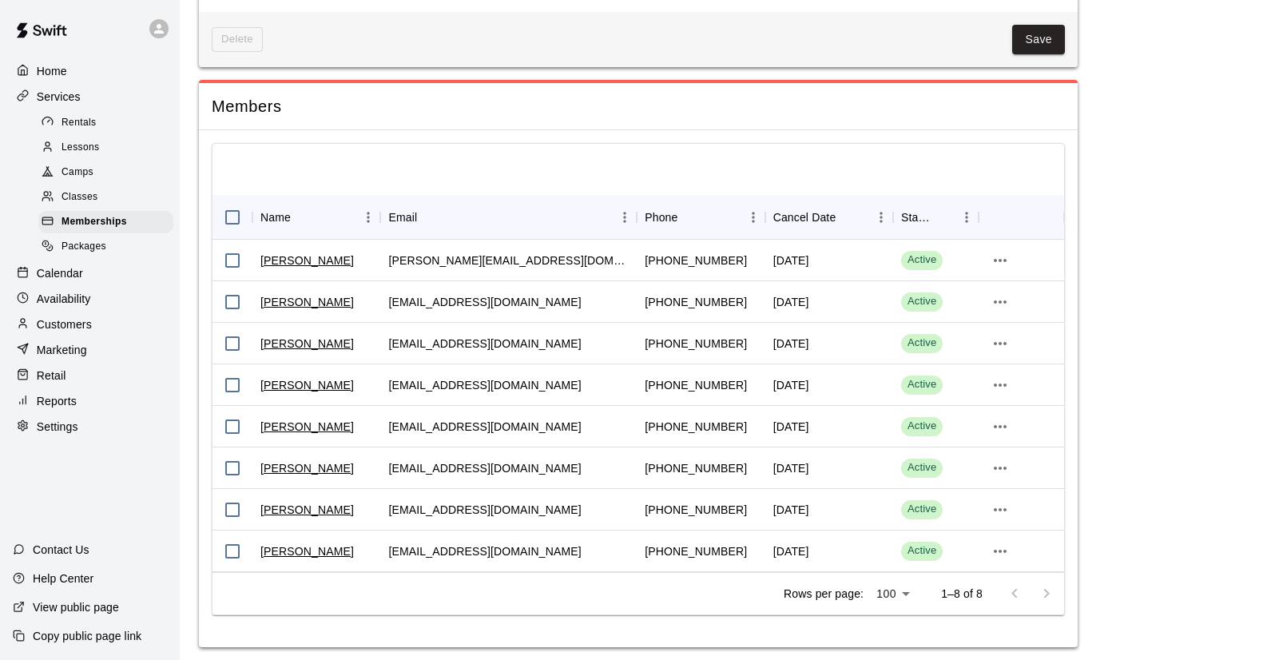
click at [601, 153] on div at bounding box center [637, 169] width 851 height 51
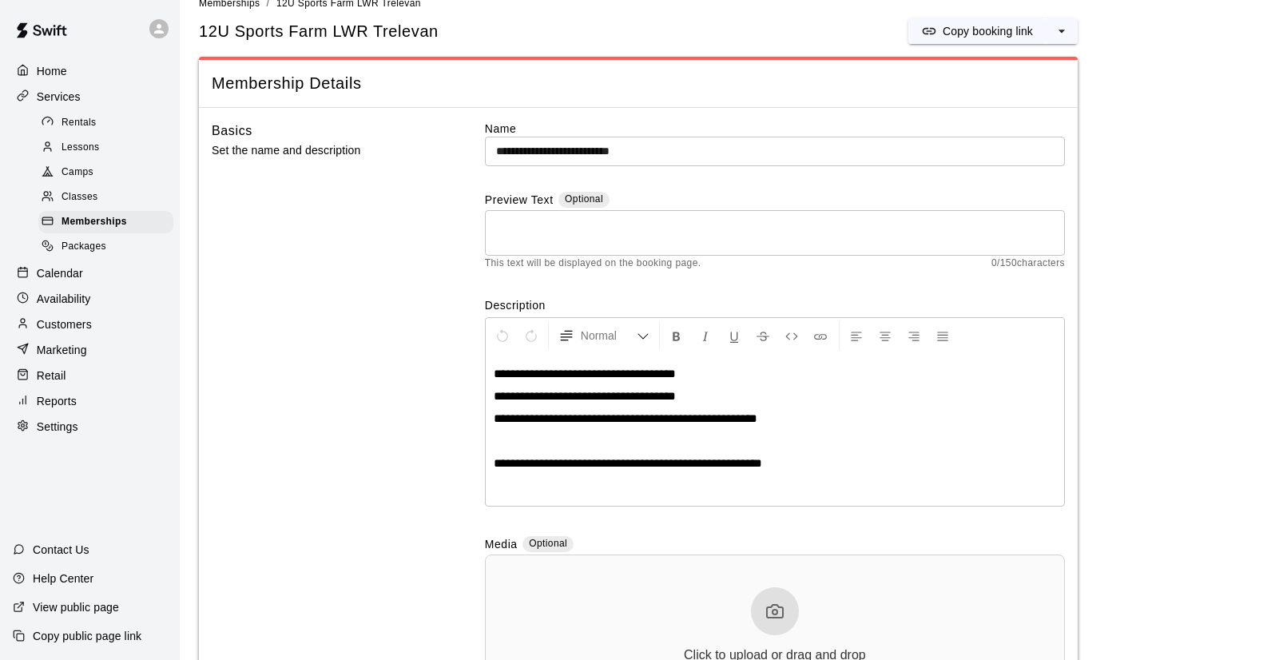
scroll to position [0, 0]
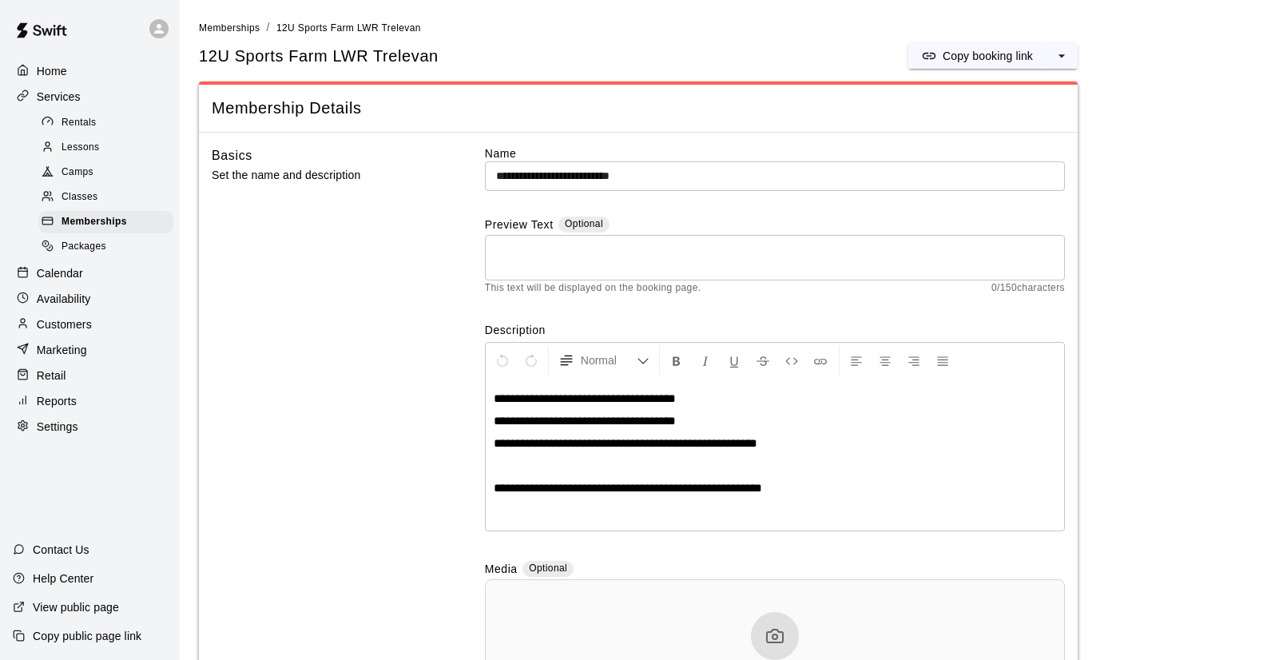
click at [70, 319] on p "Customers" at bounding box center [64, 324] width 55 height 16
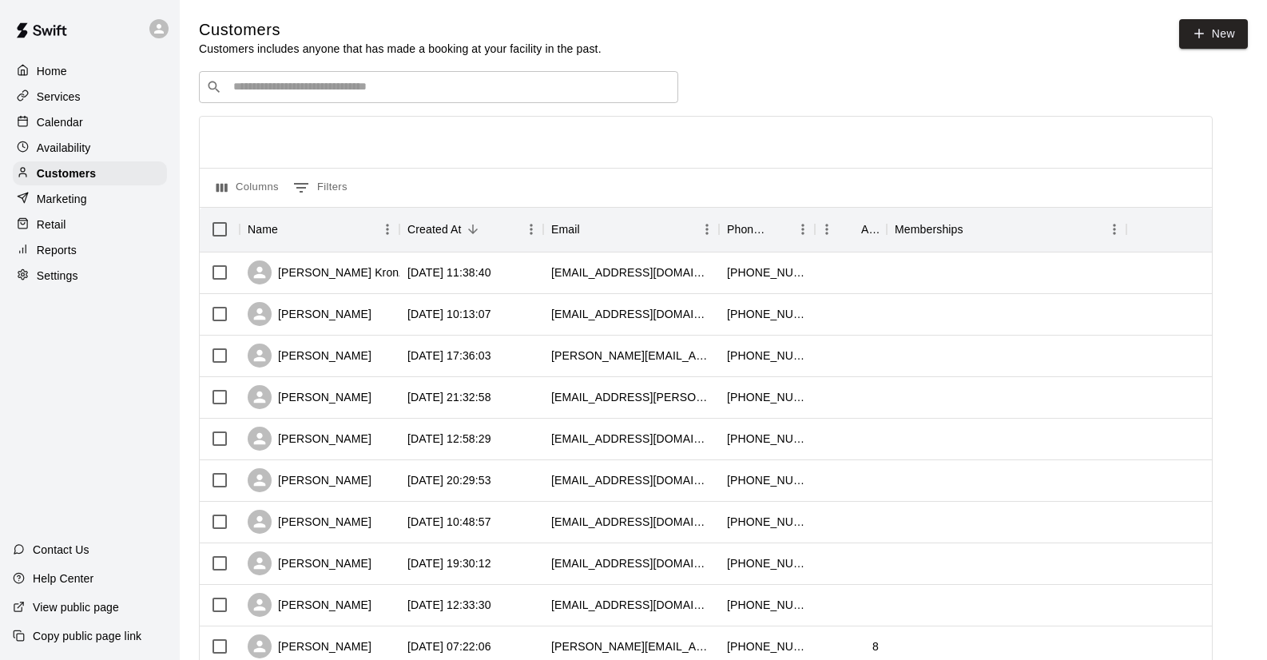
click at [310, 83] on input "Search customers by name or email" at bounding box center [449, 87] width 442 height 16
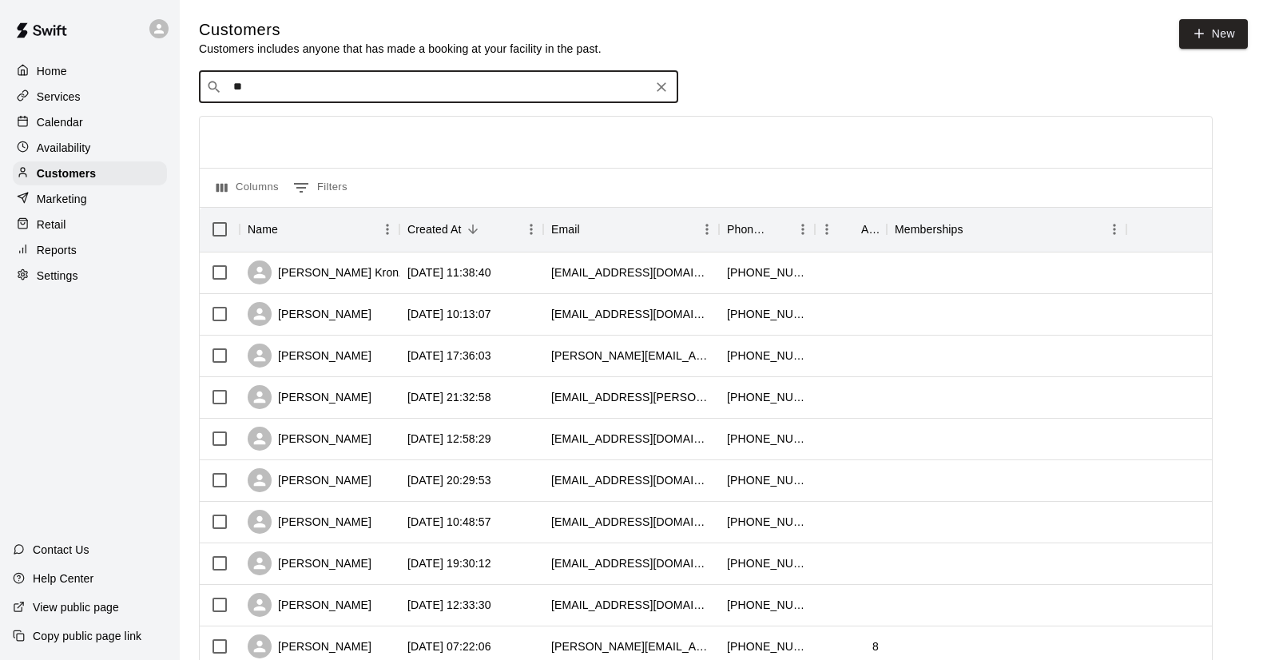
type input "***"
click at [343, 123] on div "Trystan Francisco" at bounding box center [330, 119] width 172 height 17
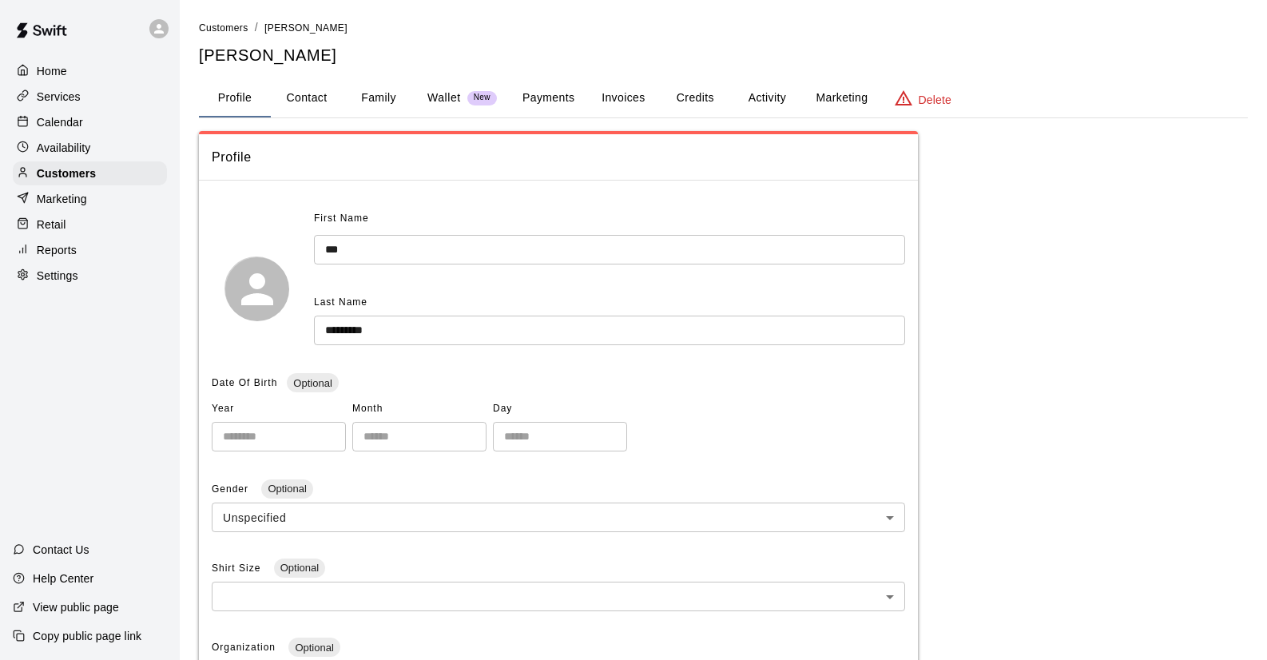
click at [697, 101] on button "Credits" at bounding box center [695, 98] width 72 height 38
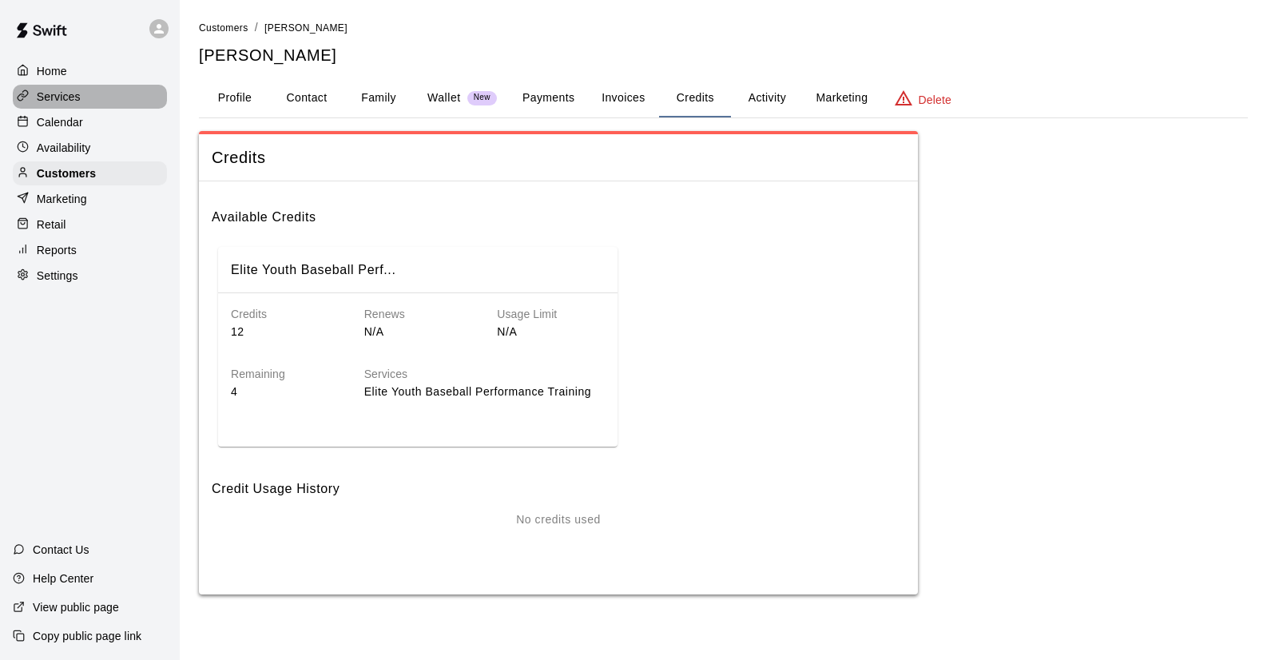
click at [72, 99] on p "Services" at bounding box center [59, 97] width 44 height 16
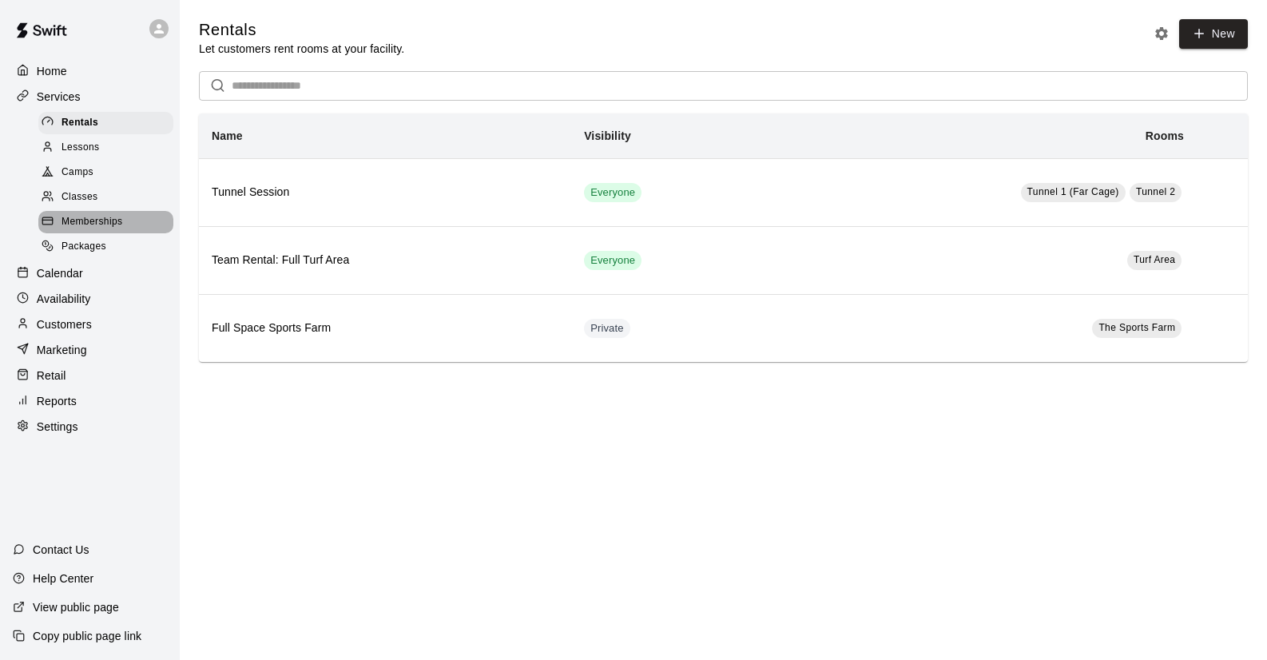
click at [105, 216] on span "Memberships" at bounding box center [91, 222] width 61 height 16
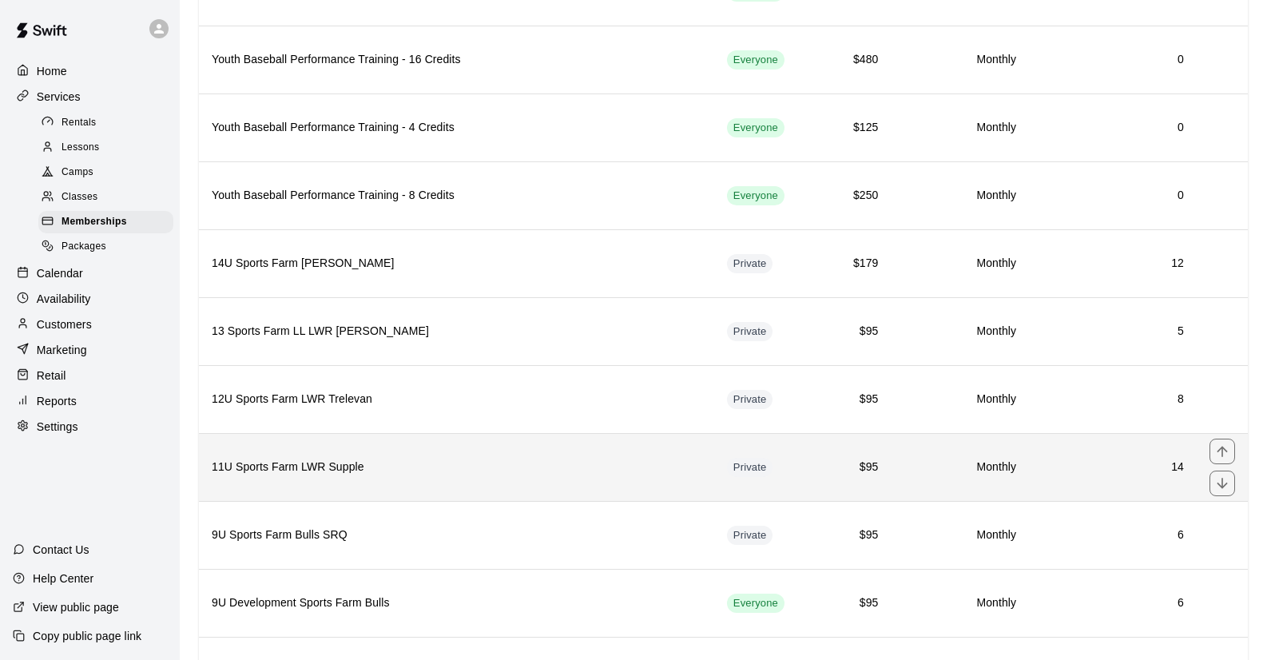
scroll to position [905, 0]
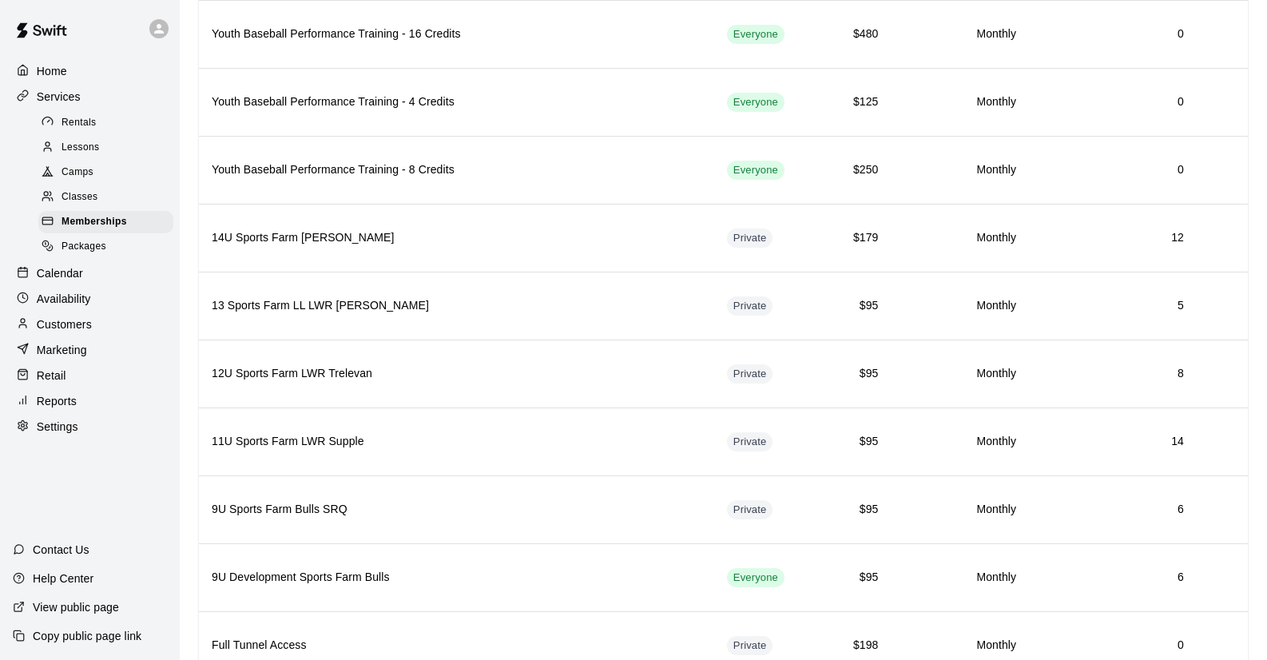
click at [68, 323] on p "Customers" at bounding box center [64, 324] width 55 height 16
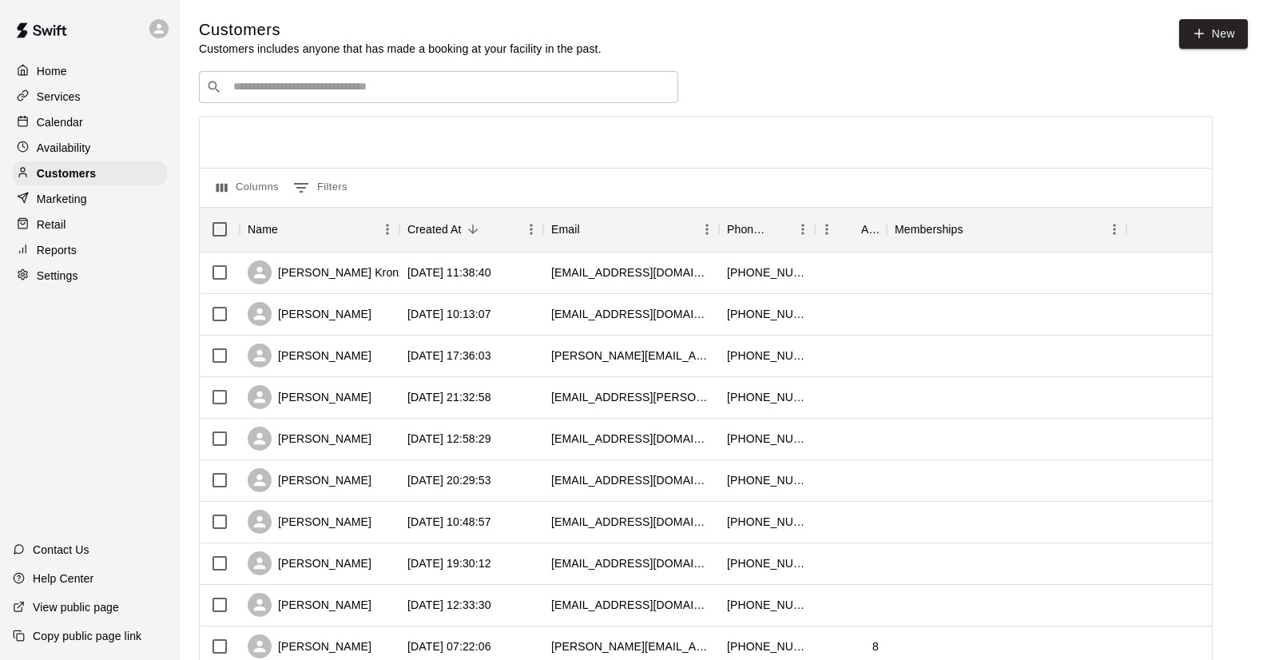
click at [317, 91] on input "Search customers by name or email" at bounding box center [449, 87] width 442 height 16
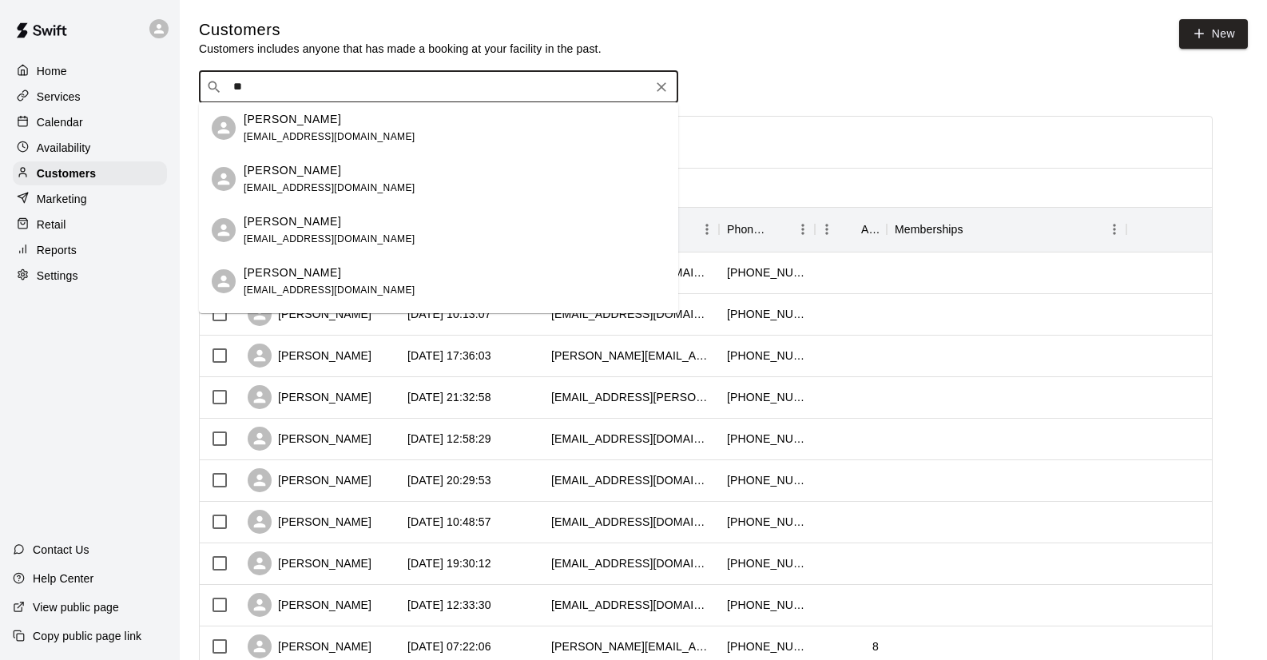
type input "***"
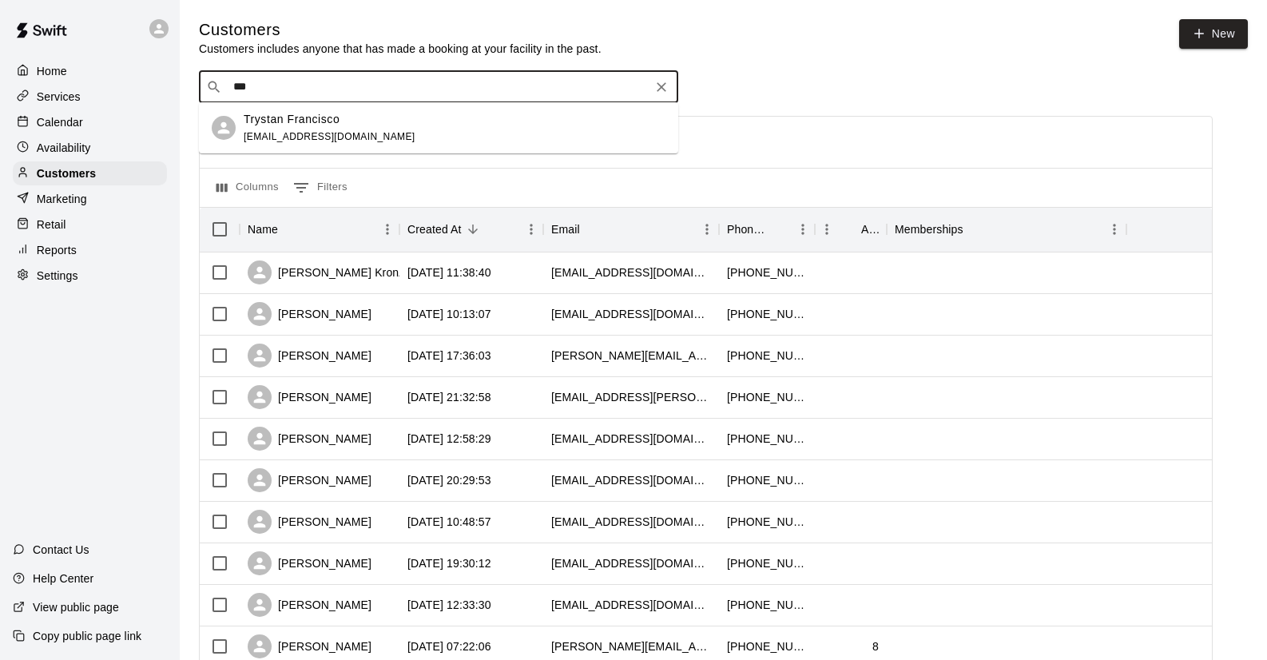
click at [300, 128] on div "Trystan [PERSON_NAME] [PERSON_NAME][EMAIL_ADDRESS][DOMAIN_NAME]" at bounding box center [330, 128] width 172 height 34
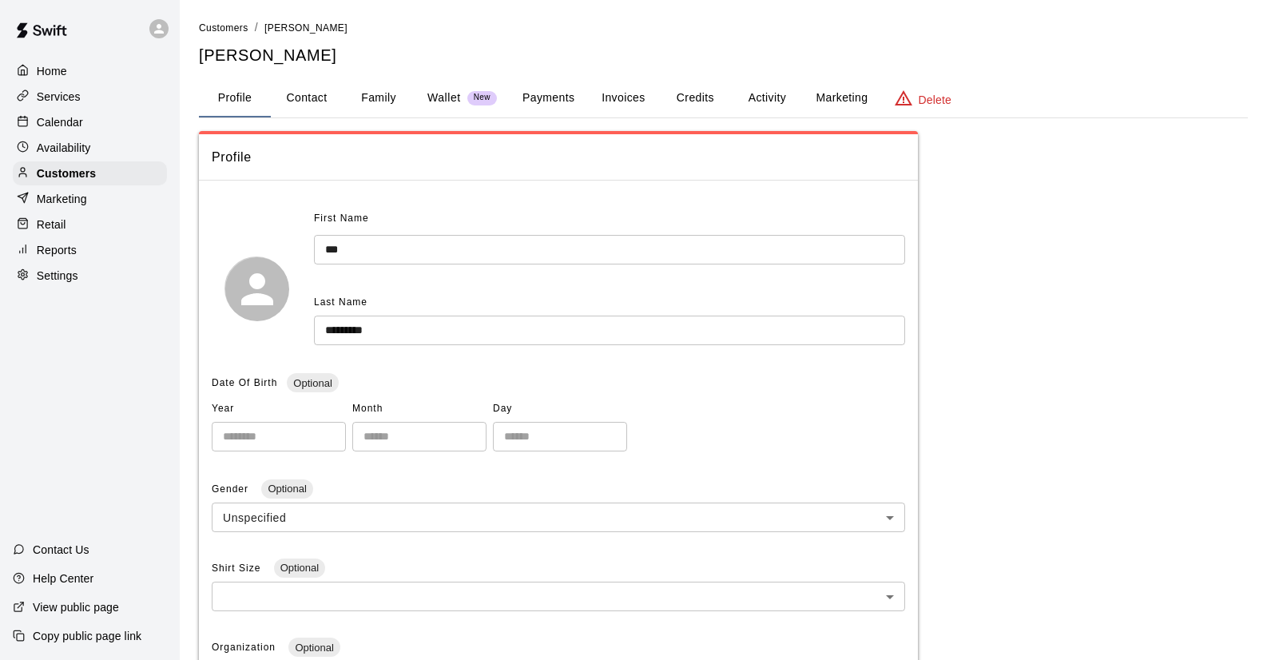
click at [766, 99] on button "Activity" at bounding box center [767, 98] width 72 height 38
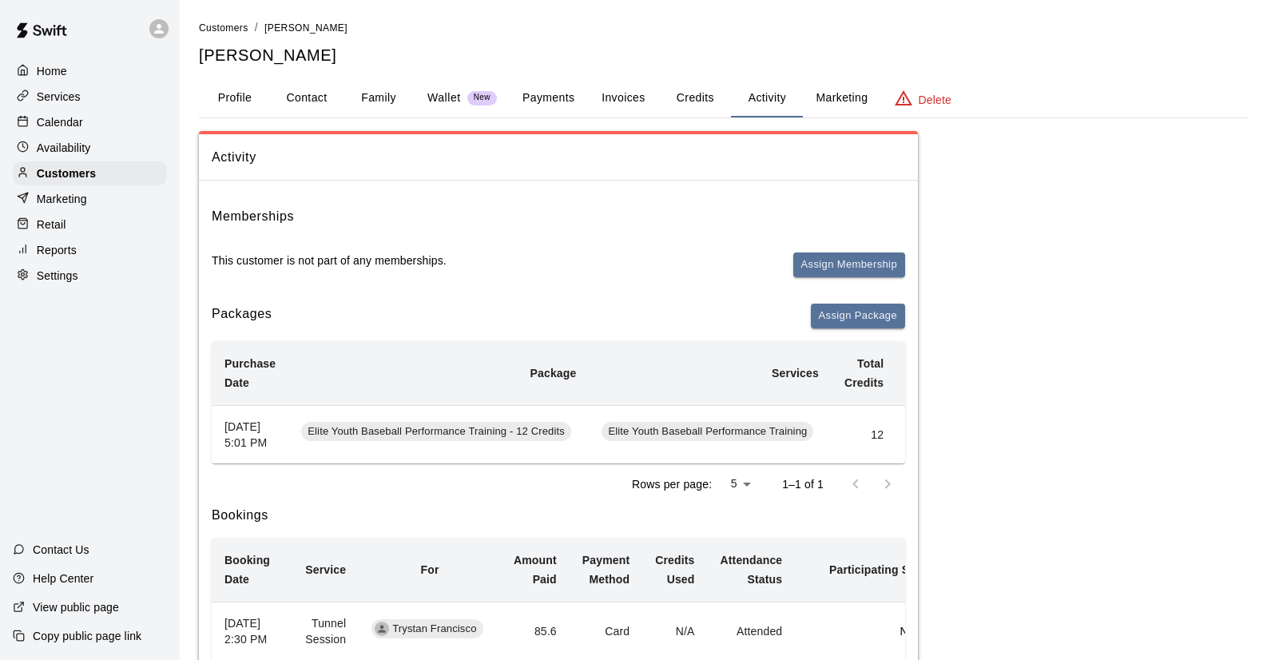
scroll to position [158, 0]
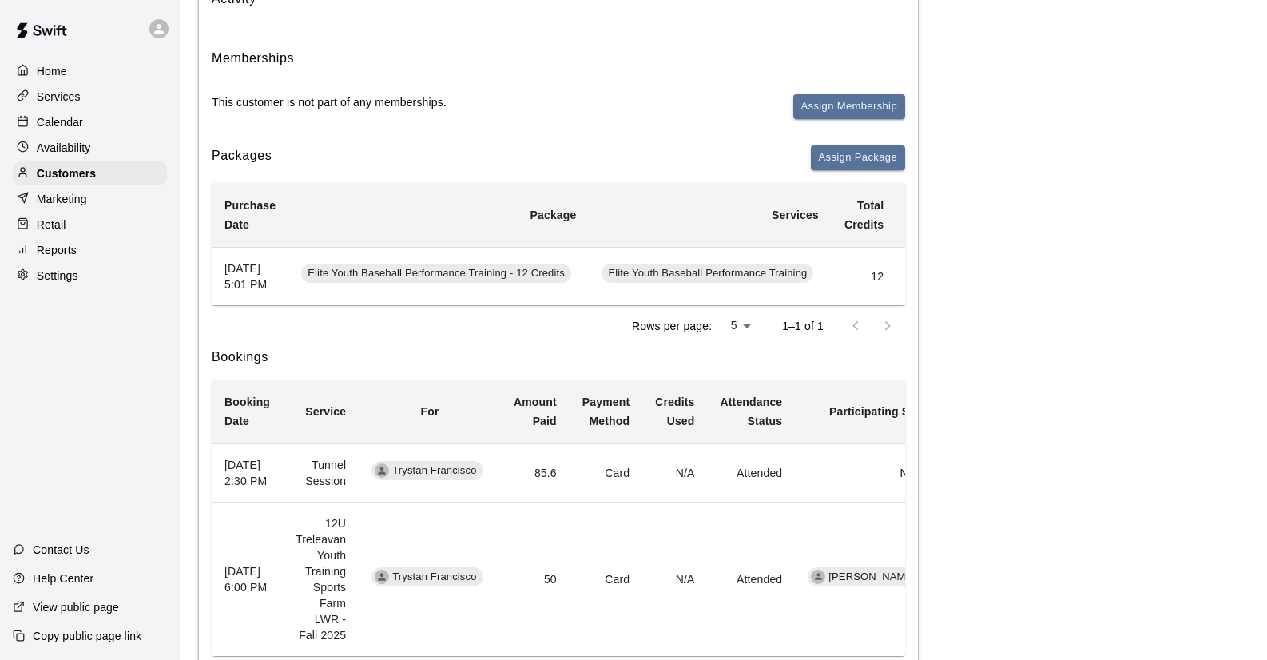
click at [455, 278] on span "Elite Youth Baseball Performance Training - 12 Credits" at bounding box center [436, 273] width 270 height 15
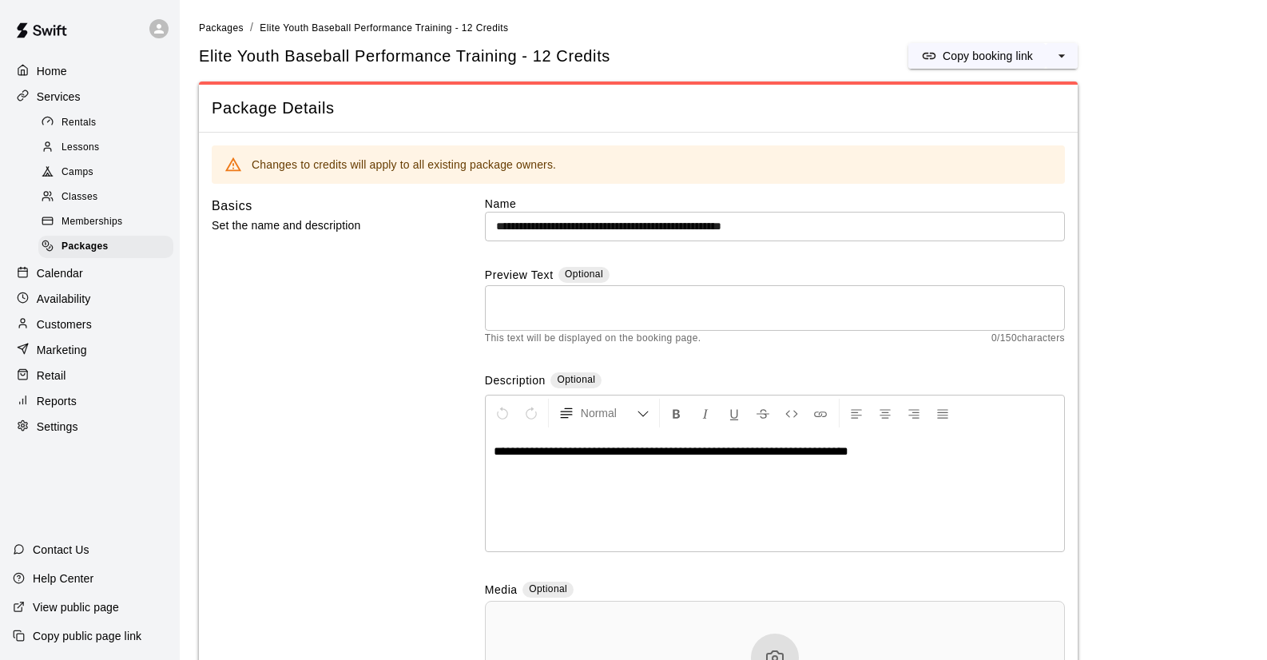
scroll to position [621, 0]
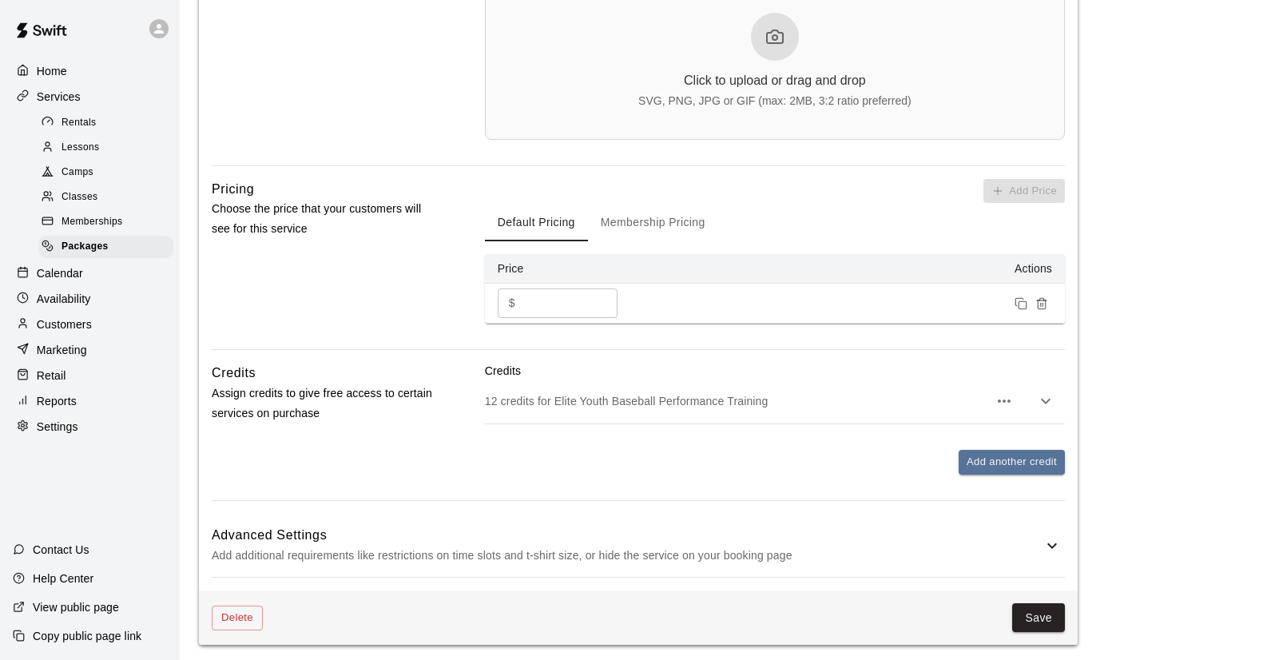
click at [90, 220] on span "Memberships" at bounding box center [91, 222] width 61 height 16
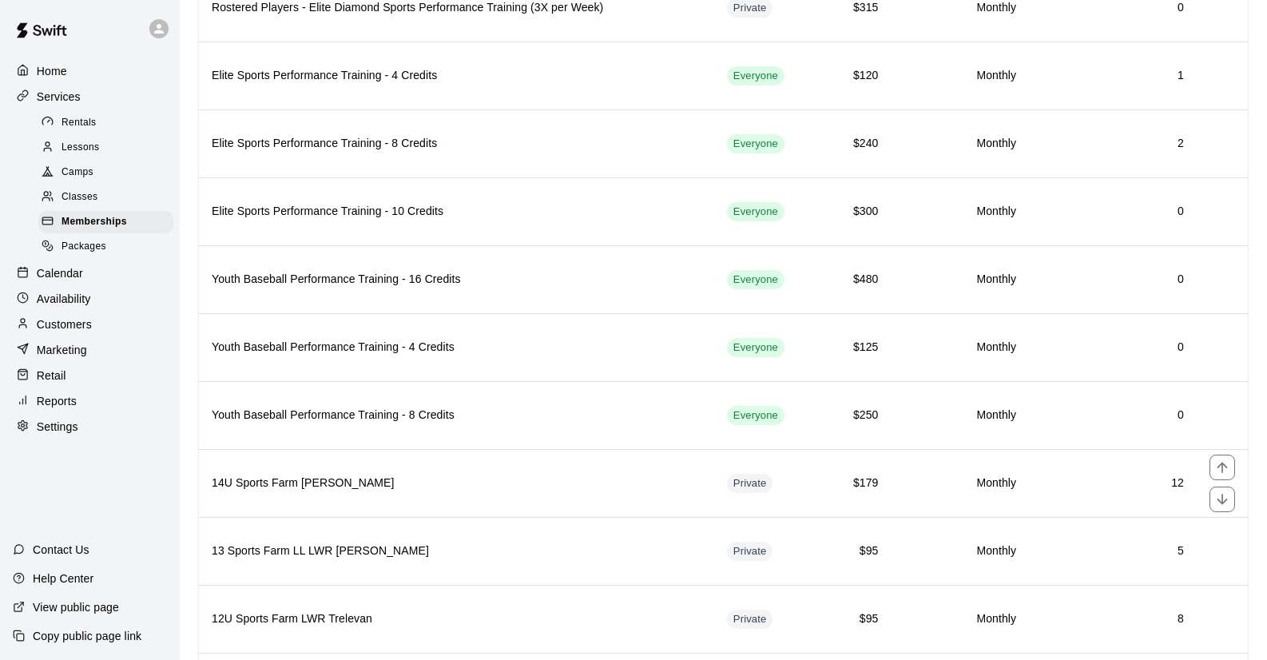
scroll to position [663, 0]
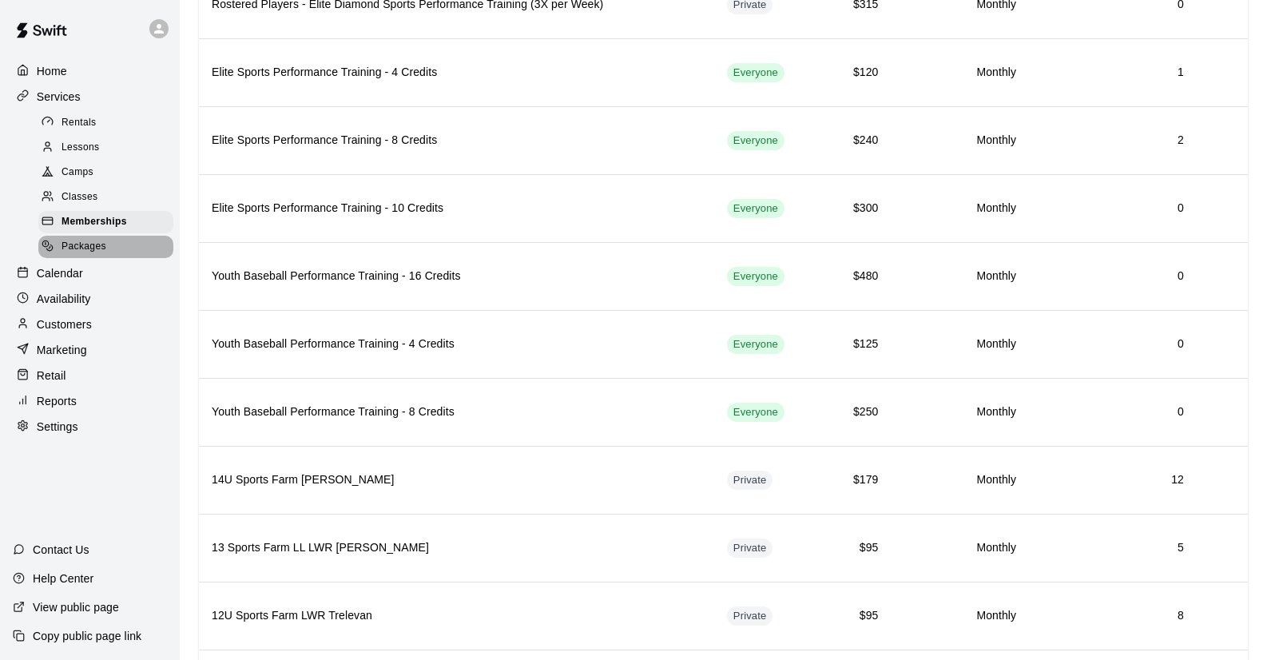
click at [91, 246] on span "Packages" at bounding box center [83, 247] width 45 height 16
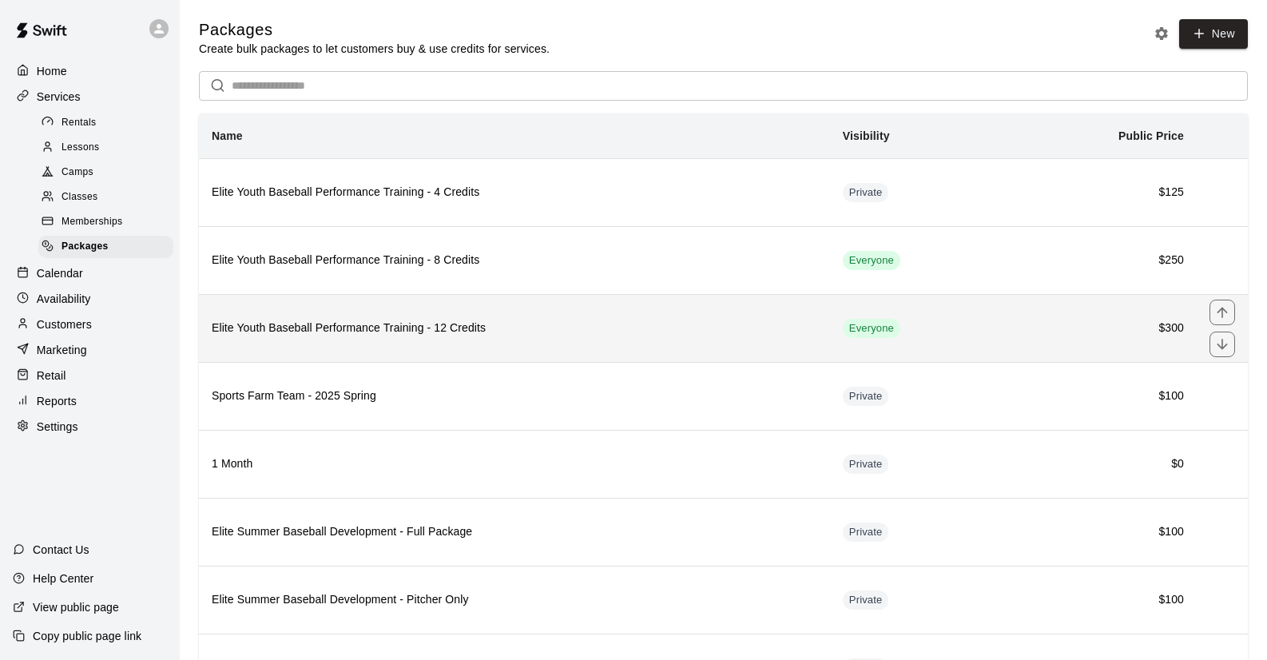
click at [417, 331] on h6 "Elite Youth Baseball Performance Training - 12 Credits" at bounding box center [514, 328] width 605 height 18
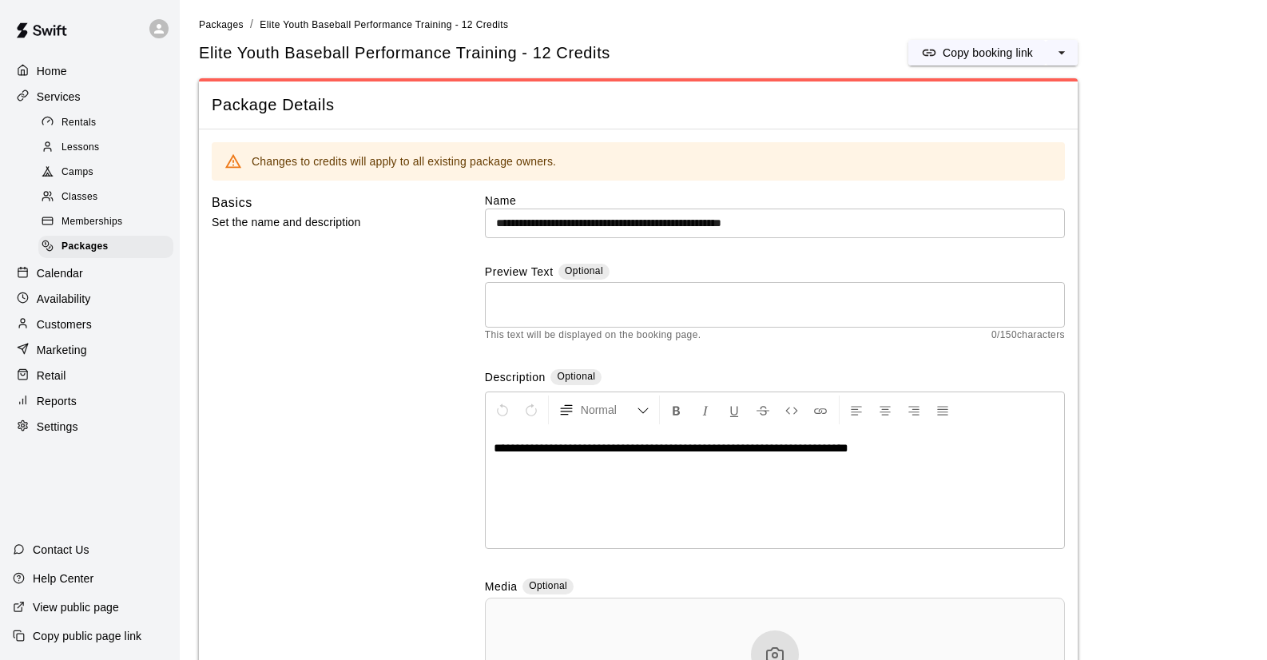
scroll to position [621, 0]
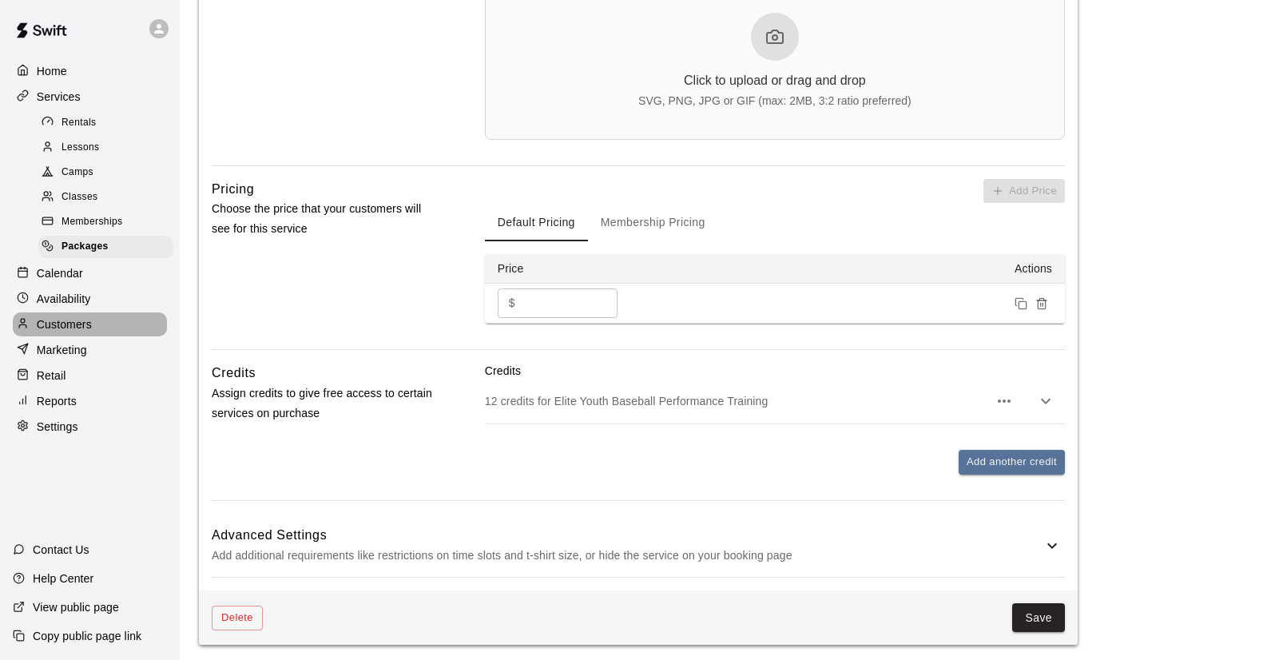
click at [69, 317] on p "Customers" at bounding box center [64, 324] width 55 height 16
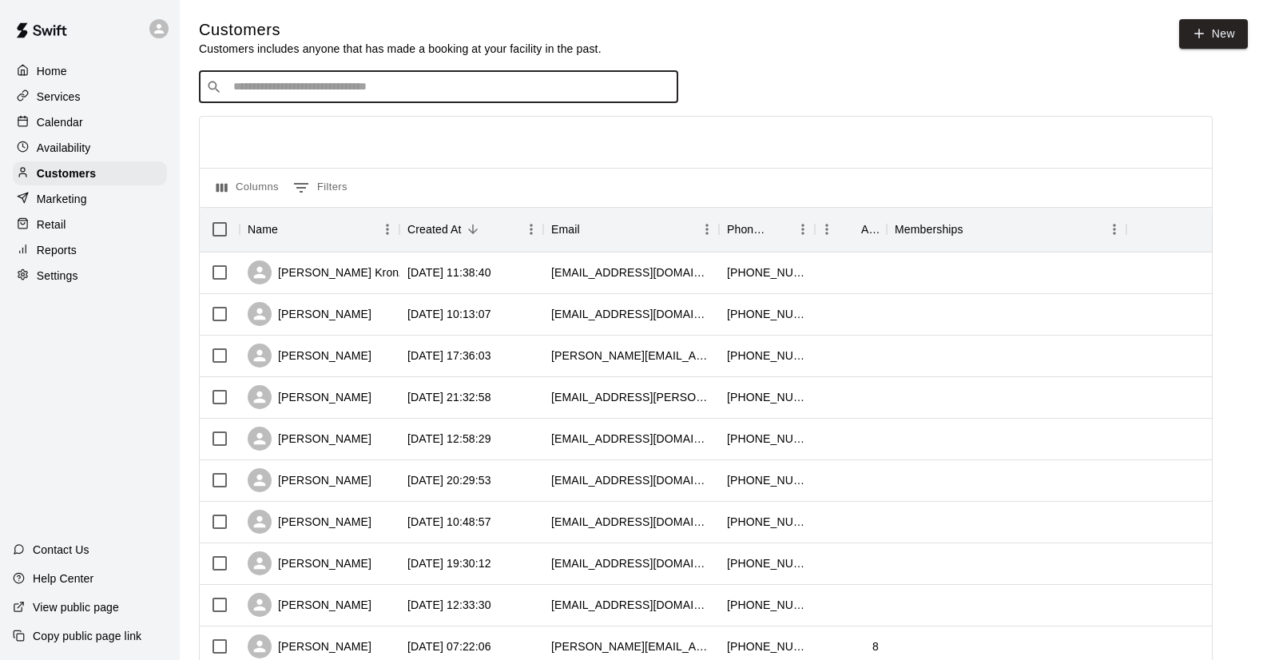
click at [318, 92] on input "Search customers by name or email" at bounding box center [449, 87] width 442 height 16
type input "***"
click at [306, 130] on div "Trystan Francisco 12U Sports Farm LWR Trelevan [EMAIL_ADDRESS][DOMAIN_NAME]" at bounding box center [368, 128] width 248 height 34
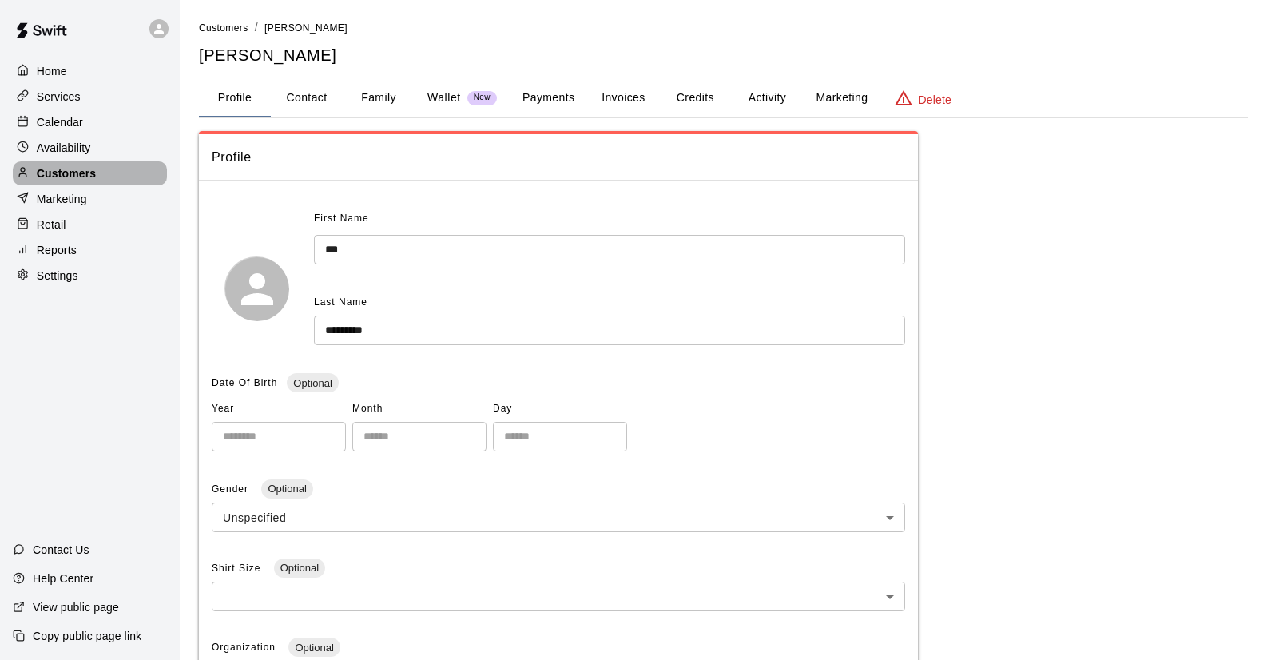
click at [73, 176] on p "Customers" at bounding box center [66, 173] width 59 height 16
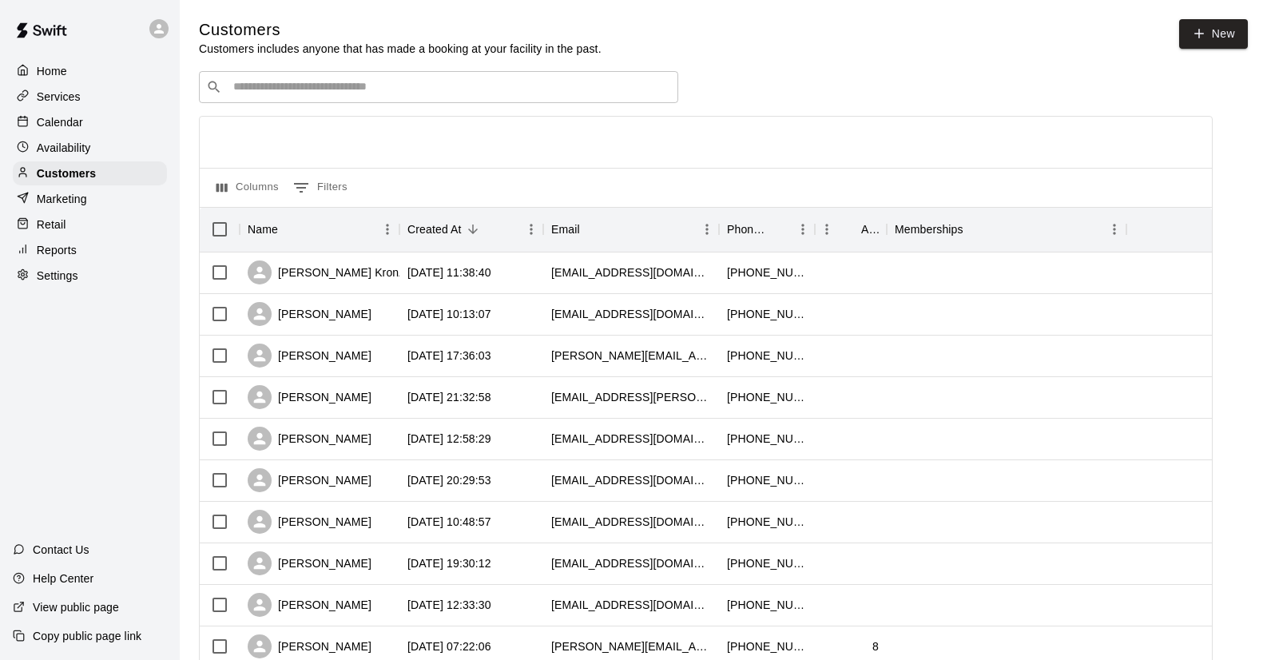
click at [272, 85] on input "Search customers by name or email" at bounding box center [449, 87] width 442 height 16
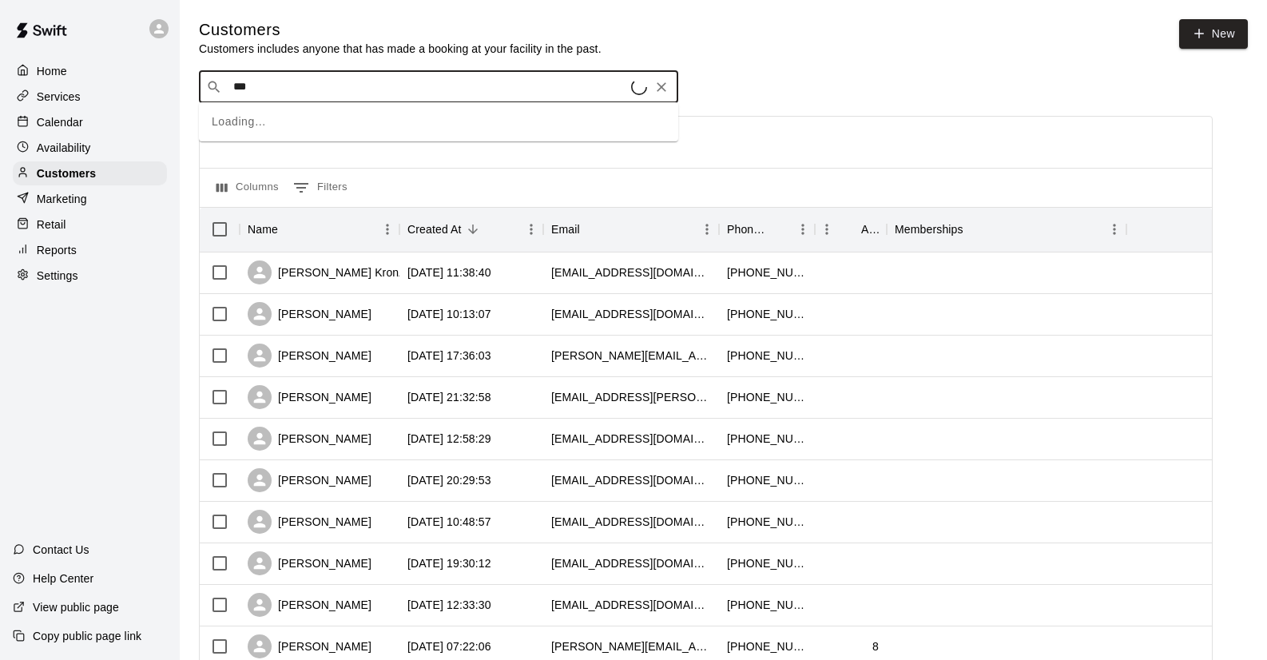
type input "****"
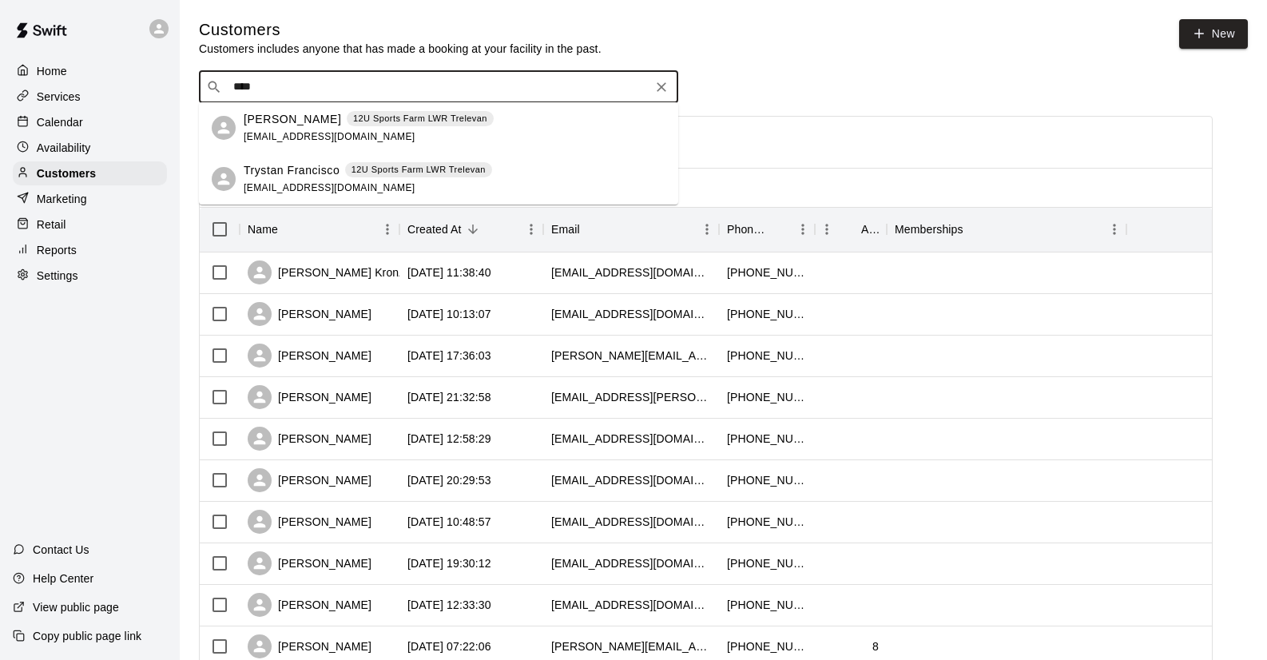
click at [310, 133] on span "[EMAIL_ADDRESS][DOMAIN_NAME]" at bounding box center [330, 136] width 172 height 11
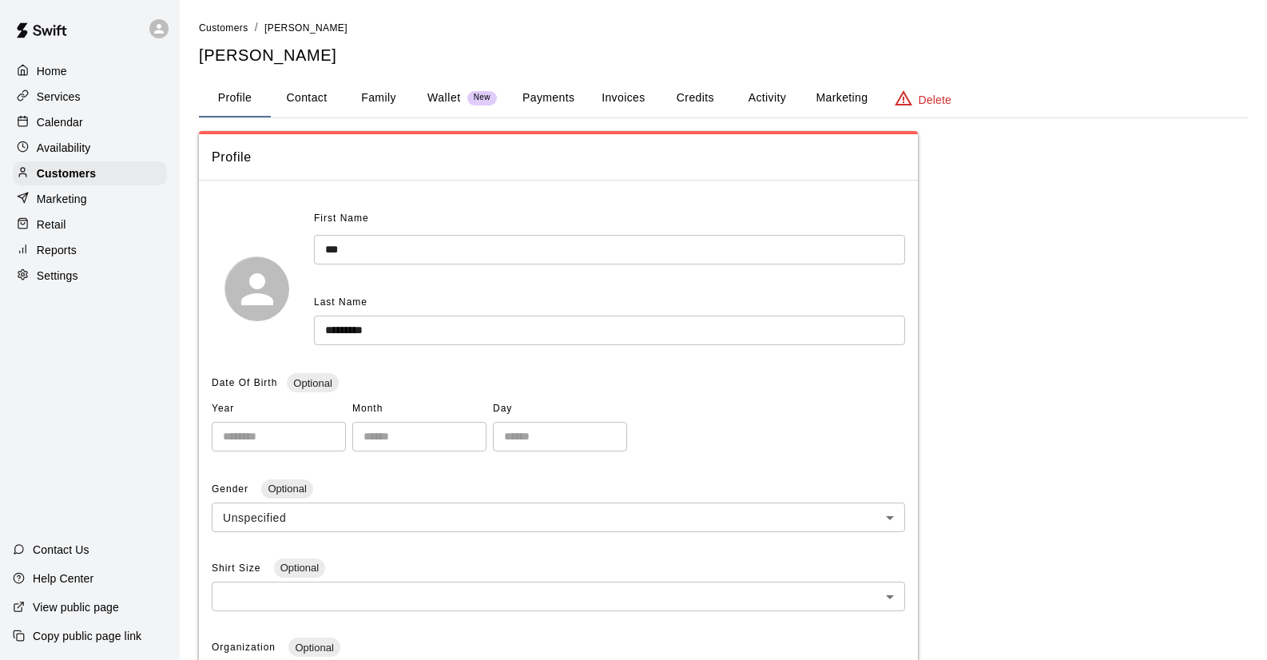
click at [400, 100] on button "Family" at bounding box center [379, 98] width 72 height 38
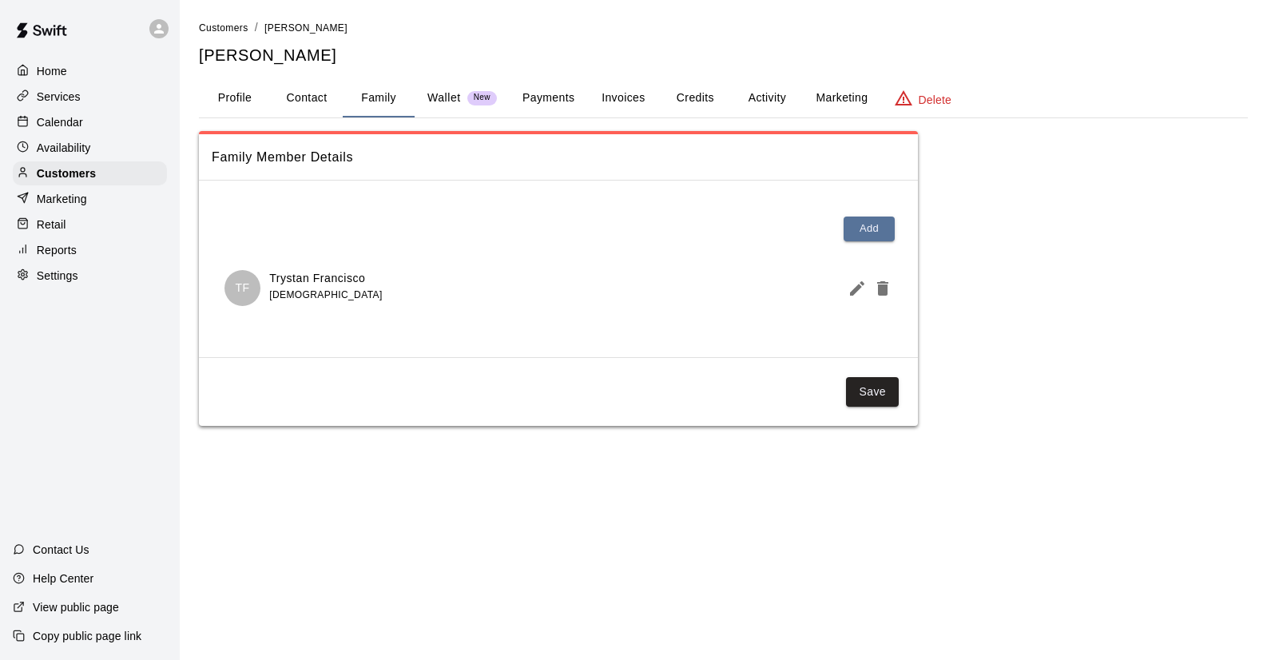
click at [696, 99] on button "Credits" at bounding box center [695, 98] width 72 height 38
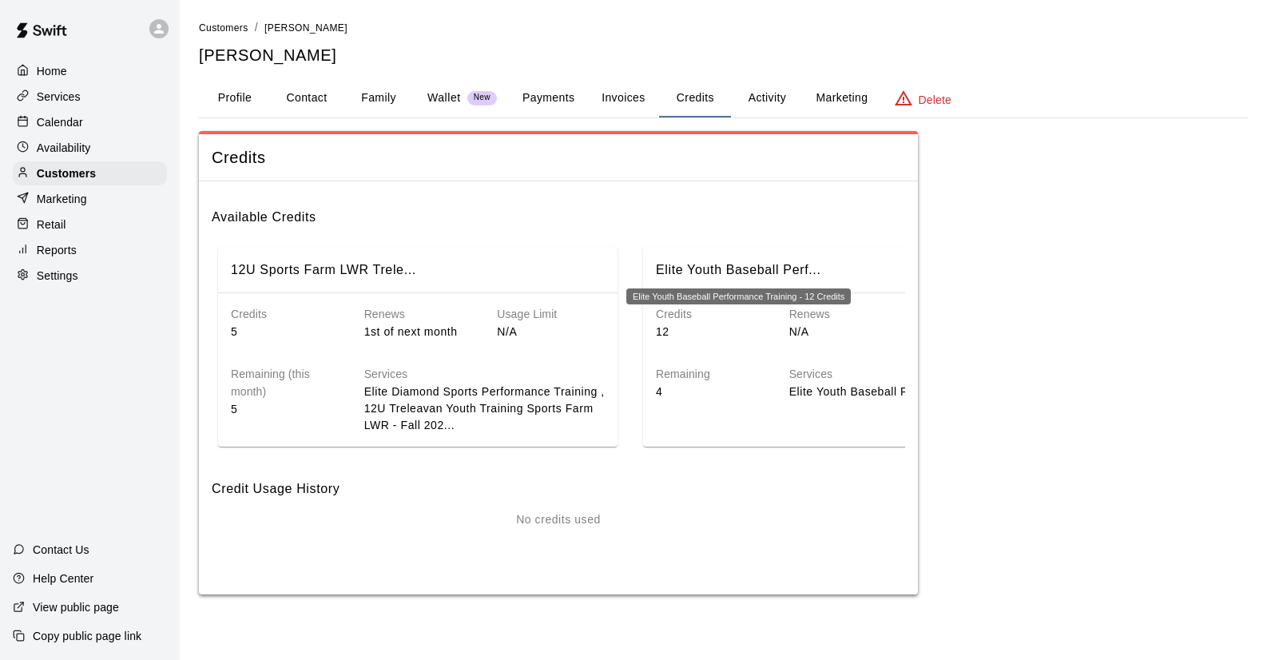
click at [756, 267] on h6 "Elite Youth Baseball Perf..." at bounding box center [738, 270] width 165 height 21
click at [759, 359] on div "Remaining 4" at bounding box center [696, 370] width 133 height 60
click at [548, 96] on button "Payments" at bounding box center [548, 98] width 77 height 38
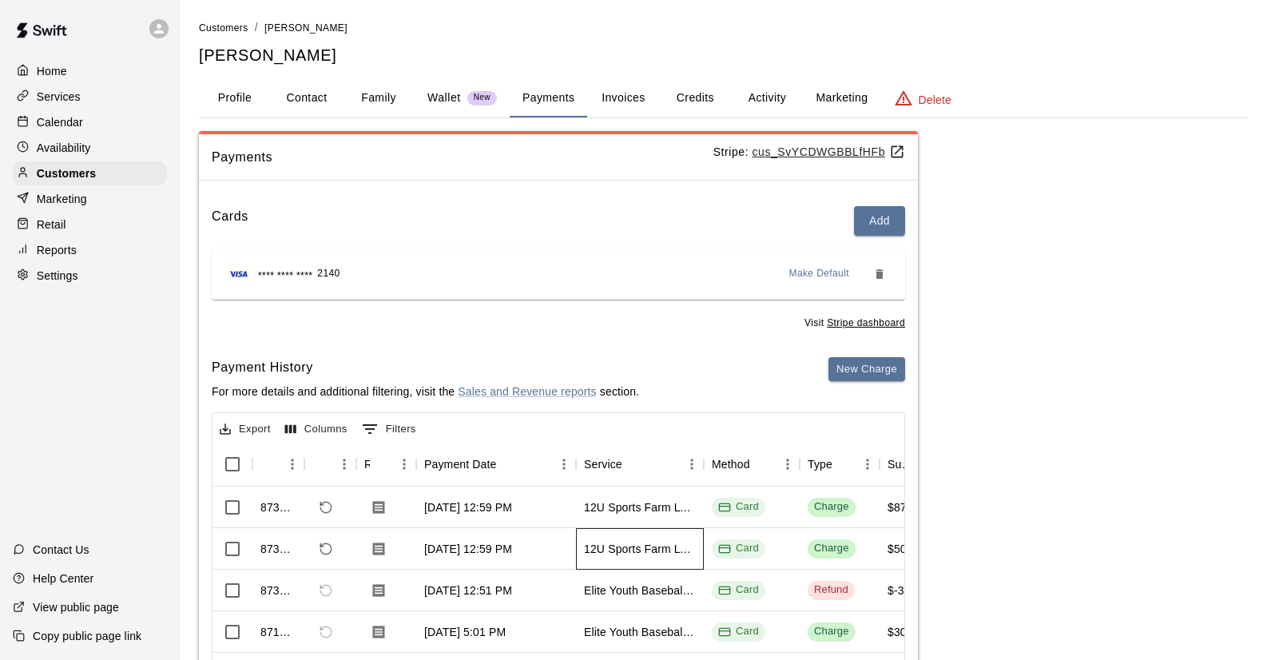
click at [631, 547] on div "12U Sports Farm LWR Trelevan" at bounding box center [640, 549] width 112 height 16
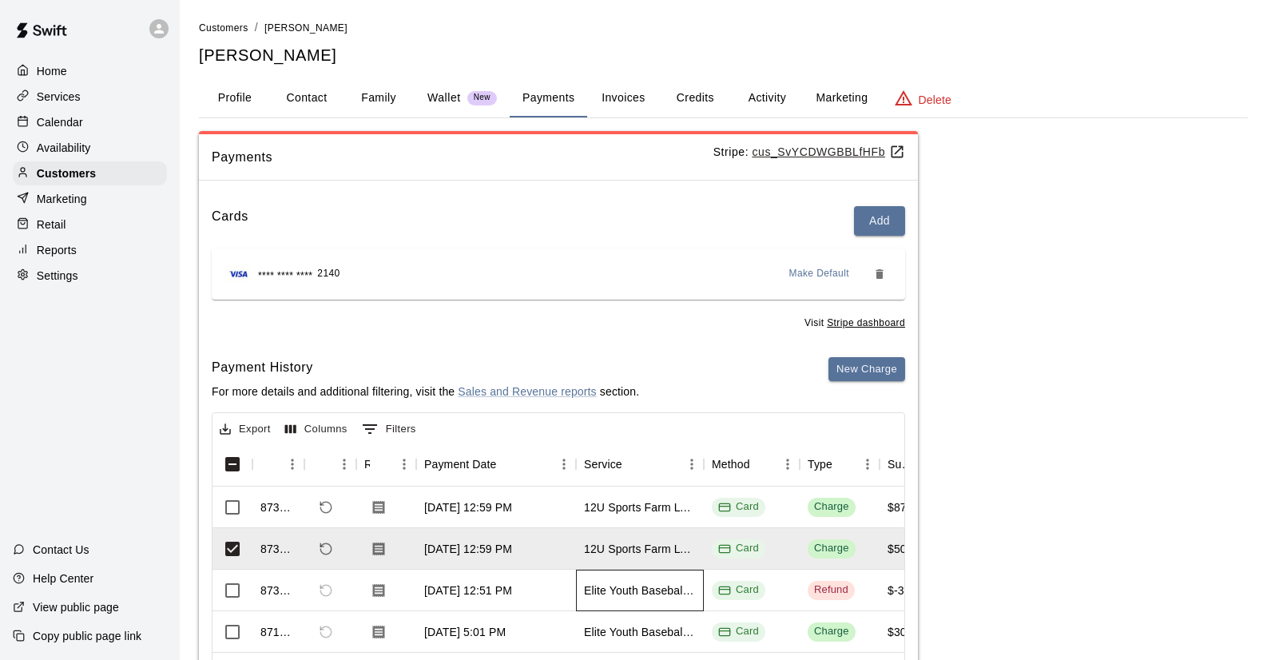
click at [630, 585] on div "Elite Youth Baseball Performance Training - 12 Credits" at bounding box center [640, 590] width 112 height 16
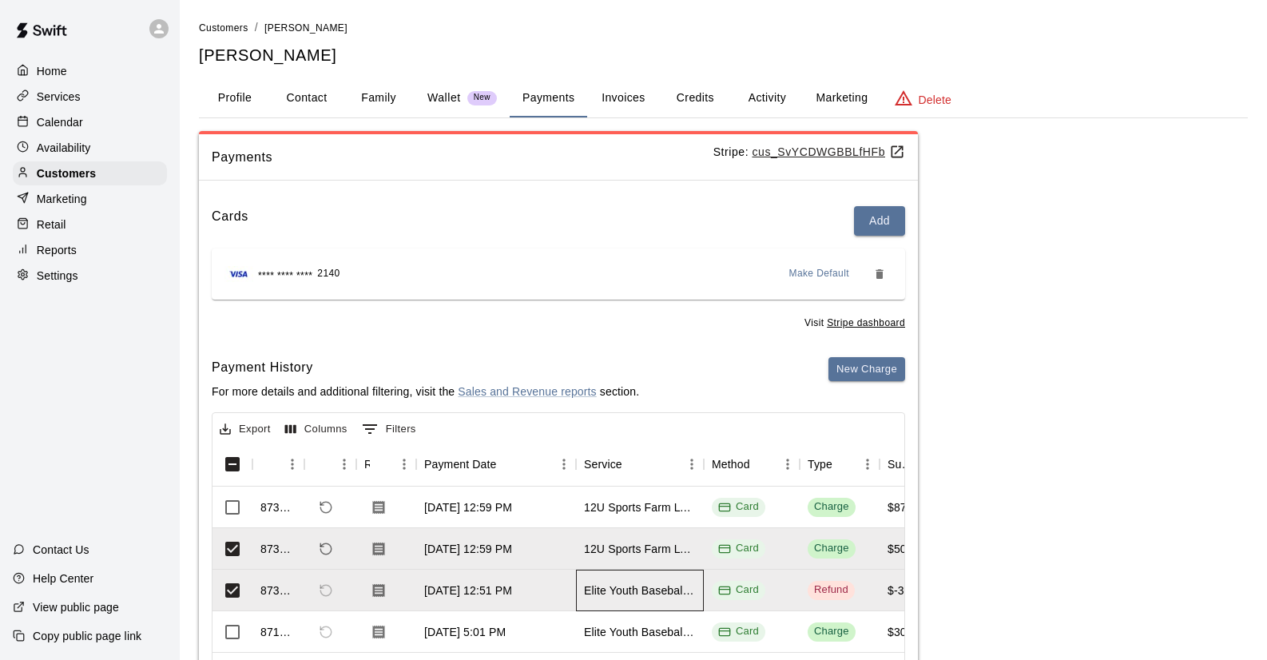
click at [627, 593] on div "Elite Youth Baseball Performance Training - 12 Credits" at bounding box center [640, 590] width 112 height 16
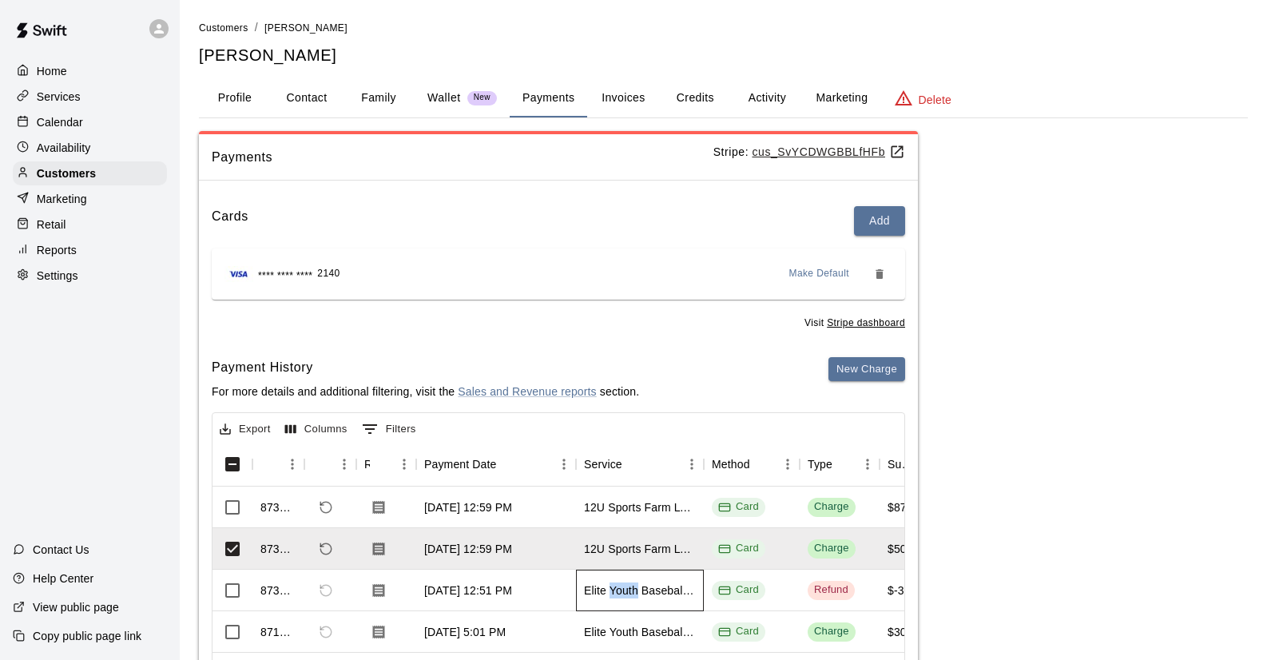
click at [627, 593] on div "Elite Youth Baseball Performance Training - 12 Credits" at bounding box center [640, 590] width 112 height 16
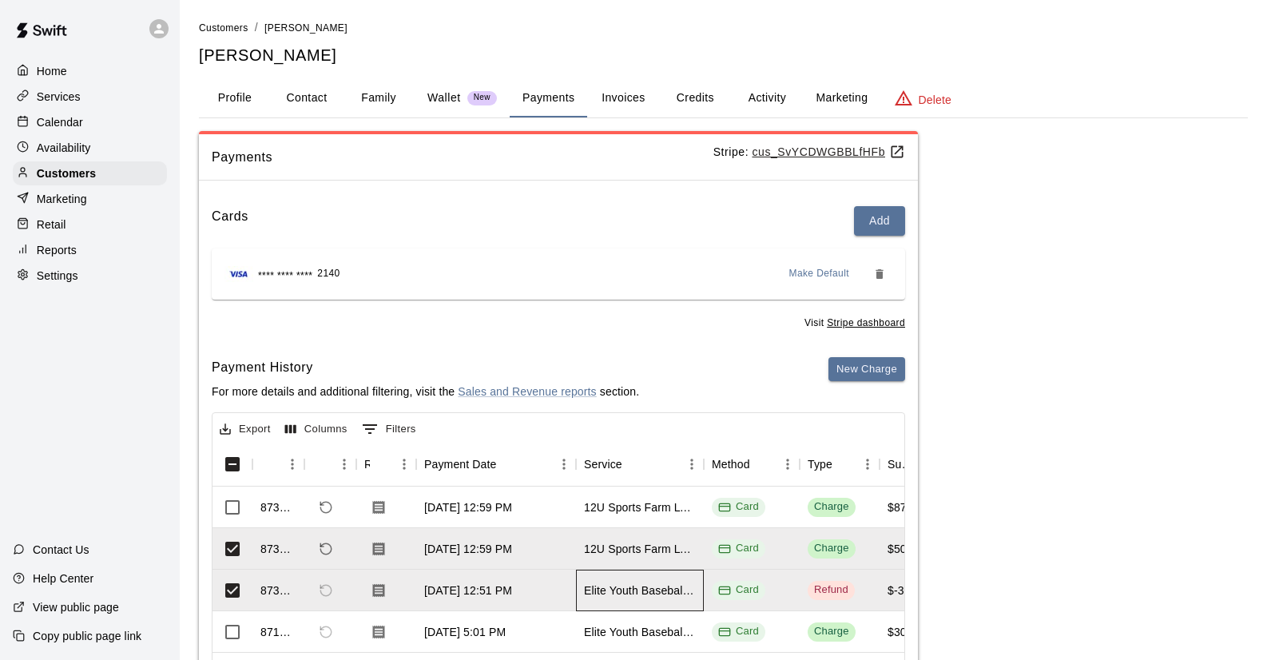
click at [643, 589] on div "Elite Youth Baseball Performance Training - 12 Credits" at bounding box center [640, 590] width 112 height 16
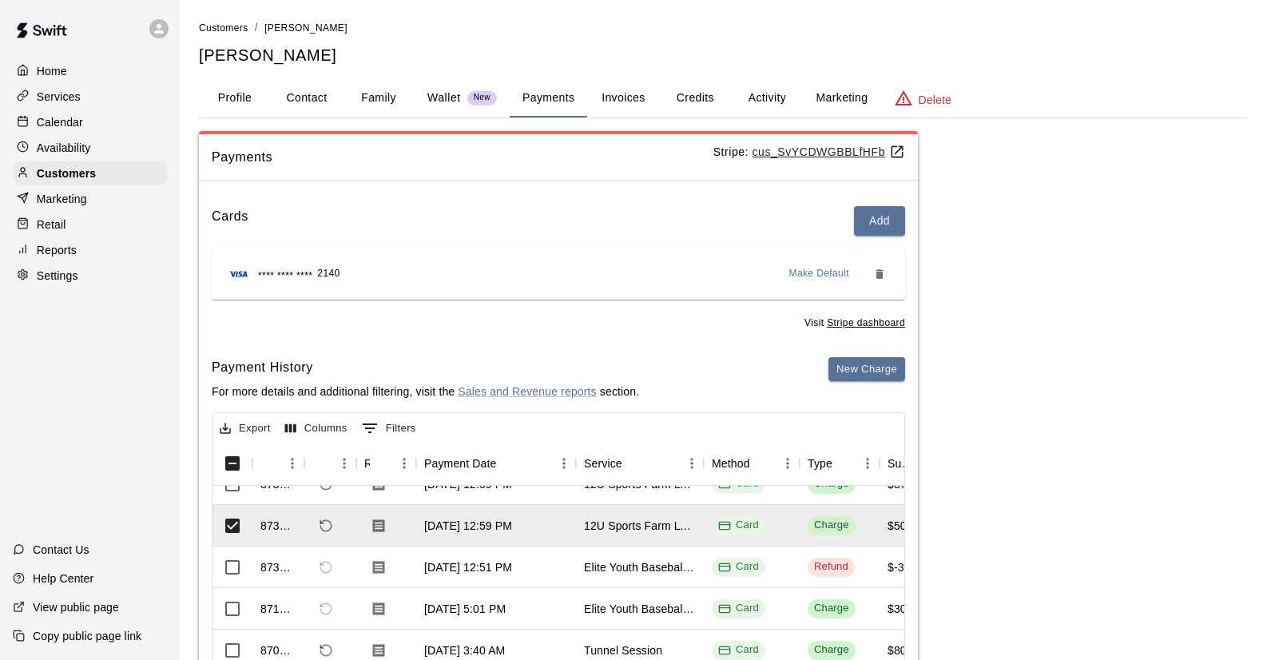
click at [707, 96] on button "Credits" at bounding box center [695, 98] width 72 height 38
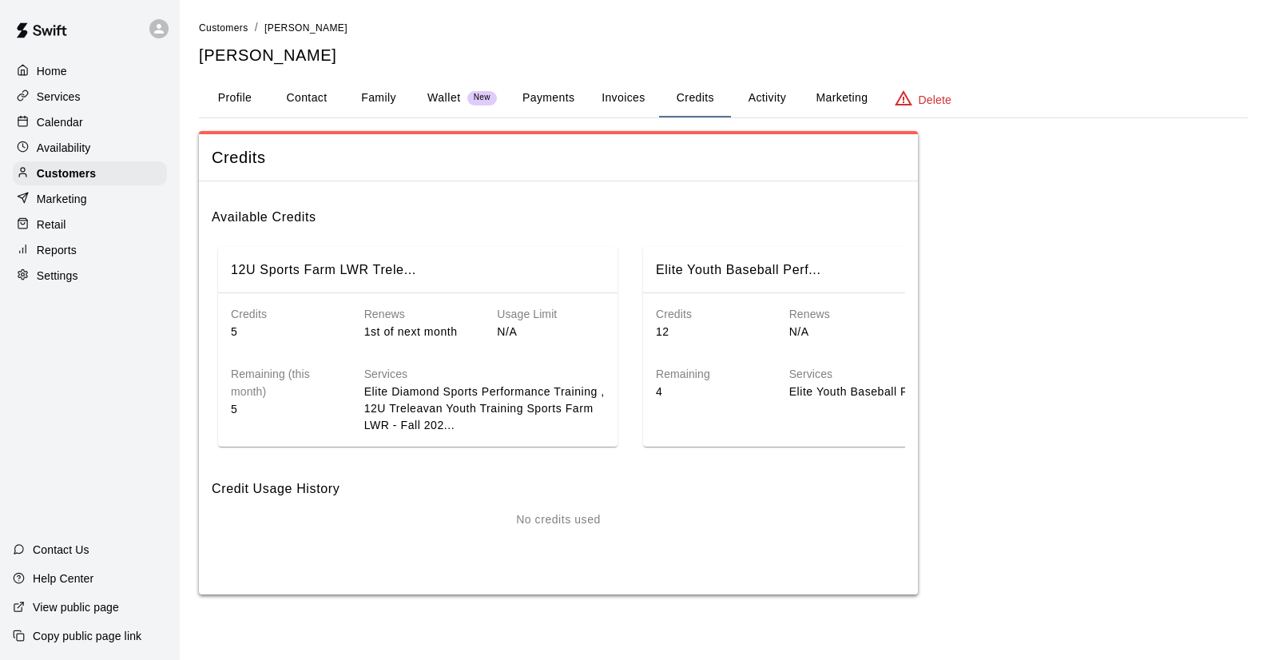
click at [749, 403] on div "Credits 12 Renews N/A Usage Limit N/A Remaining 4 Services Elite Youth Baseball…" at bounding box center [842, 356] width 399 height 126
drag, startPoint x: 782, startPoint y: 271, endPoint x: 877, endPoint y: 295, distance: 98.0
click at [886, 292] on div "Elite Youth Baseball Perf... Credits 12 Renews N/A Usage Limit N/A Remaining 4 …" at bounding box center [842, 347] width 399 height 200
click at [859, 349] on div "Services Elite Youth Baseball Performance Training" at bounding box center [896, 370] width 266 height 60
click at [770, 94] on button "Activity" at bounding box center [767, 98] width 72 height 38
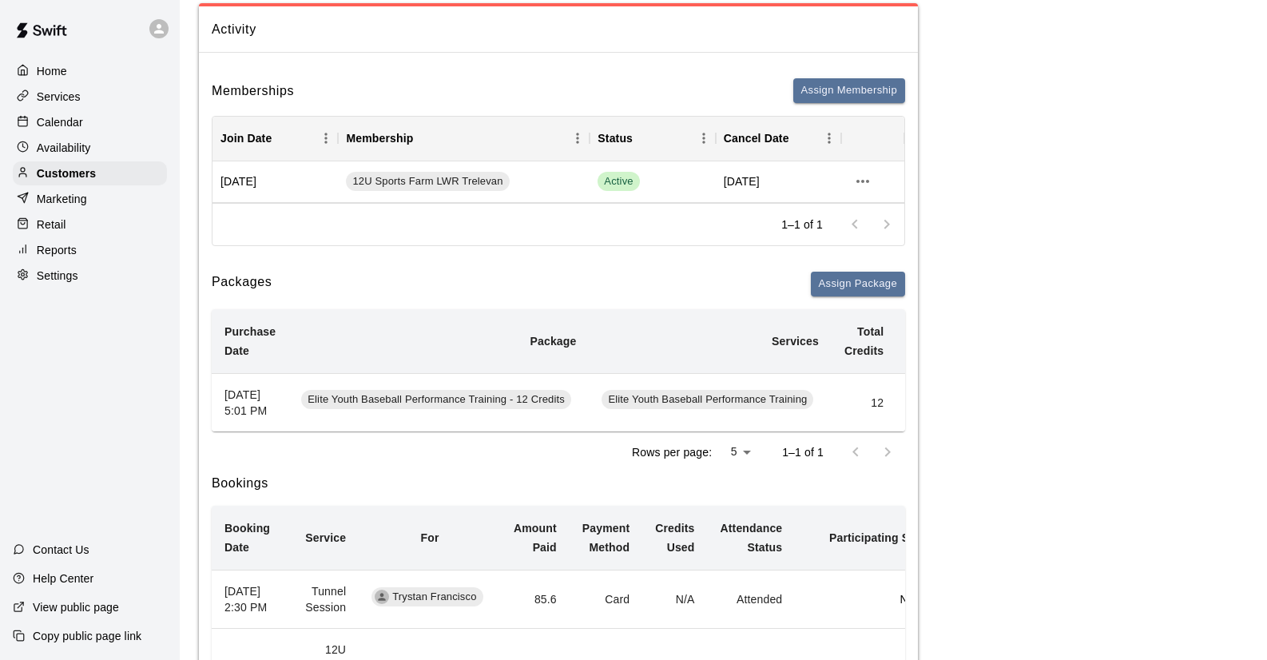
scroll to position [131, 0]
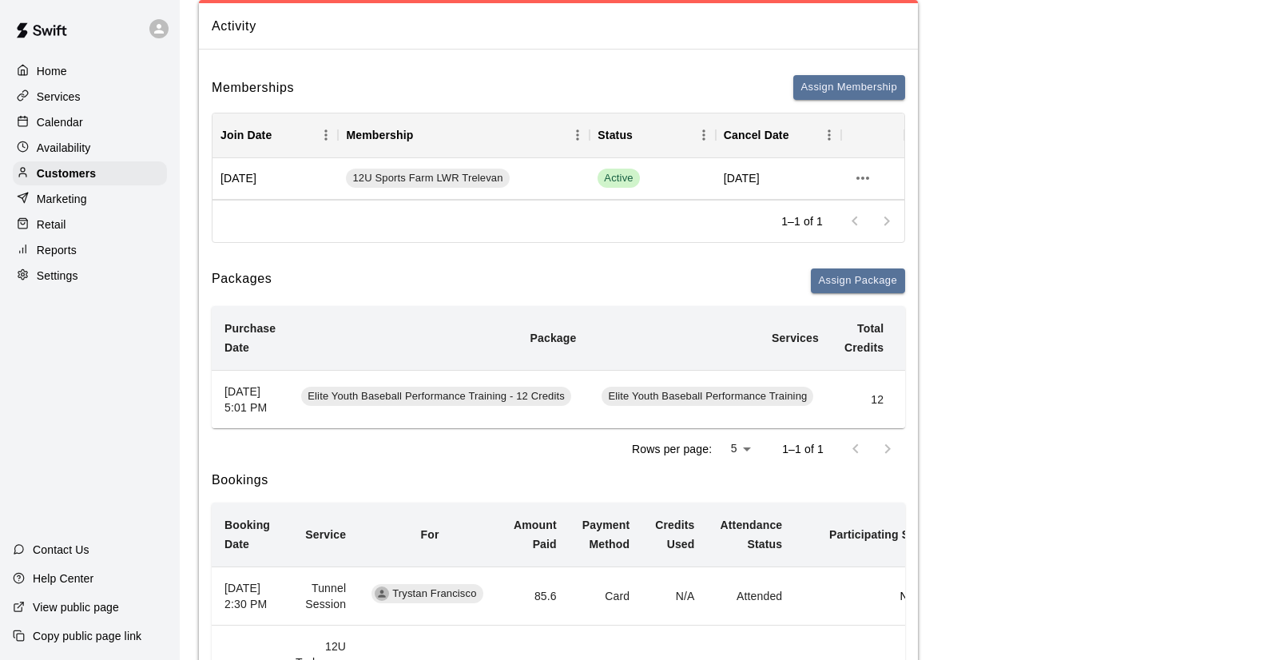
click at [717, 383] on td "Elite Youth Baseball Performance Training" at bounding box center [710, 399] width 242 height 58
drag, startPoint x: 775, startPoint y: 391, endPoint x: 782, endPoint y: 395, distance: 8.2
click at [775, 391] on td "Elite Youth Baseball Performance Training" at bounding box center [710, 399] width 242 height 58
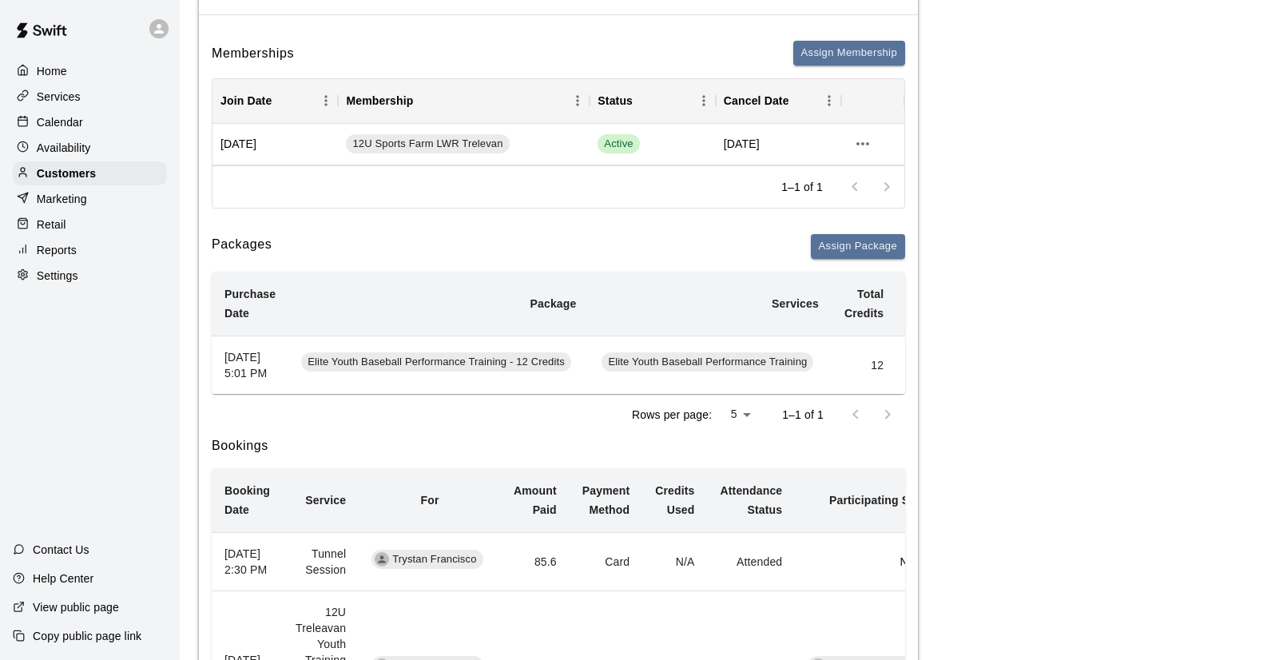
scroll to position [35, 0]
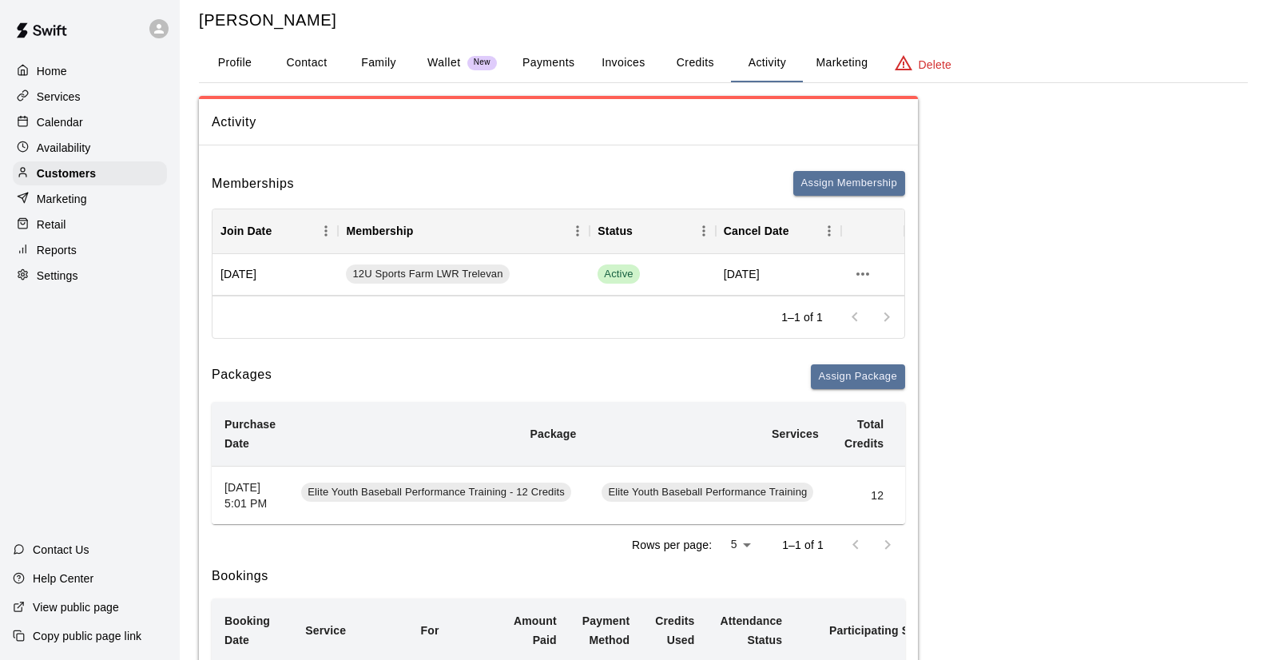
click at [69, 582] on p "Help Center" at bounding box center [63, 578] width 61 height 16
click at [67, 91] on p "Services" at bounding box center [59, 97] width 44 height 16
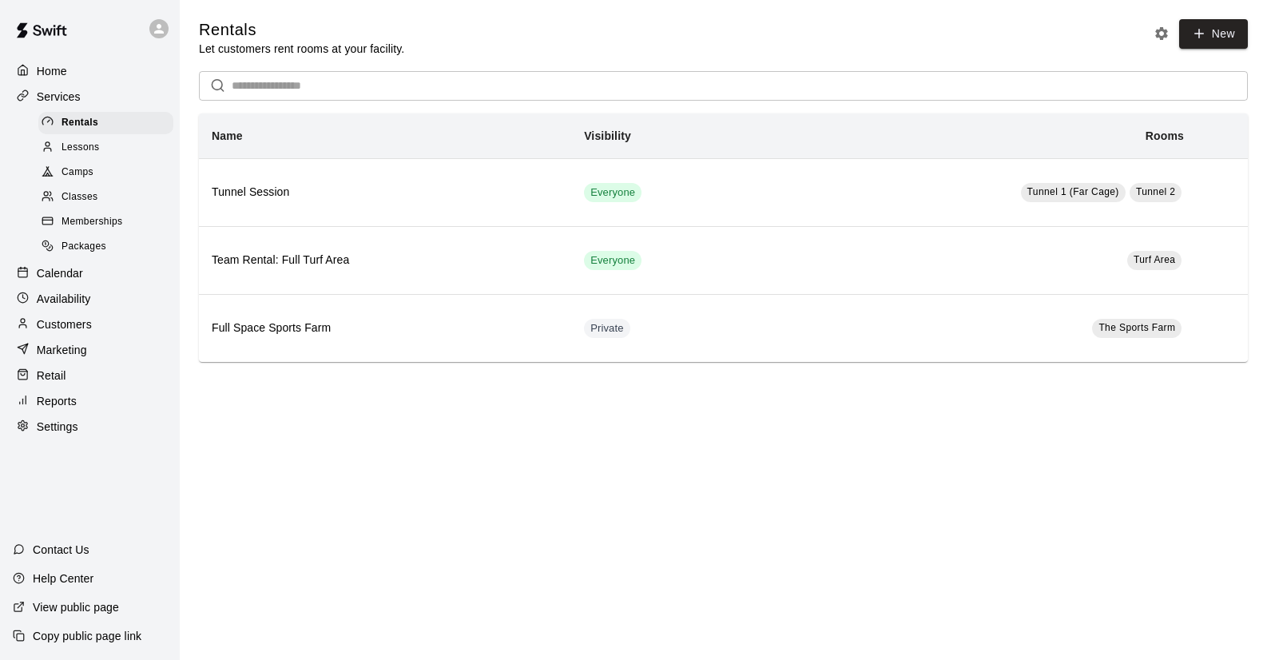
click at [101, 236] on div "Packages" at bounding box center [105, 247] width 135 height 22
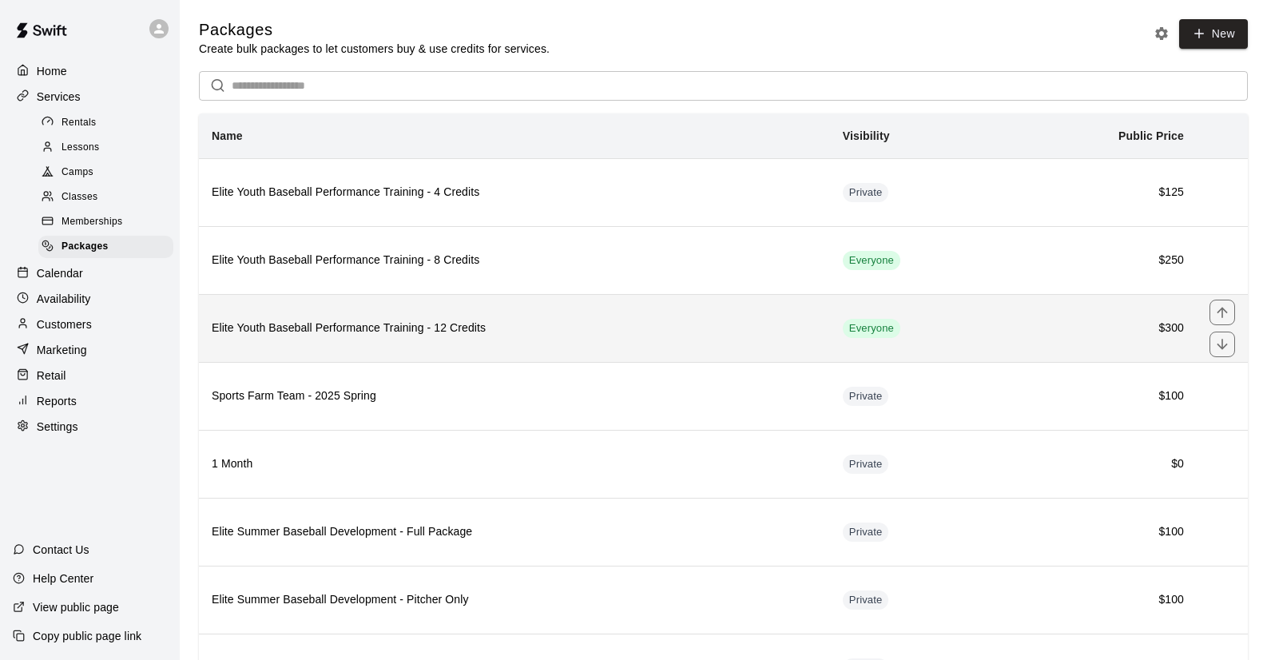
click at [585, 339] on th "Elite Youth Baseball Performance Training - 12 Credits" at bounding box center [514, 328] width 631 height 68
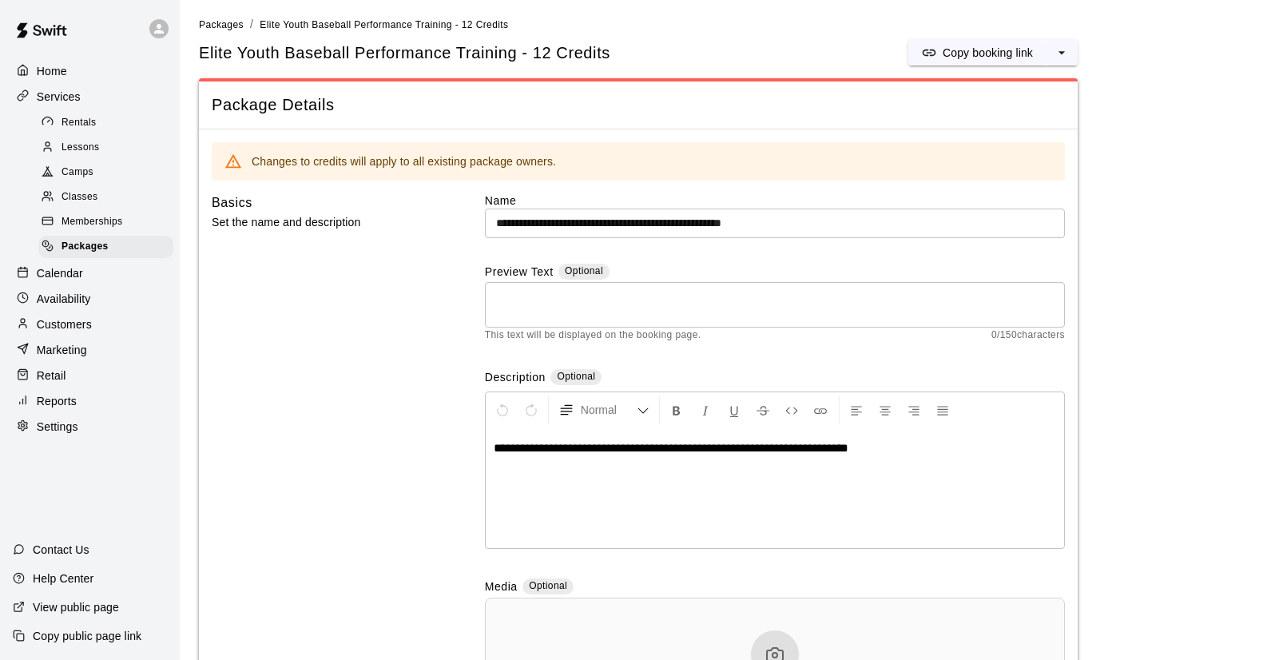
scroll to position [621, 0]
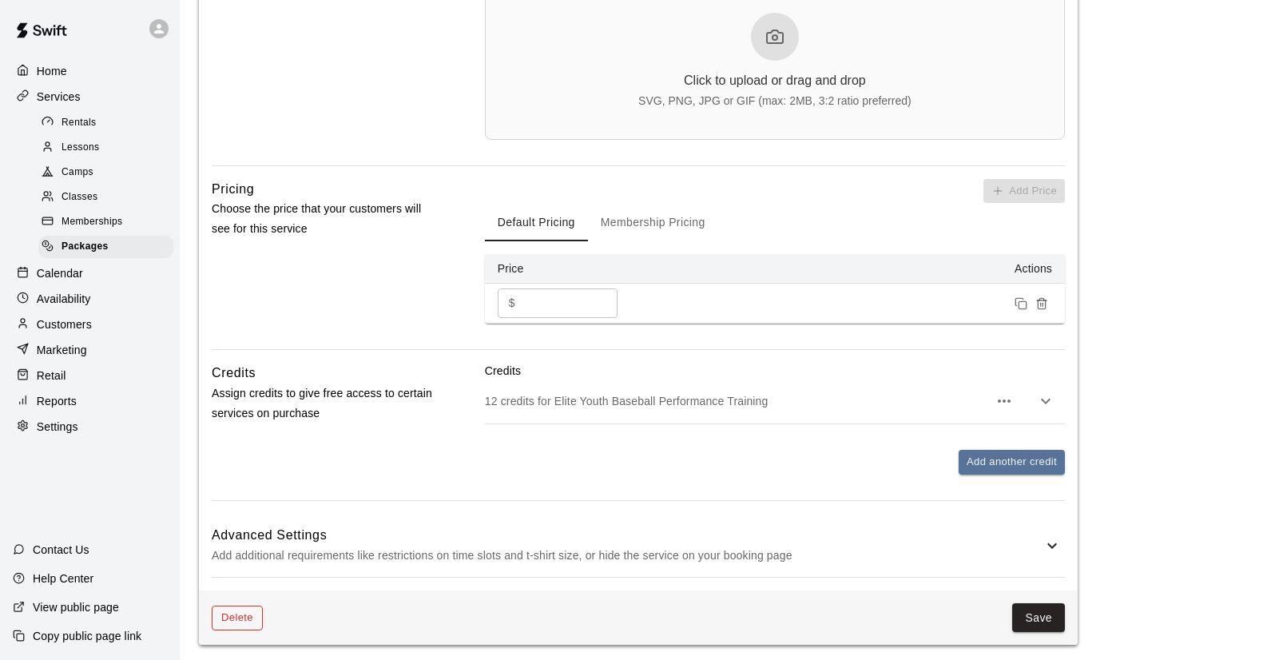
click at [228, 614] on button "Delete" at bounding box center [237, 617] width 51 height 25
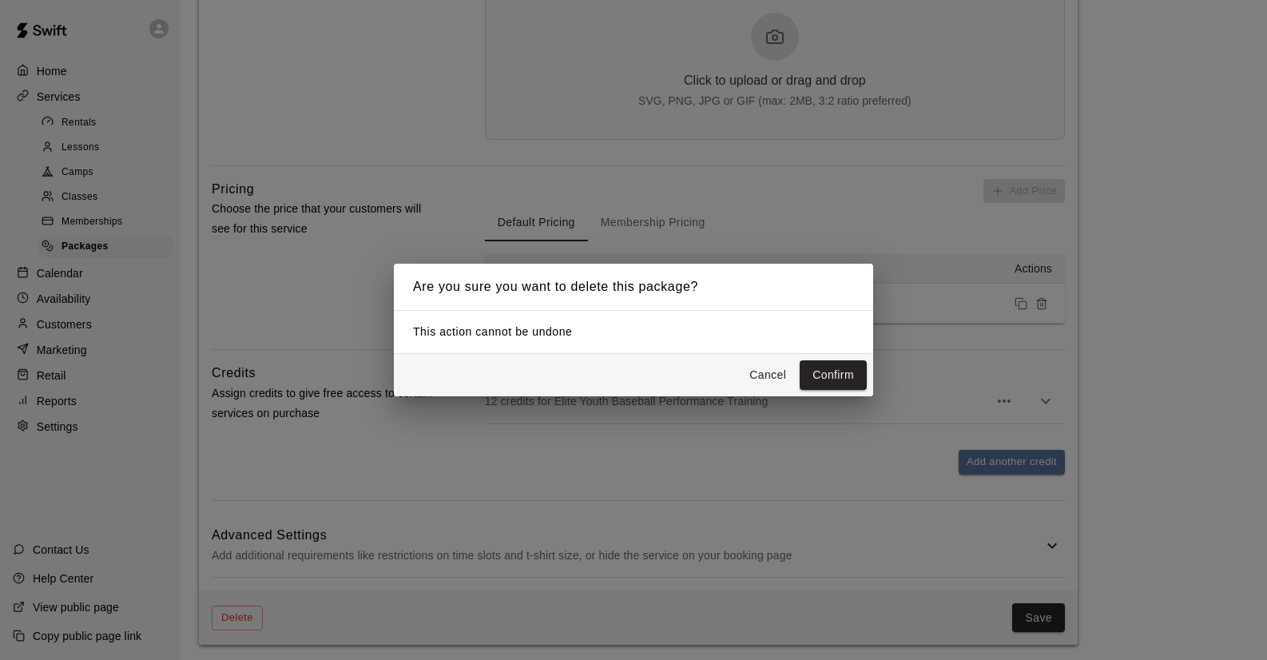
click at [755, 380] on button "Cancel" at bounding box center [767, 375] width 51 height 30
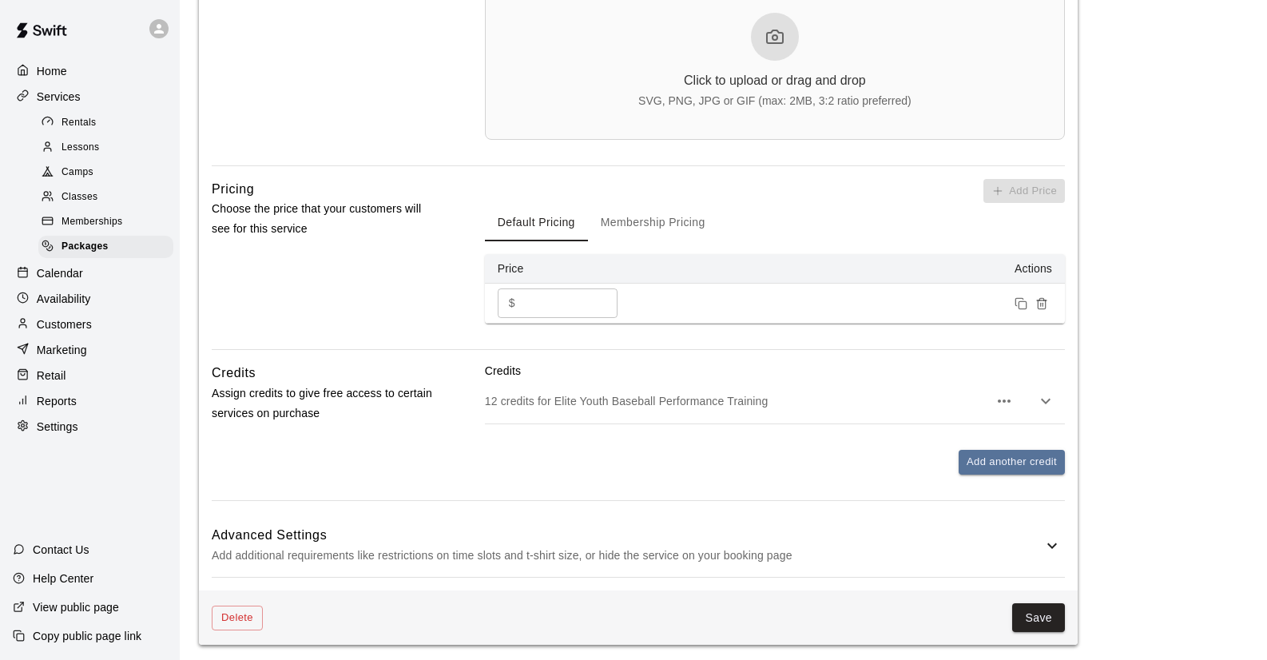
click at [81, 121] on span "Rentals" at bounding box center [78, 123] width 35 height 16
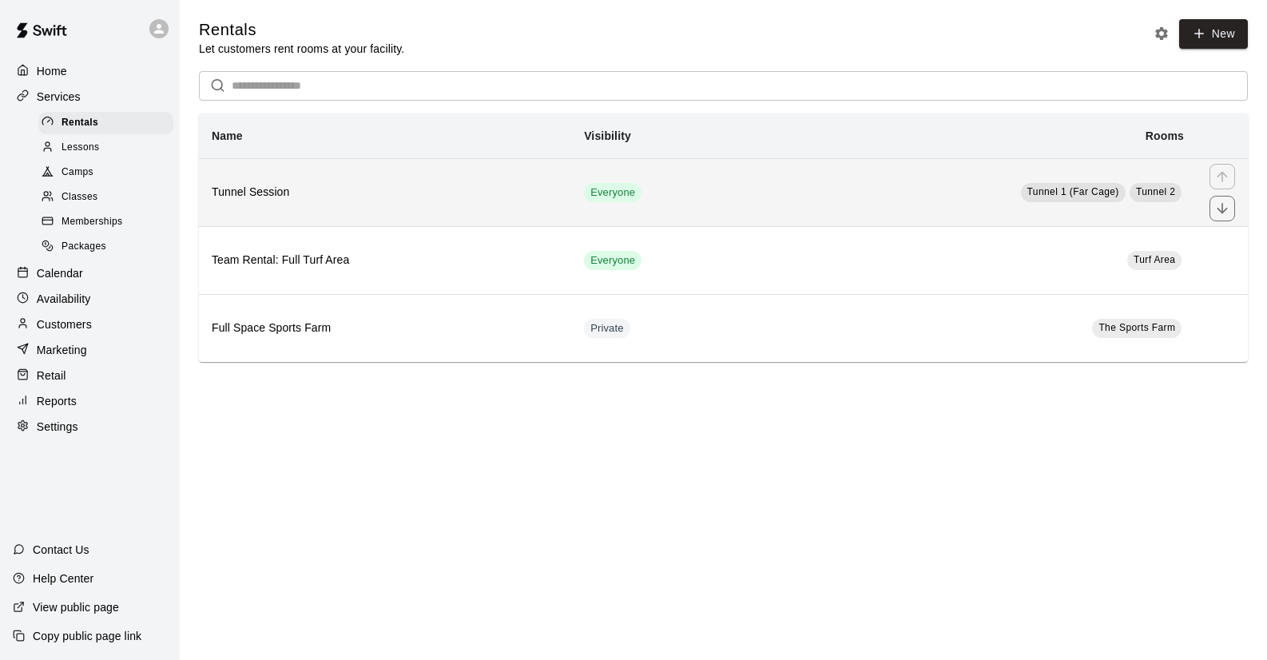
click at [305, 188] on h6 "Tunnel Session" at bounding box center [385, 193] width 347 height 18
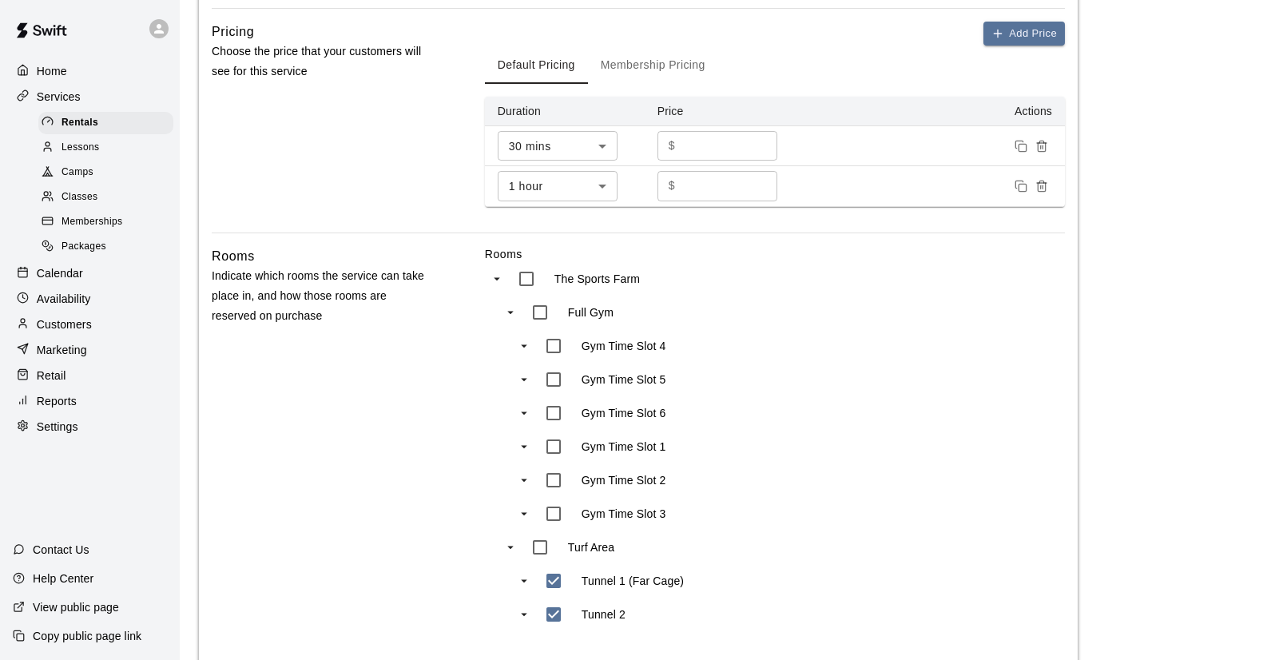
scroll to position [693, 0]
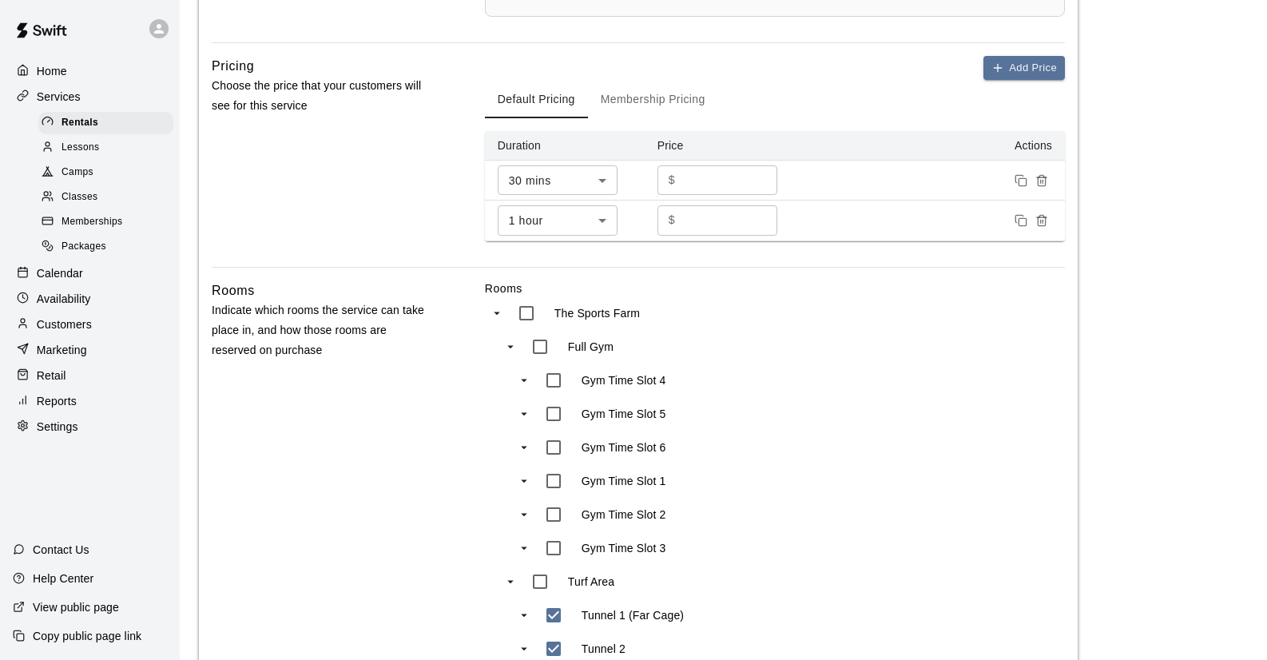
click at [654, 93] on button "Membership Pricing" at bounding box center [653, 99] width 130 height 38
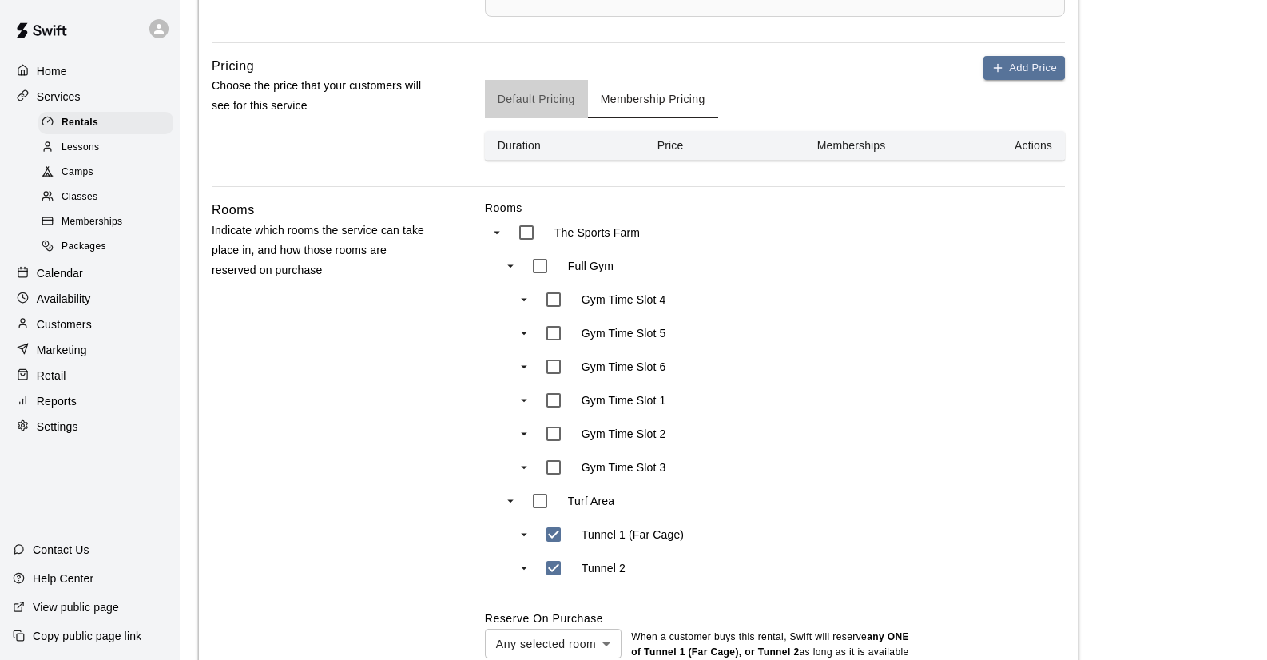
click at [534, 81] on button "Default Pricing" at bounding box center [536, 99] width 103 height 38
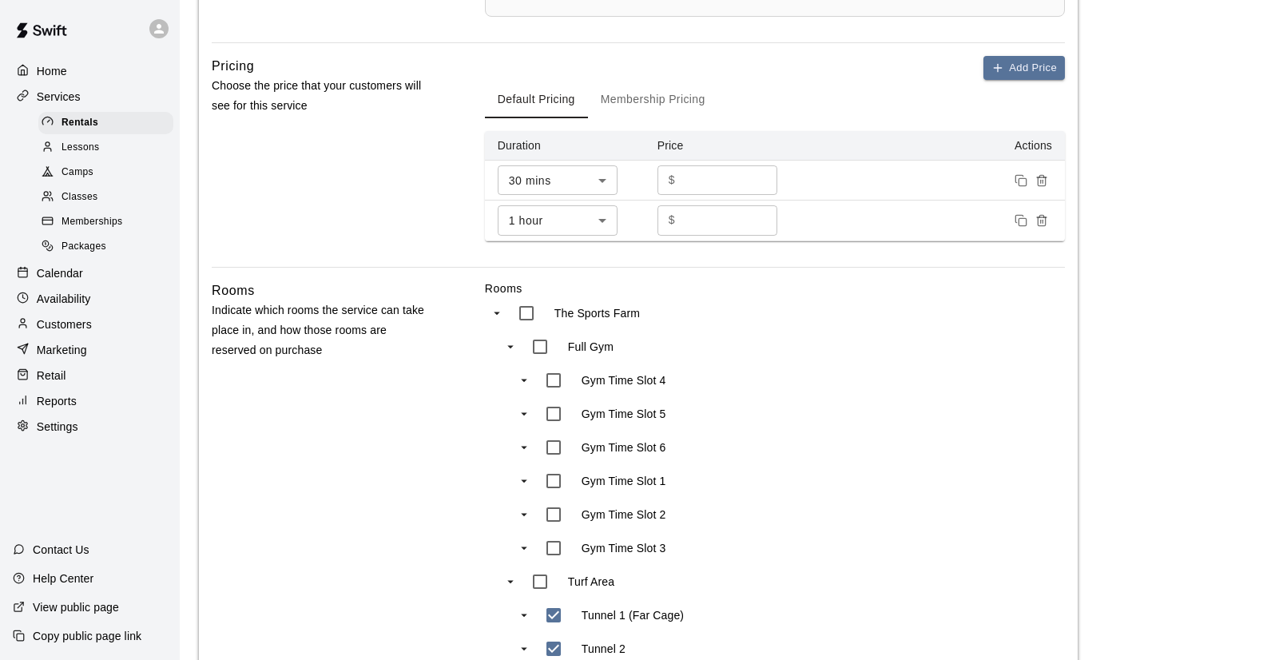
click at [658, 95] on button "Membership Pricing" at bounding box center [653, 99] width 130 height 38
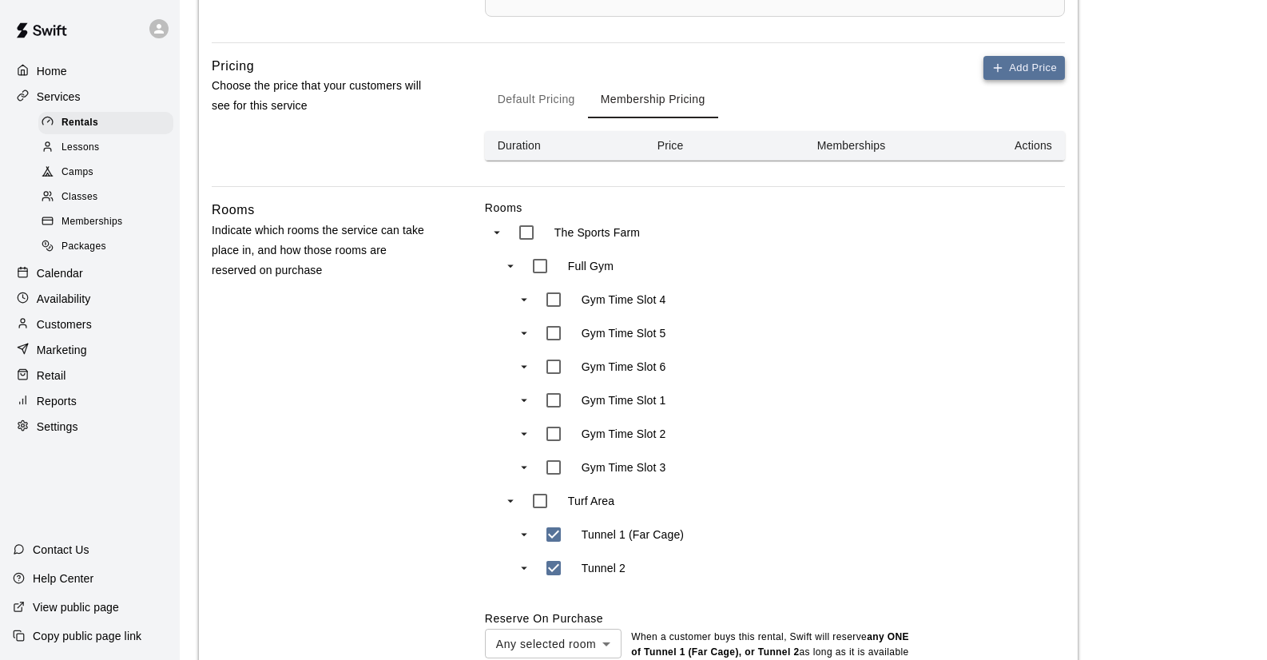
click at [1019, 61] on button "Add Price" at bounding box center [1023, 68] width 81 height 25
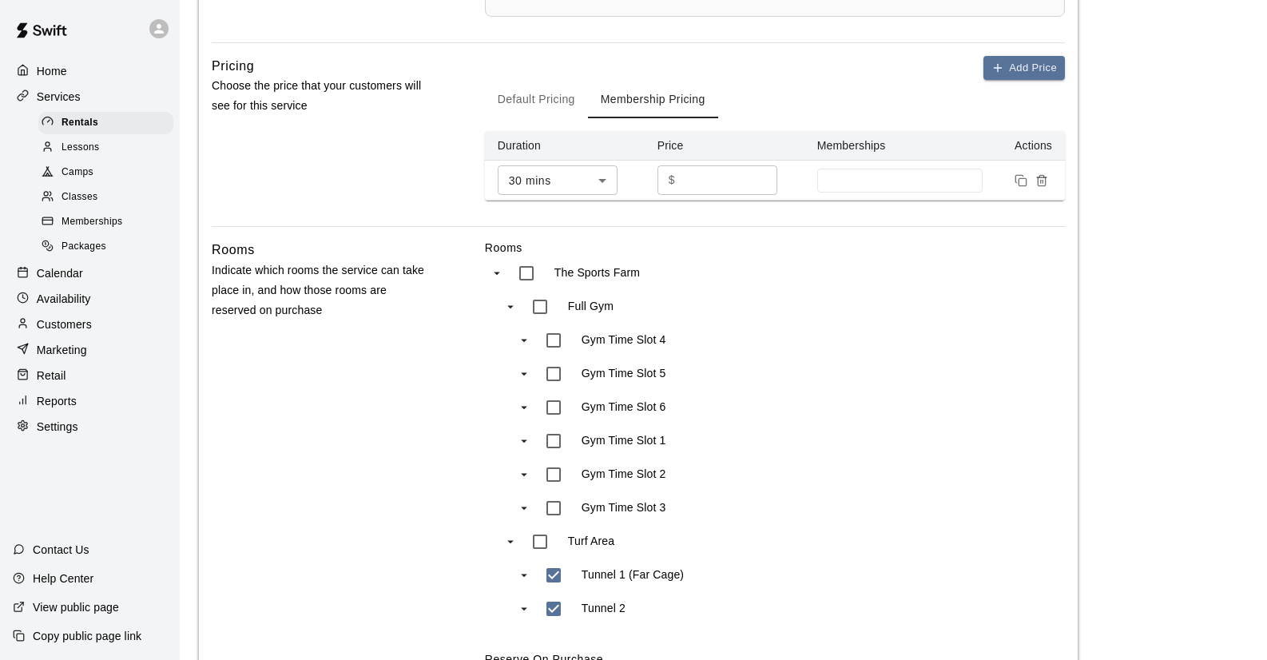
click at [704, 176] on input "*" at bounding box center [729, 180] width 96 height 30
click at [533, 95] on button "Default Pricing" at bounding box center [536, 99] width 103 height 38
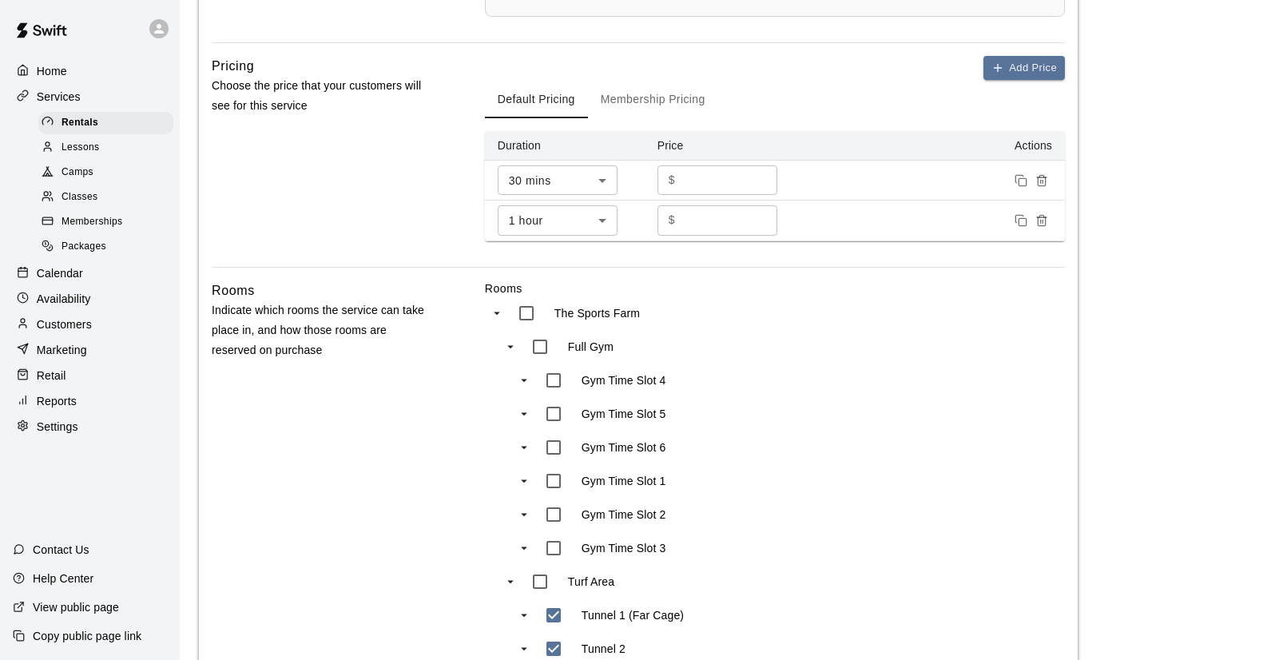
click at [654, 93] on button "Membership Pricing" at bounding box center [653, 99] width 130 height 38
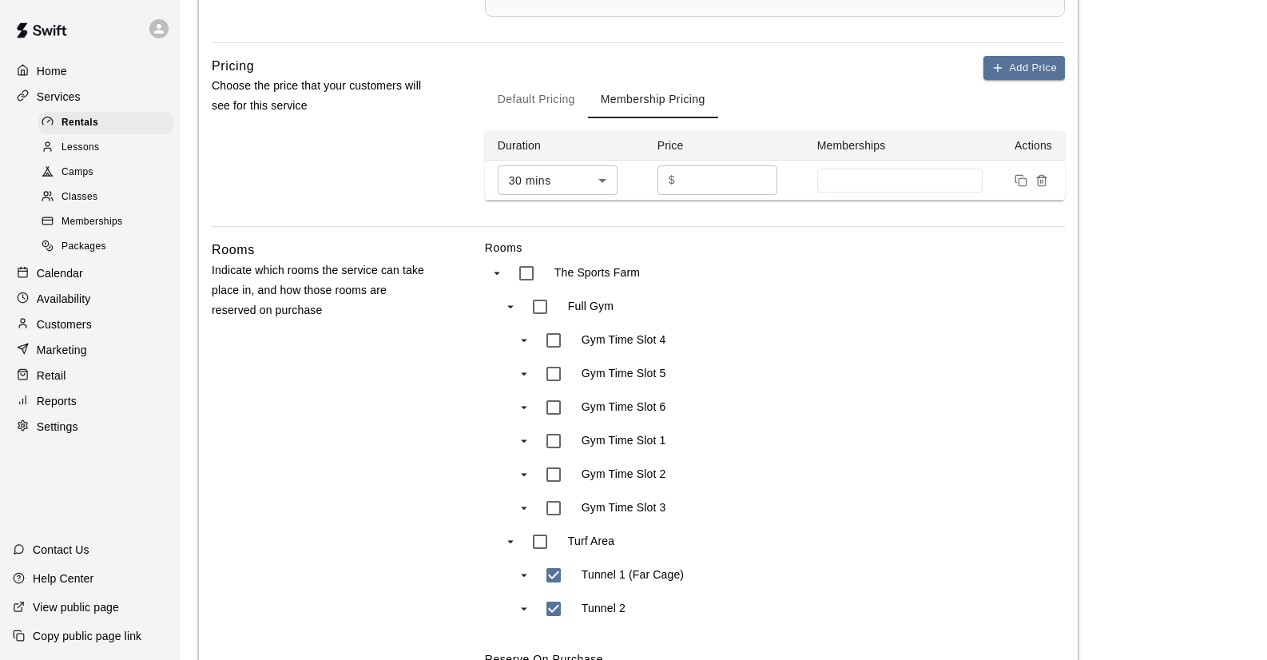
click at [697, 174] on input "*" at bounding box center [729, 180] width 96 height 30
type input "**"
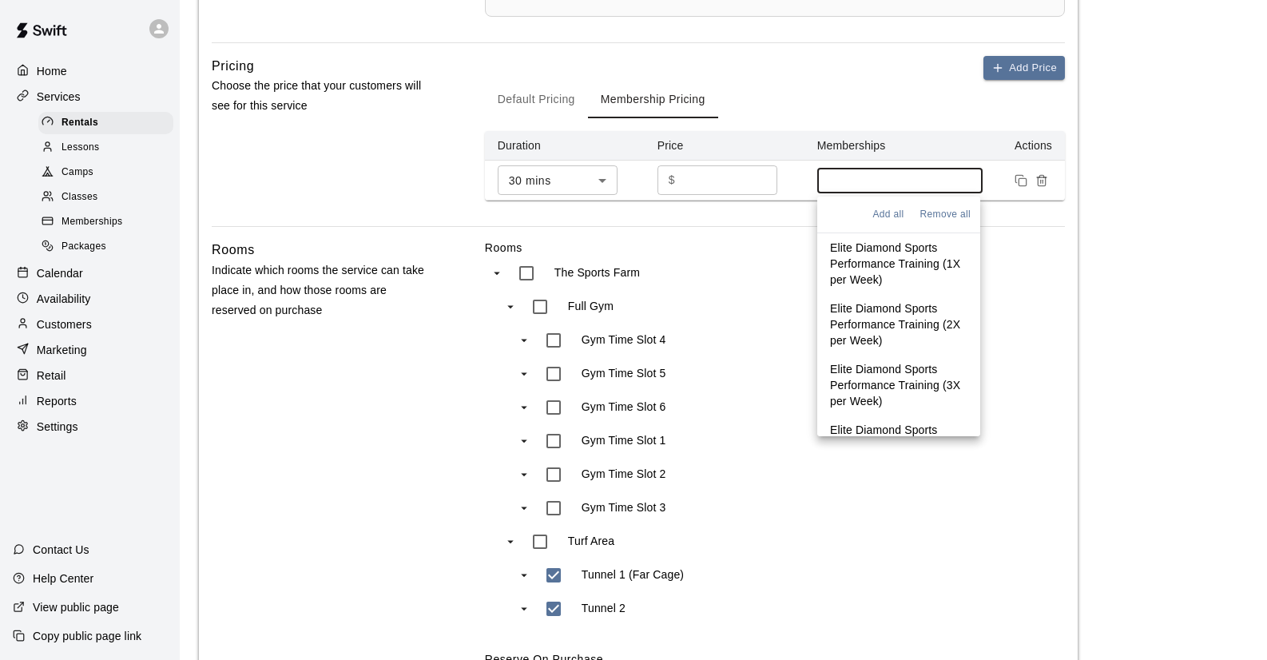
click at [904, 176] on input at bounding box center [900, 180] width 150 height 13
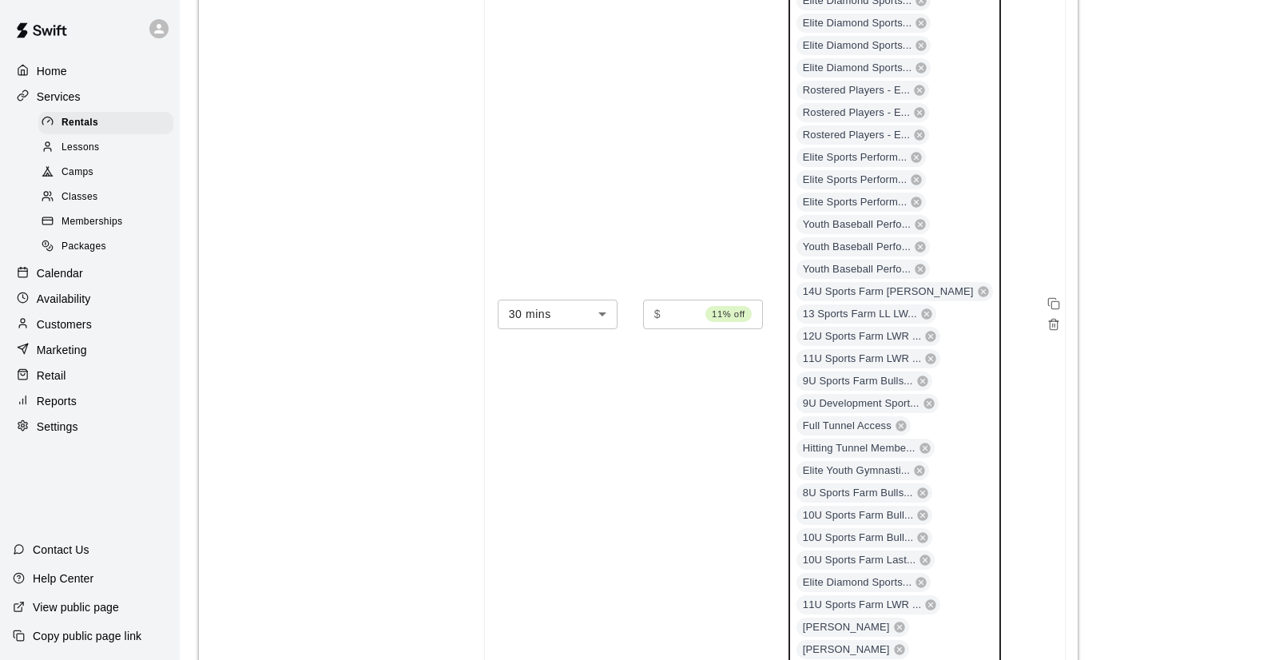
scroll to position [736, 0]
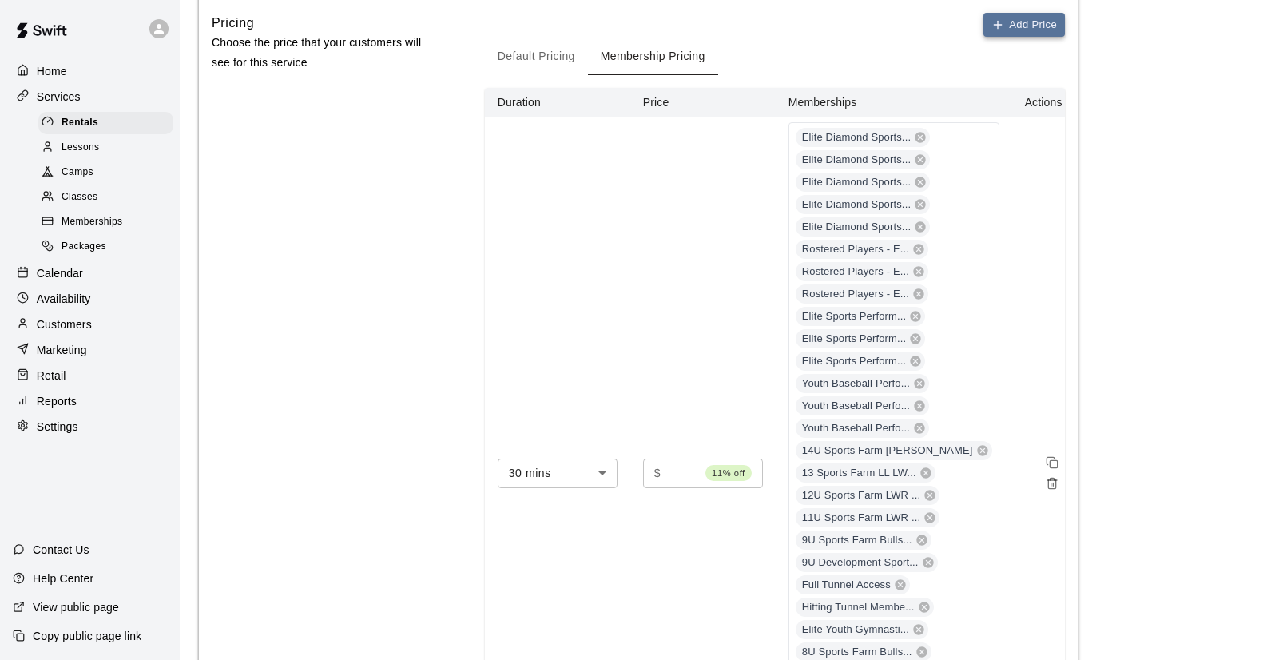
click at [1026, 24] on button "Add Price" at bounding box center [1023, 25] width 81 height 25
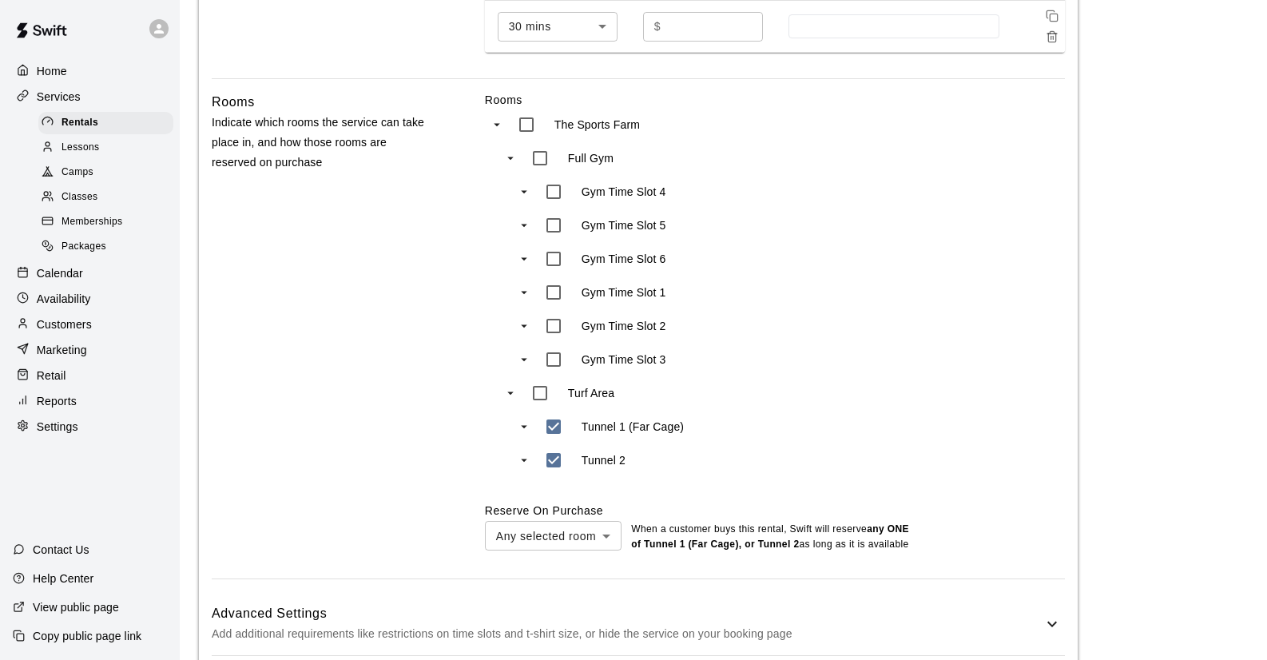
scroll to position [1173, 0]
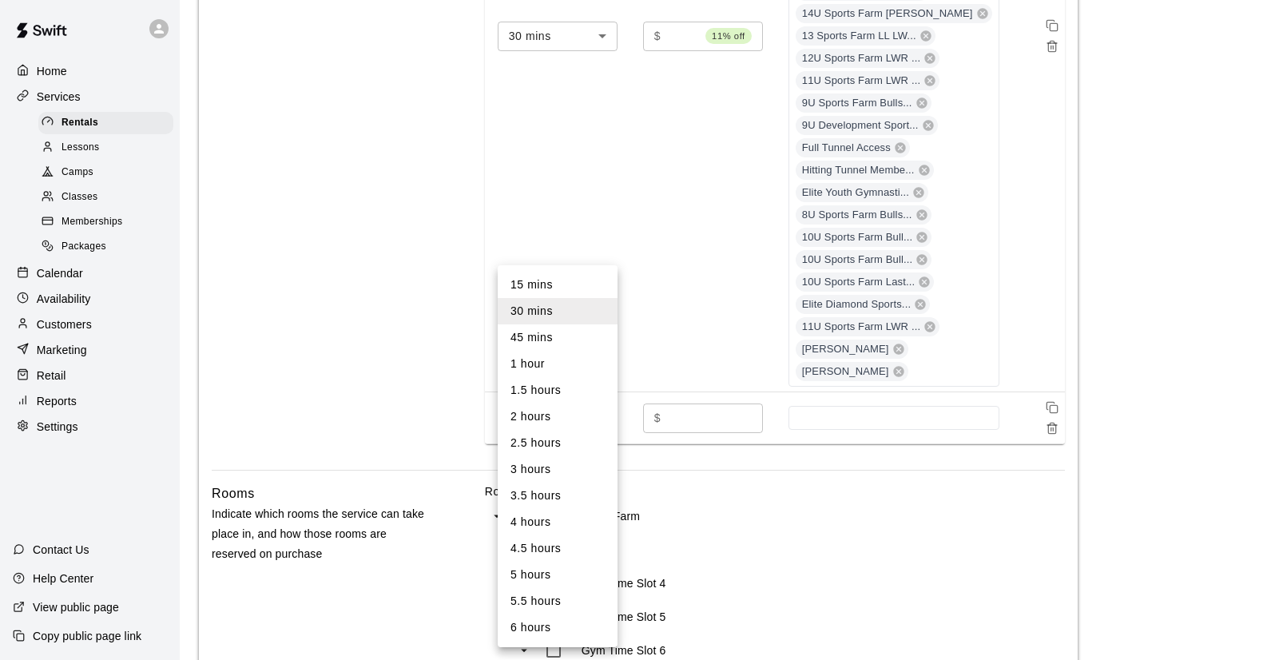
click at [567, 368] on li "1 hour" at bounding box center [558, 364] width 120 height 26
type input "**"
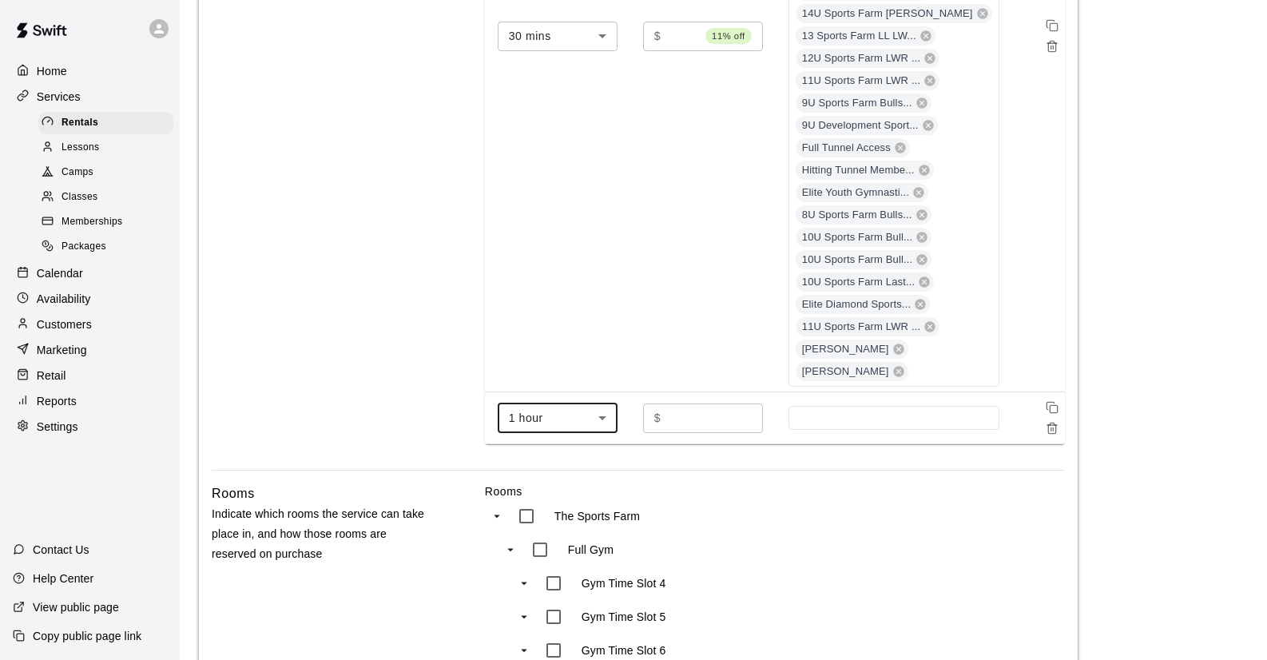
click at [713, 408] on input "*" at bounding box center [715, 418] width 96 height 30
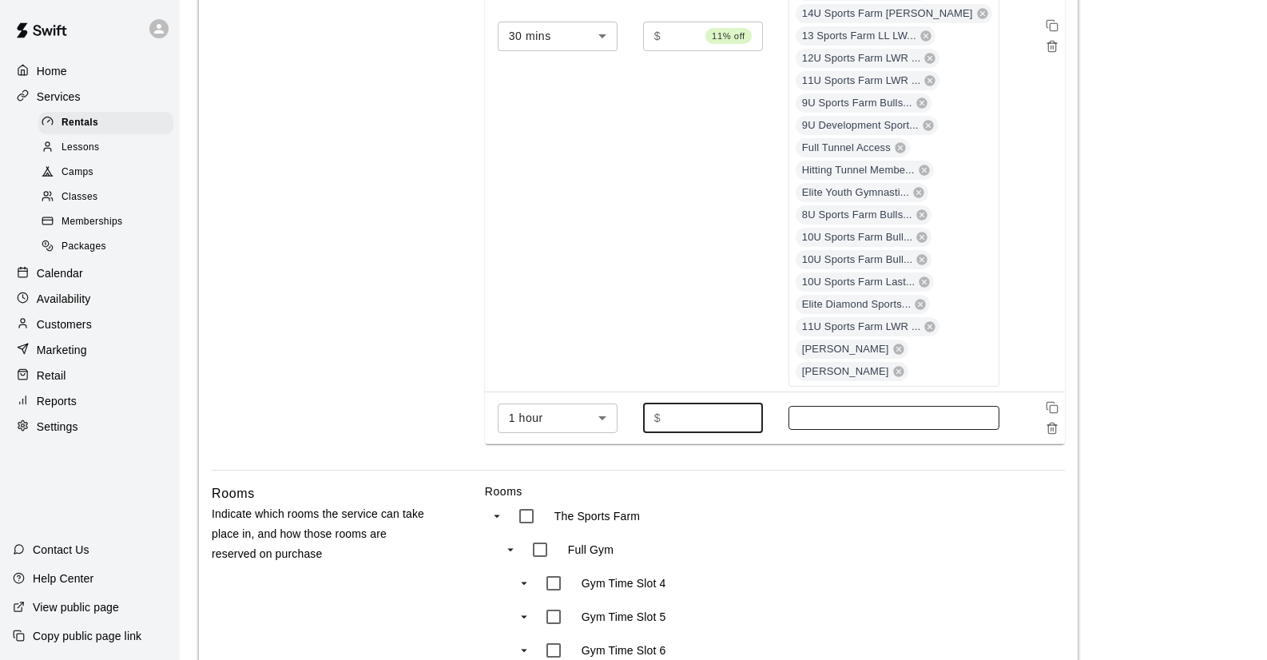
type input "**"
click at [862, 414] on input at bounding box center [893, 417] width 195 height 13
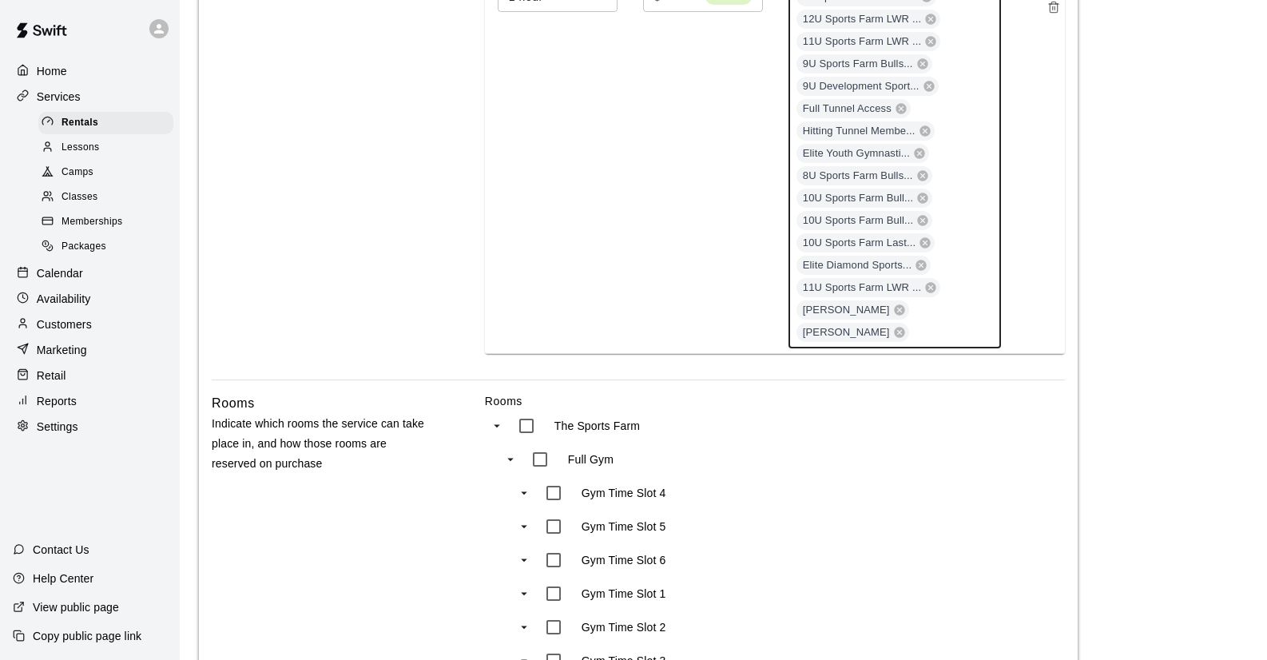
scroll to position [2318, 0]
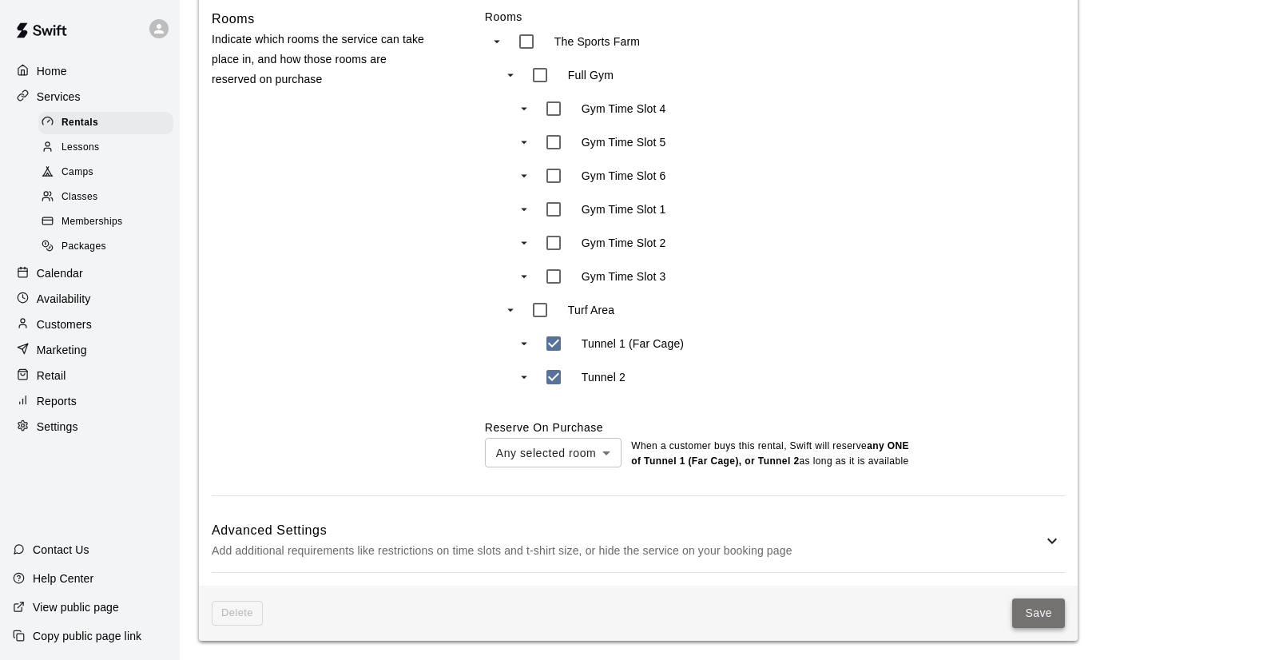
click at [1034, 613] on button "Save" at bounding box center [1038, 613] width 53 height 30
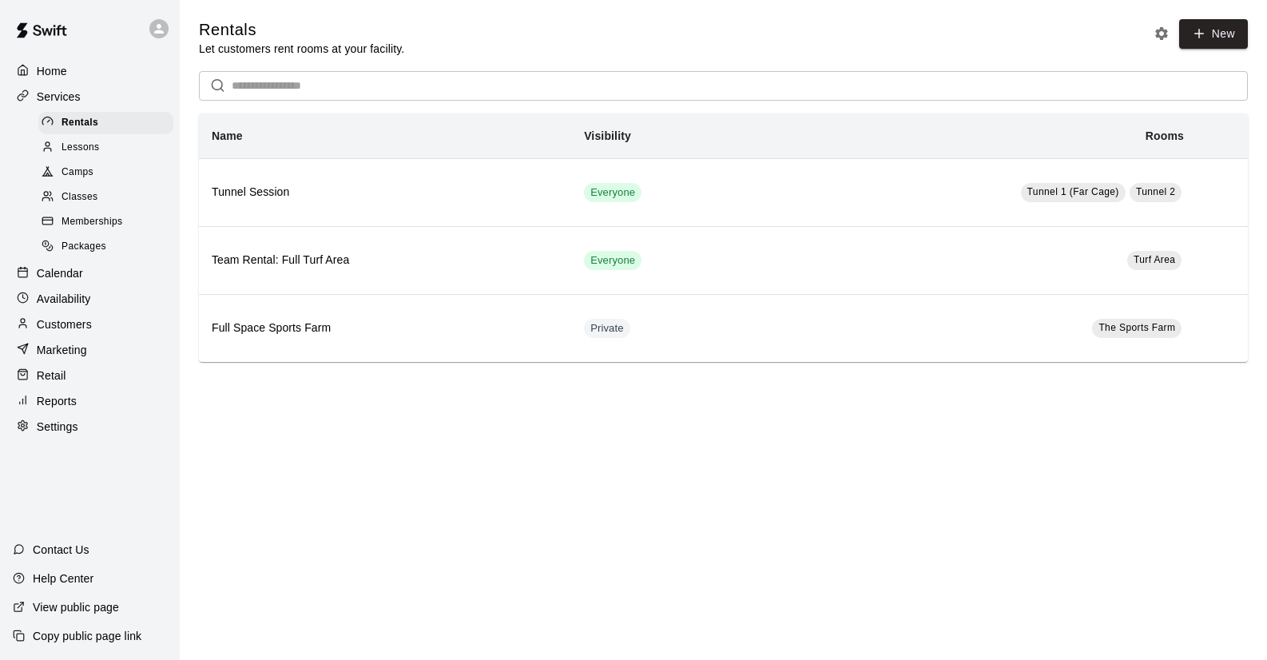
click at [94, 221] on span "Memberships" at bounding box center [91, 222] width 61 height 16
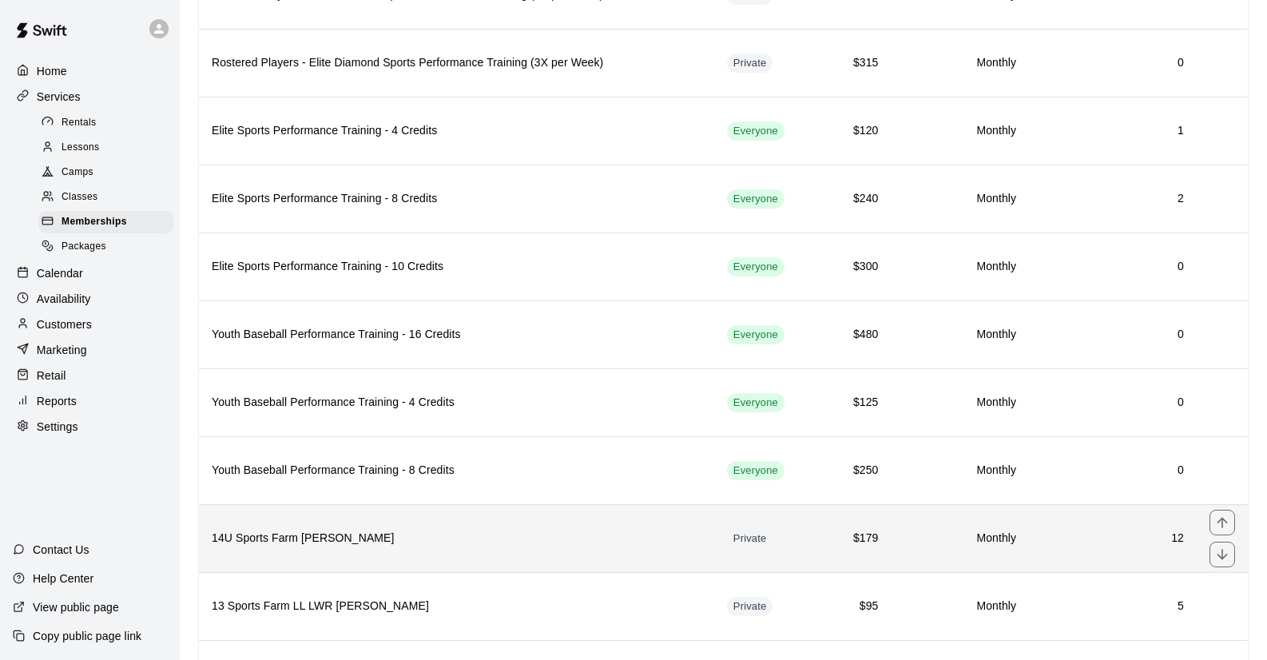
scroll to position [810, 0]
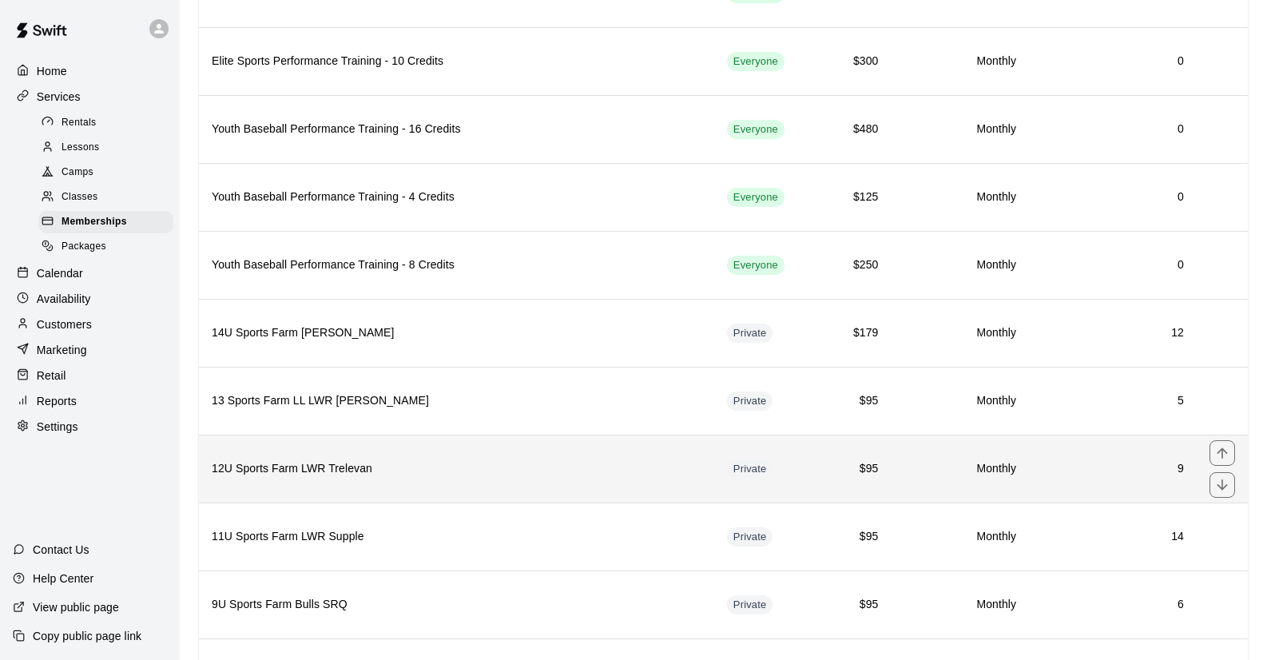
click at [347, 468] on h6 "12U Sports Farm LWR Trelevan" at bounding box center [457, 469] width 490 height 18
